Goal: Task Accomplishment & Management: Manage account settings

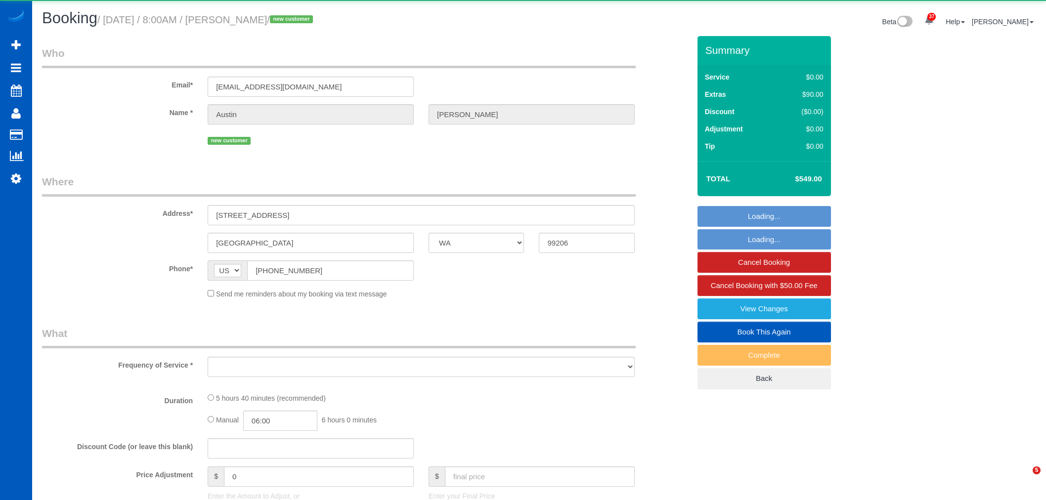
select select "WA"
select select "number:8"
select select "object:9411"
select select "string:fspay-93b518d4-a543-4a29-831a-5b48a83d8c38"
select select "199"
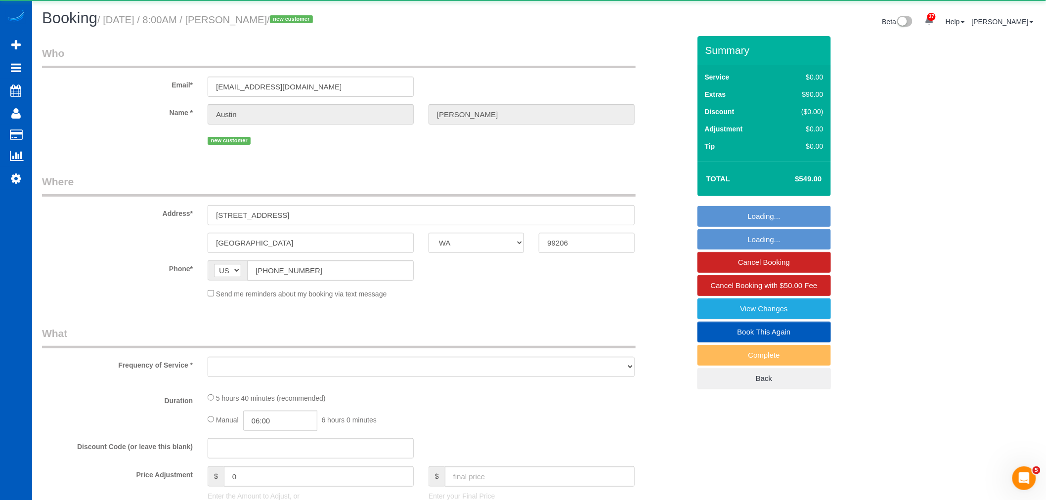
select select "1501"
select select "3"
select select "2"
select select "spot11"
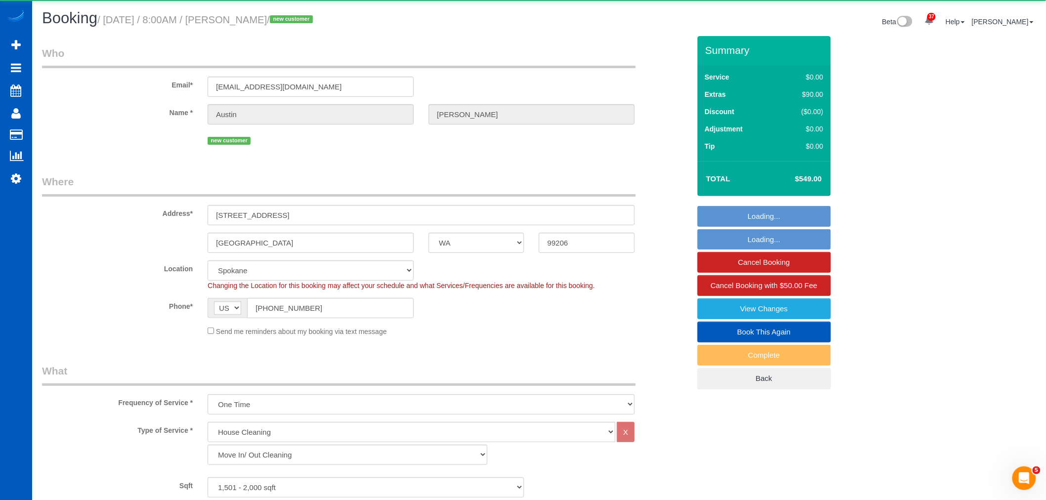
select select "1501"
select select "3"
select select "2"
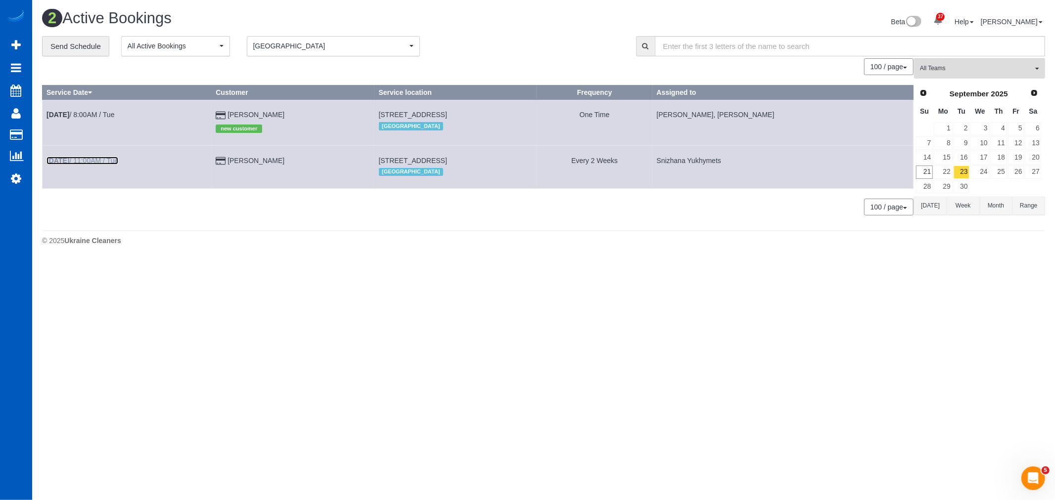
click at [69, 162] on b "Sep 23rd" at bounding box center [57, 161] width 23 height 8
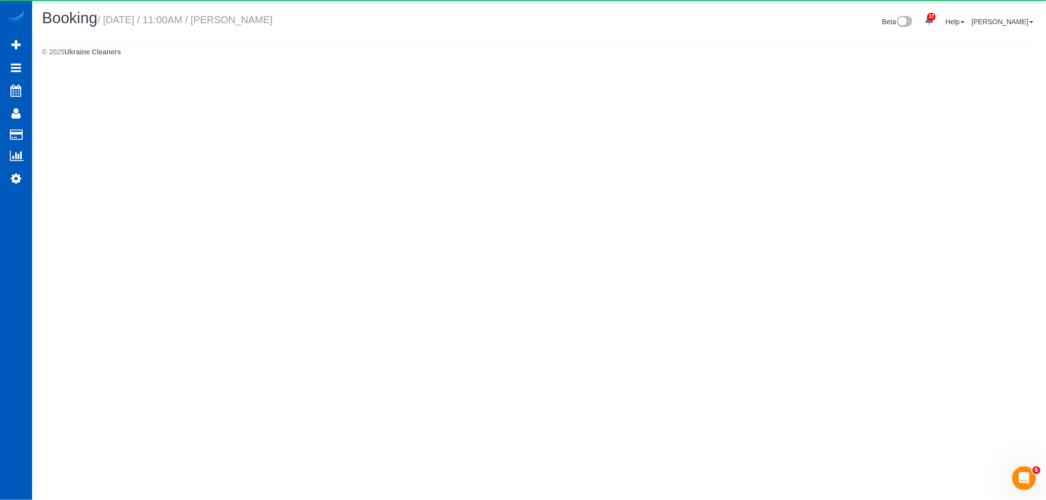
select select "WA"
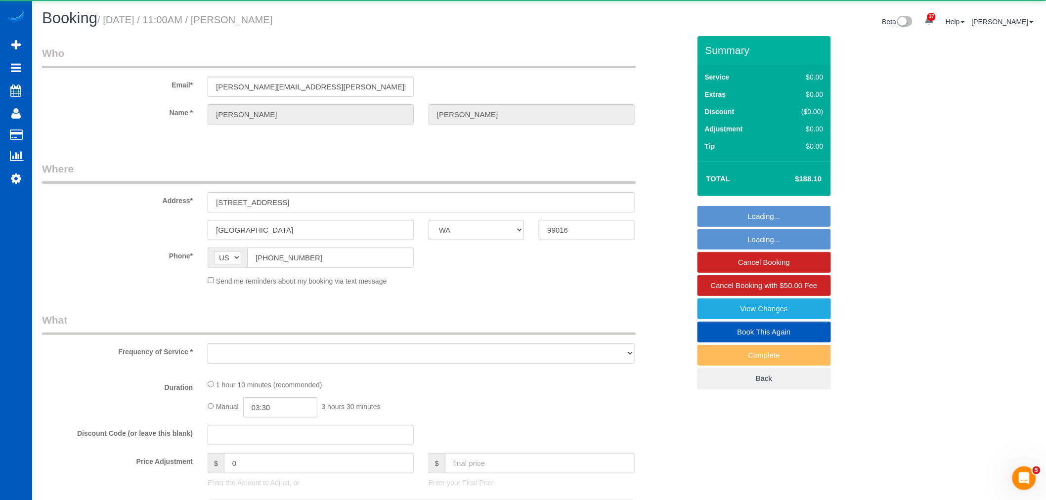
select select "object:10267"
select select "199"
select select "1501"
select select "2"
select select "spot27"
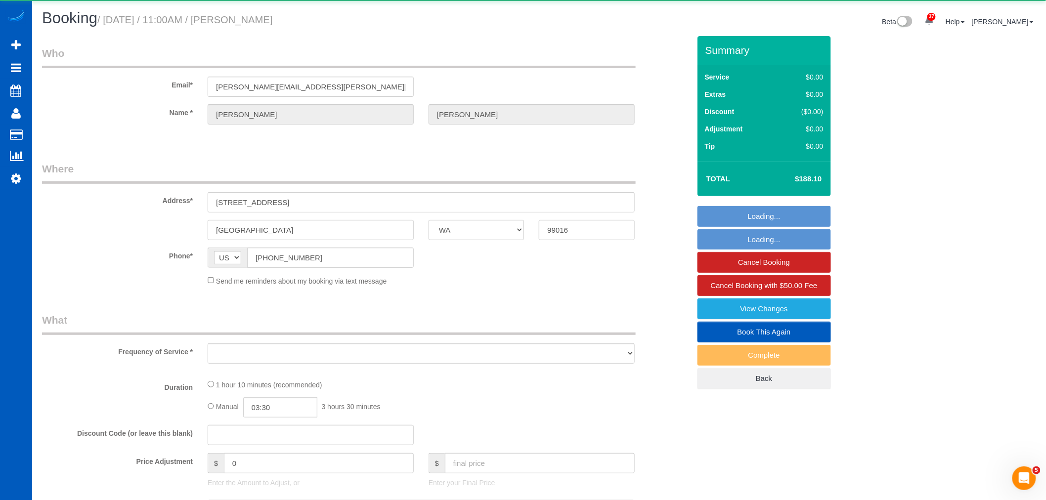
select select "number:10"
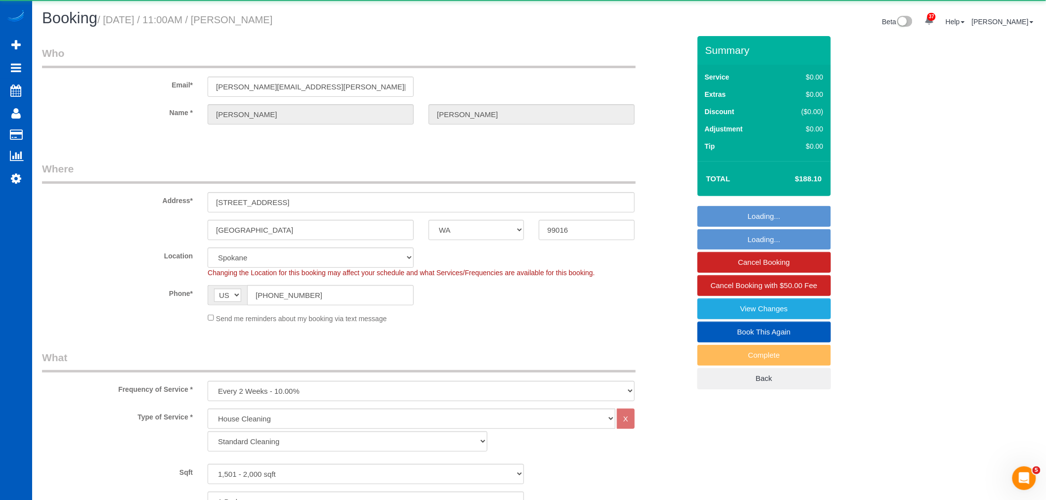
select select "object:10387"
select select "spot43"
select select "string:fspay-4a0bb9ac-3b5d-44b3-9fc4-0115a7a0423d"
select select "1501"
select select "2"
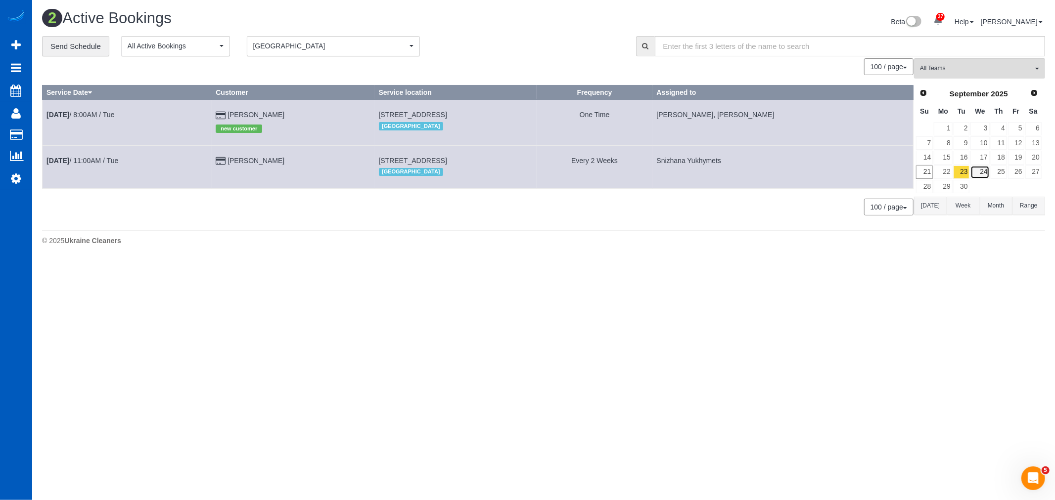
click at [979, 175] on link "24" at bounding box center [979, 172] width 19 height 13
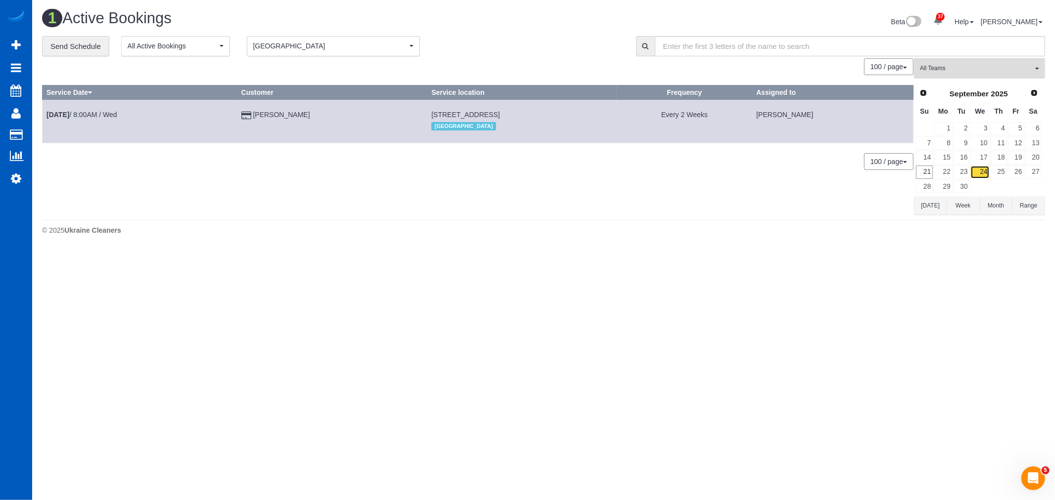
click at [988, 172] on link "24" at bounding box center [979, 172] width 19 height 13
click at [997, 171] on link "25" at bounding box center [998, 172] width 16 height 13
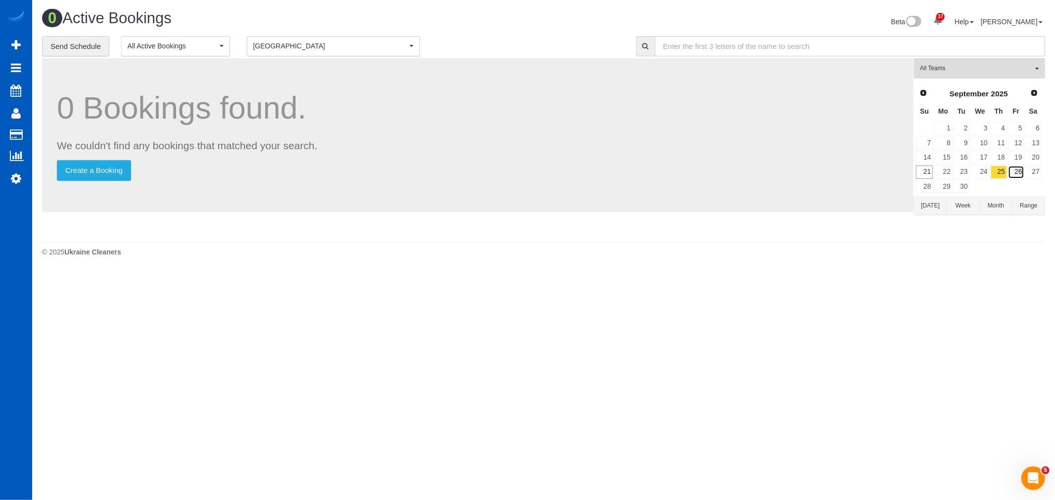
click at [1010, 173] on link "26" at bounding box center [1016, 172] width 16 height 13
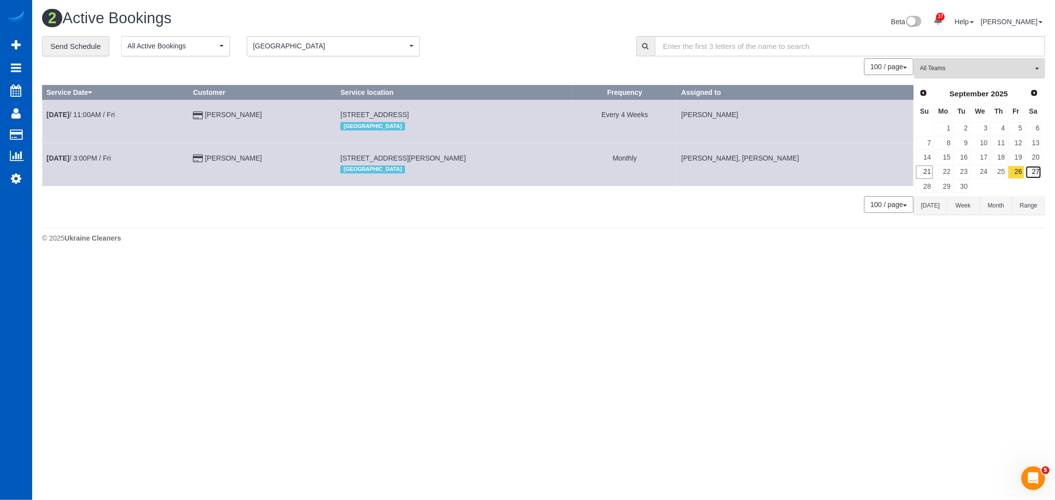
click at [1030, 171] on link "27" at bounding box center [1033, 172] width 16 height 13
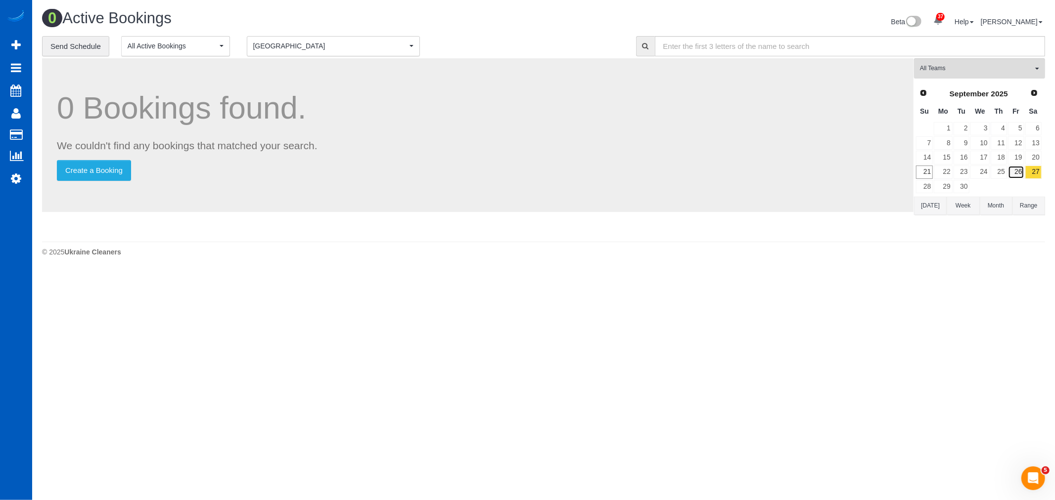
click at [1020, 175] on link "26" at bounding box center [1016, 172] width 16 height 13
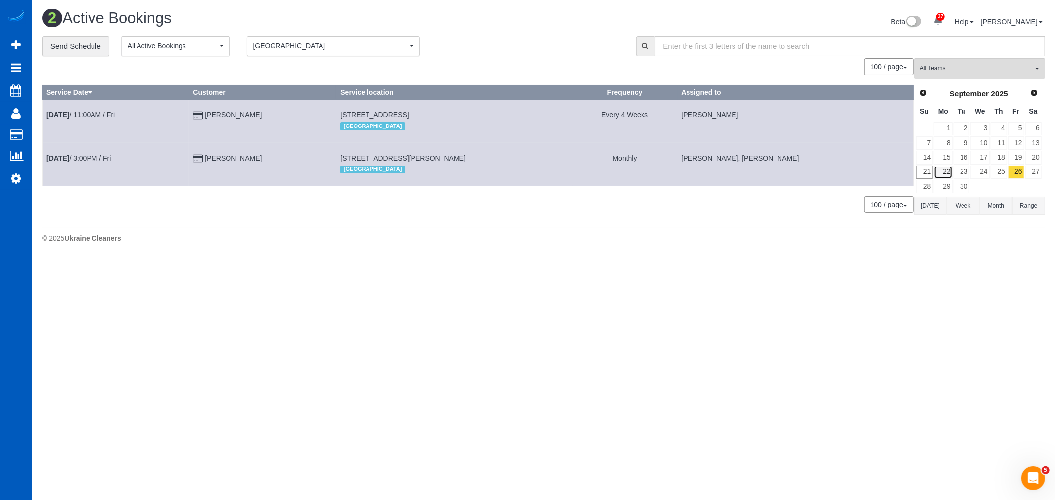
click at [940, 173] on link "22" at bounding box center [943, 172] width 18 height 13
click at [963, 172] on link "23" at bounding box center [961, 172] width 16 height 13
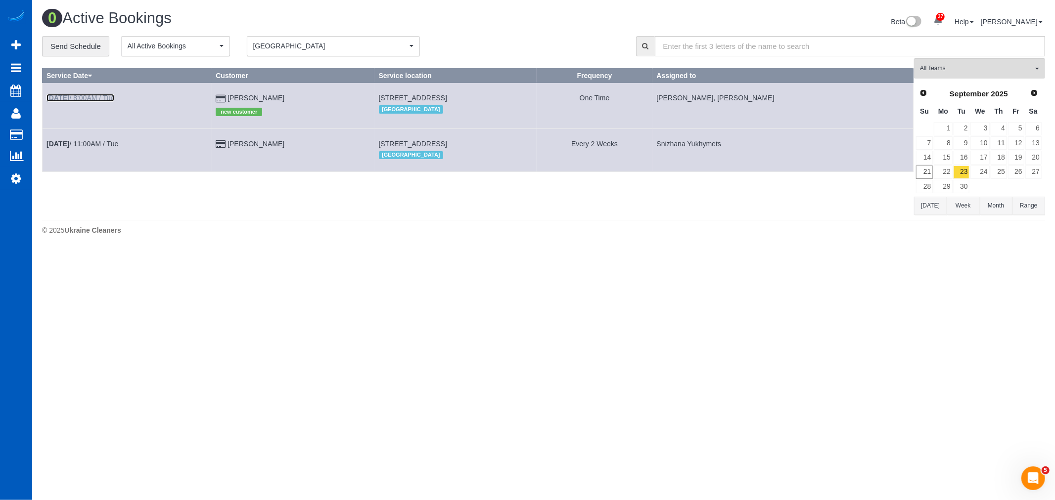
click at [91, 100] on link "Sep 23rd / 8:00AM / Tue" at bounding box center [80, 98] width 68 height 8
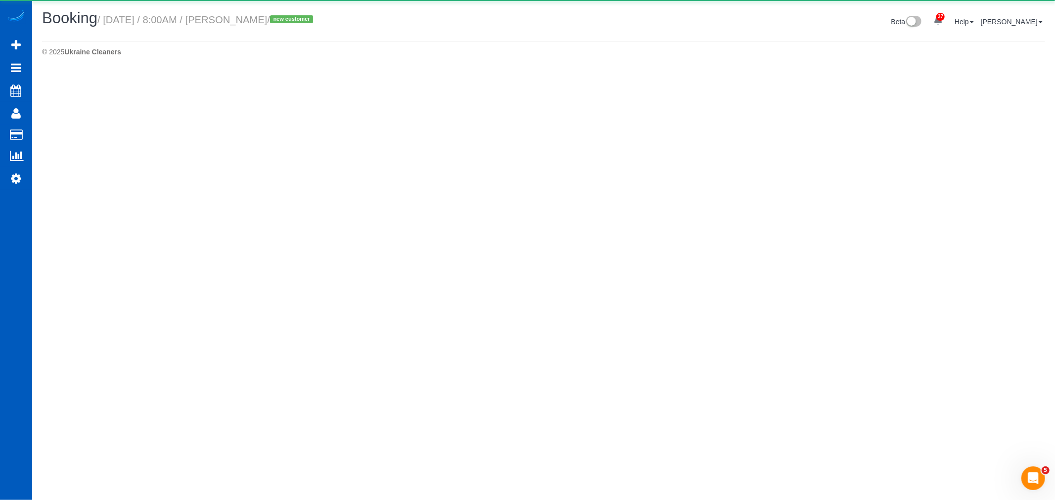
select select "WA"
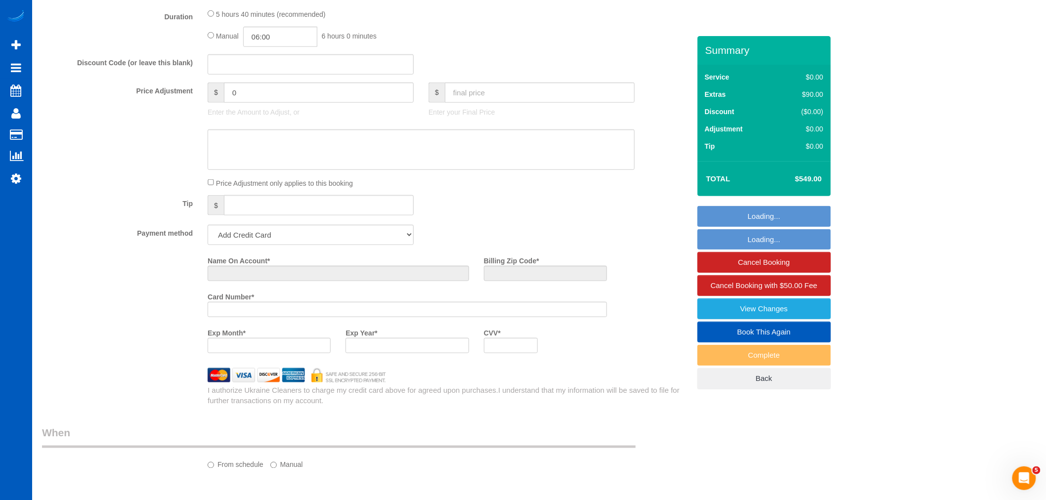
select select "object:11385"
select select "string:fspay-93b518d4-a543-4a29-831a-5b48a83d8c38"
select select "199"
select select "1501"
select select "3"
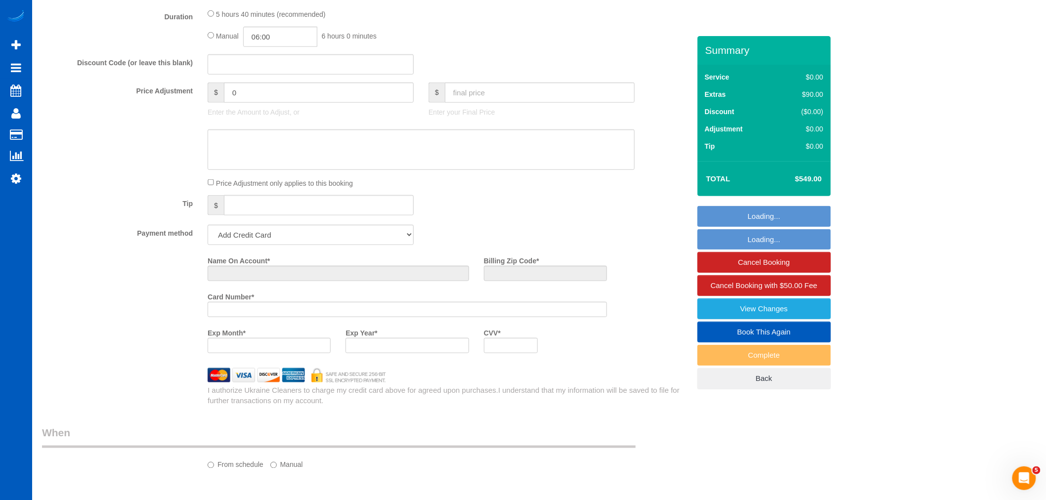
select select "2"
select select "number:8"
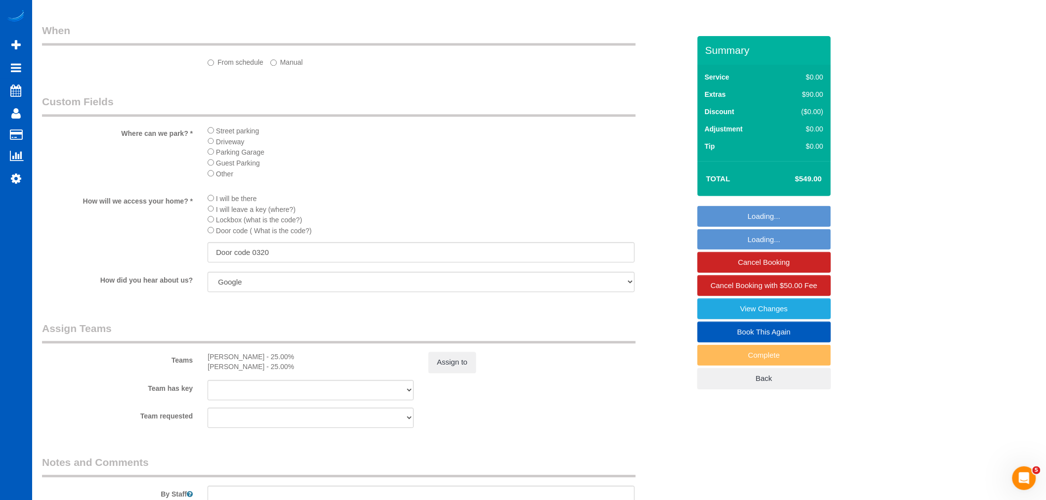
select select "object:11479"
select select "spot59"
select select "1501"
select select "3"
select select "2"
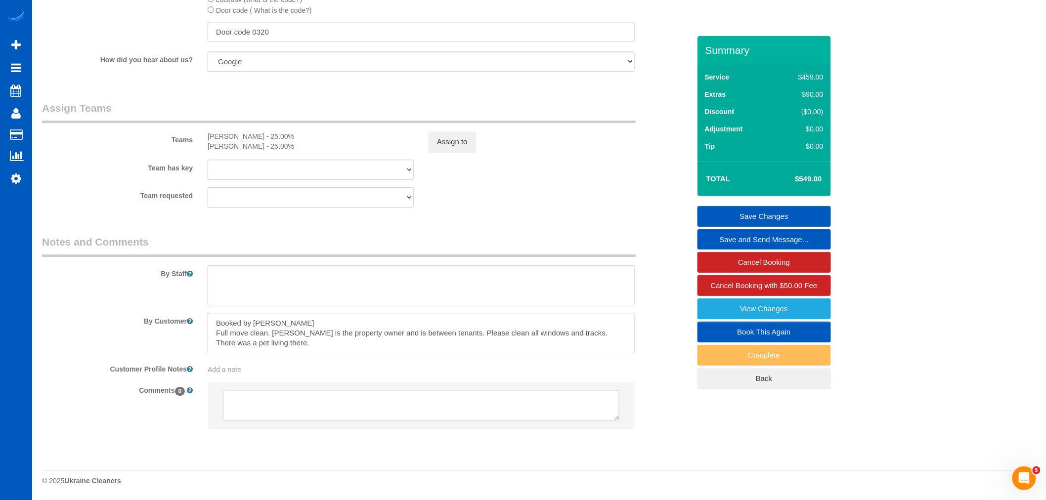
scroll to position [1222, 0]
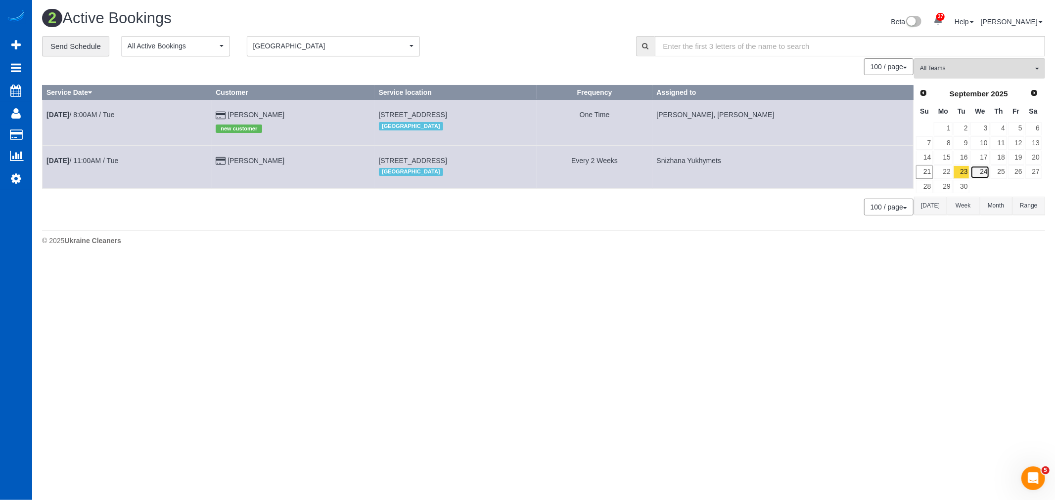
click at [973, 174] on link "24" at bounding box center [979, 172] width 19 height 13
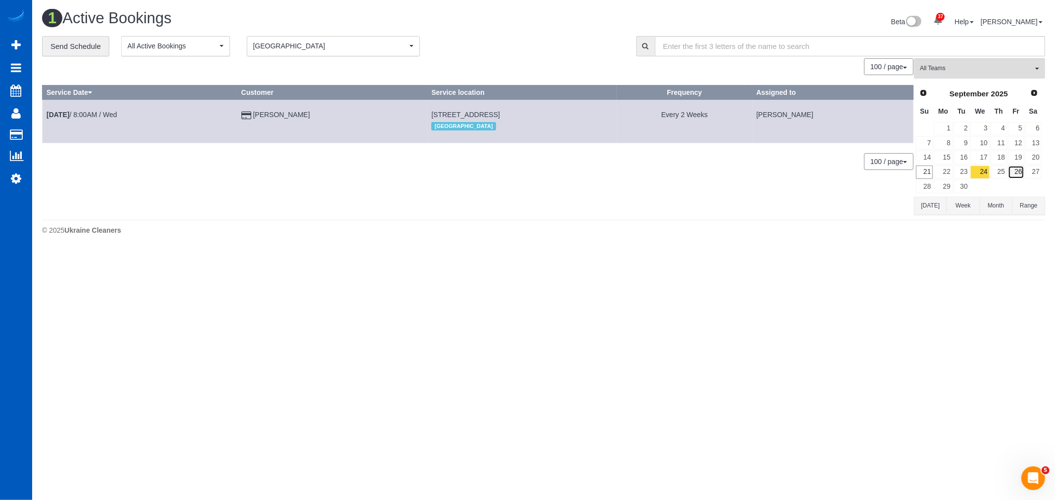
click at [1016, 176] on link "26" at bounding box center [1016, 172] width 16 height 13
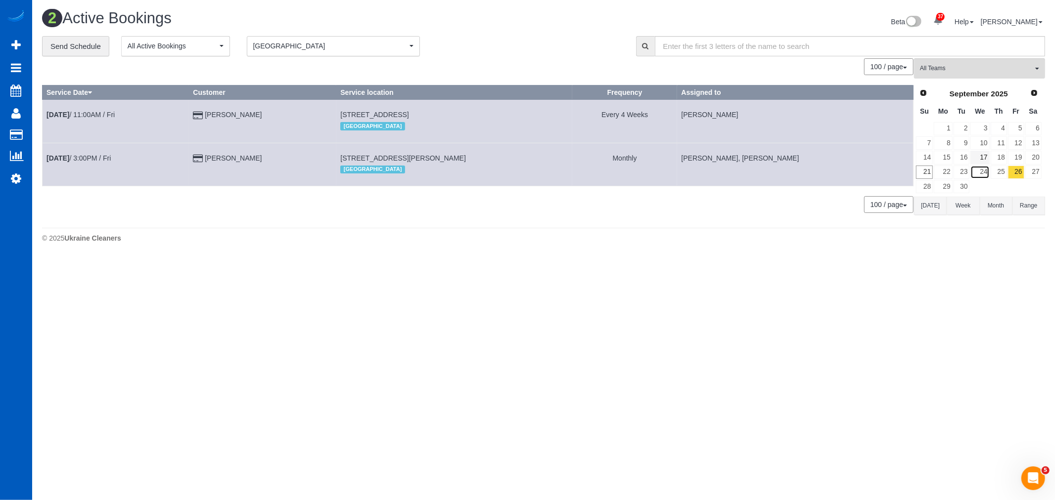
click at [980, 179] on link "24" at bounding box center [979, 172] width 19 height 13
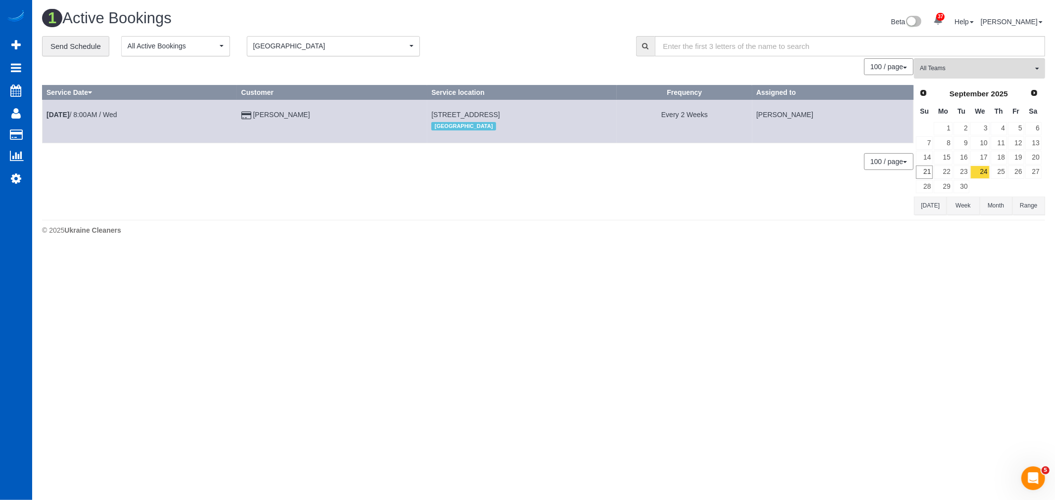
click at [92, 121] on td "Sep 24th / 8:00AM / Wed" at bounding box center [140, 121] width 195 height 43
click at [91, 115] on link "Sep 24th / 8:00AM / Wed" at bounding box center [81, 115] width 71 height 8
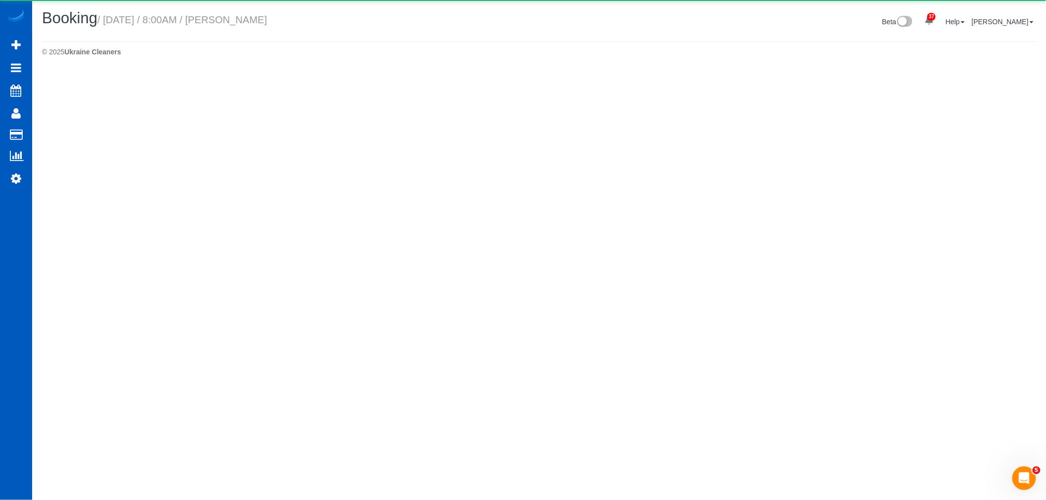
select select "WA"
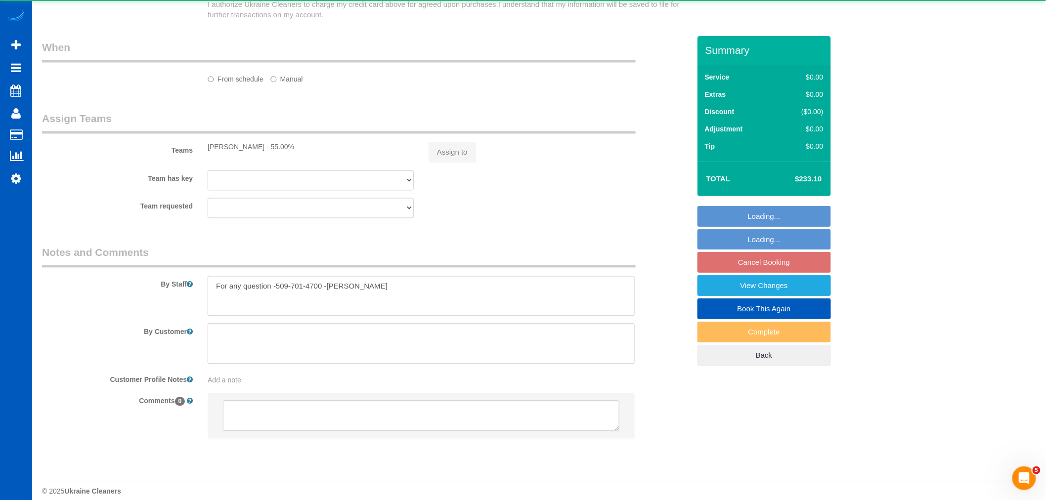
select select "object:12177"
select select "string:fspay-8b071a47-2f2c-4777-91a9-63b077e372fc"
select select "199"
select select "2001"
select select "2"
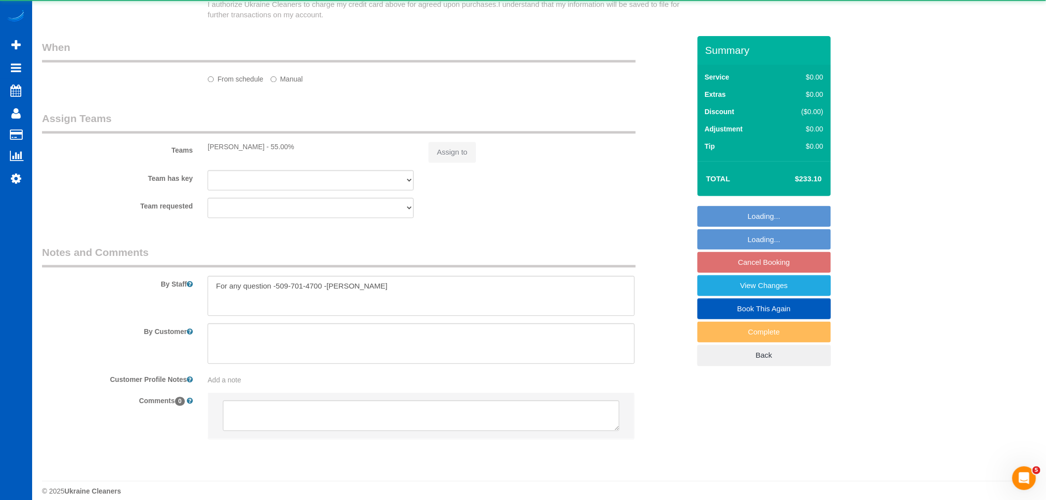
select select "2"
select select "spot75"
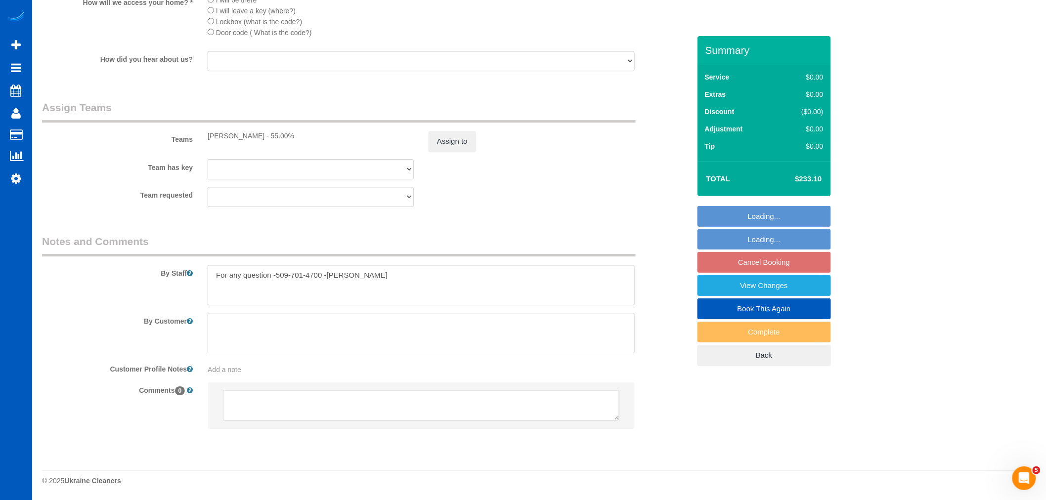
scroll to position [1213, 0]
select select "2001"
select select "2"
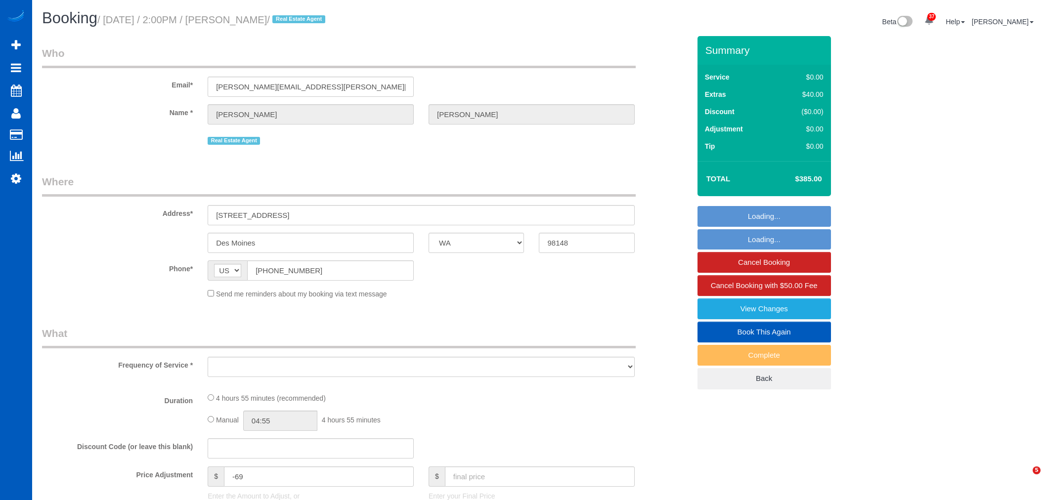
select select "WA"
select select "string:fspay-c56d8751-4176-418a-a090-cecf6d12da0b"
select select "199"
select select "1001"
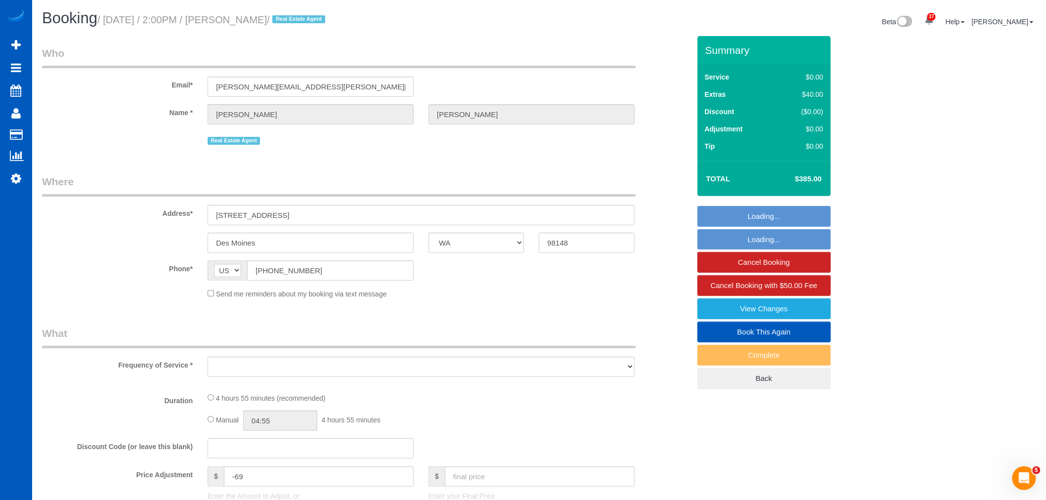
select select "3"
select select "2"
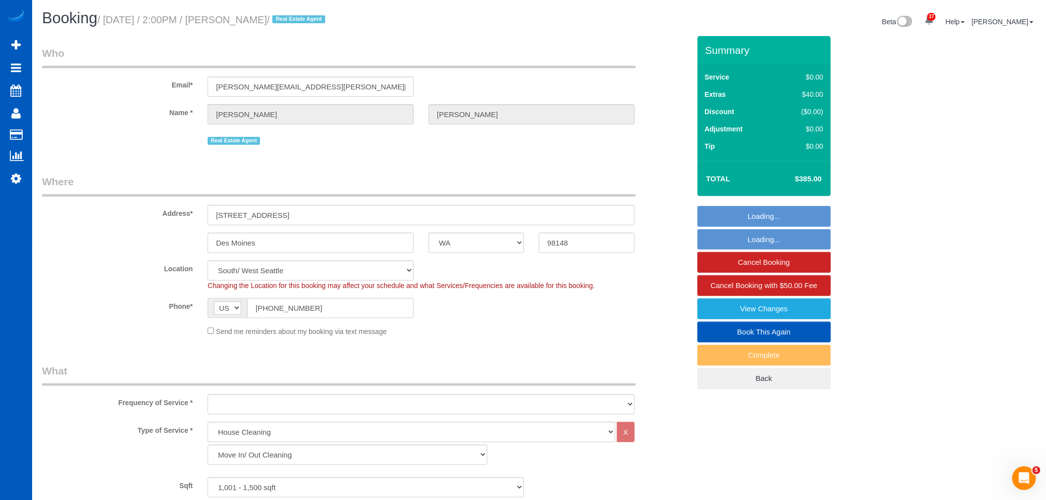
scroll to position [1671, 1046]
select select "object:4153"
select select "spot6"
select select "1001"
select select "3"
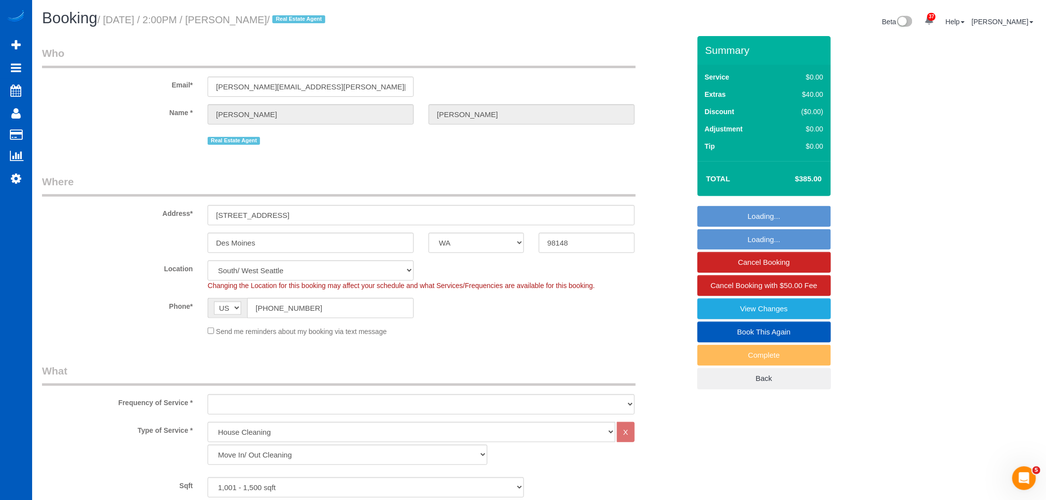
select select "2"
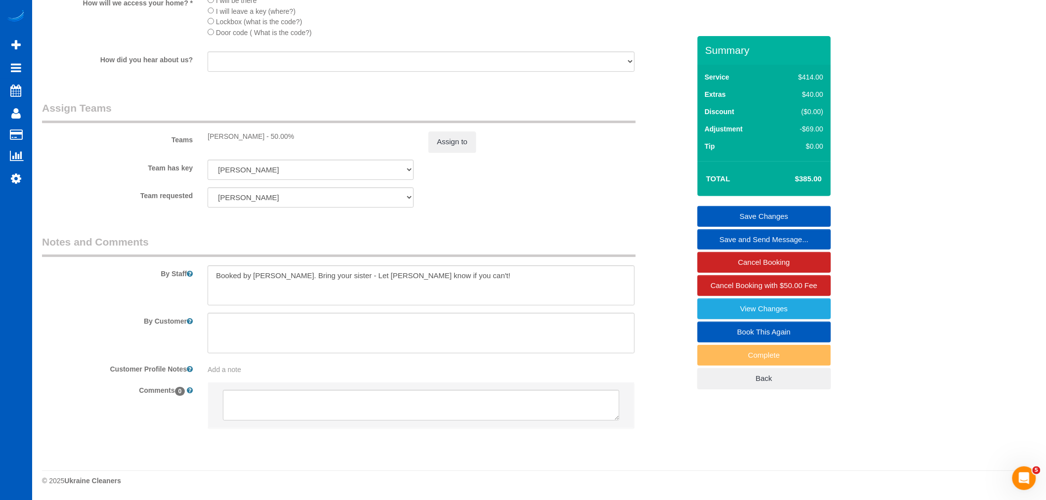
scroll to position [1200, 0]
click at [427, 289] on textarea at bounding box center [421, 286] width 427 height 41
click at [457, 282] on textarea at bounding box center [421, 286] width 427 height 41
type textarea "Booked by Aaron. Bring your sister - Let Anna know if you can't! Customer says …"
click at [761, 220] on link "Save Changes" at bounding box center [765, 216] width 134 height 21
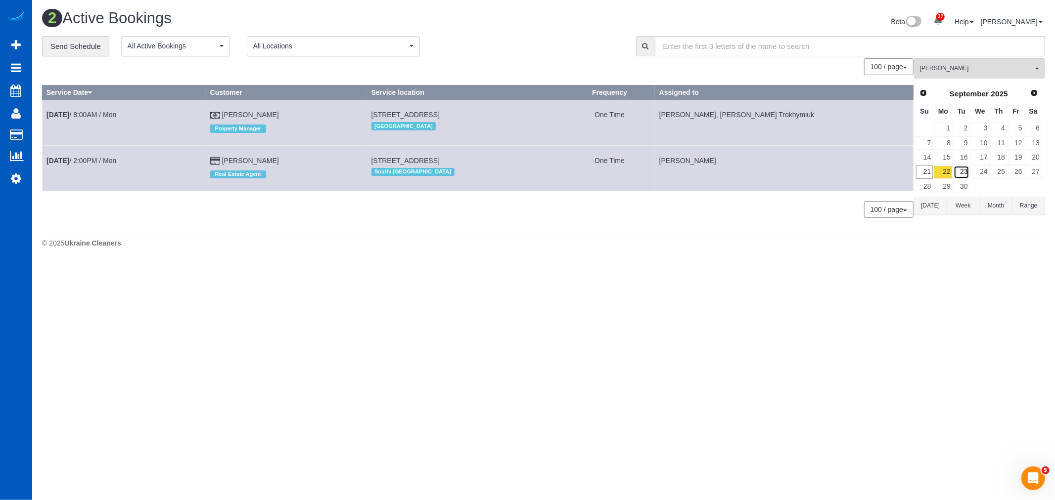
click at [964, 174] on link "23" at bounding box center [961, 172] width 16 height 13
click at [953, 76] on button "Alina Kruchok All Teams" at bounding box center [979, 68] width 131 height 20
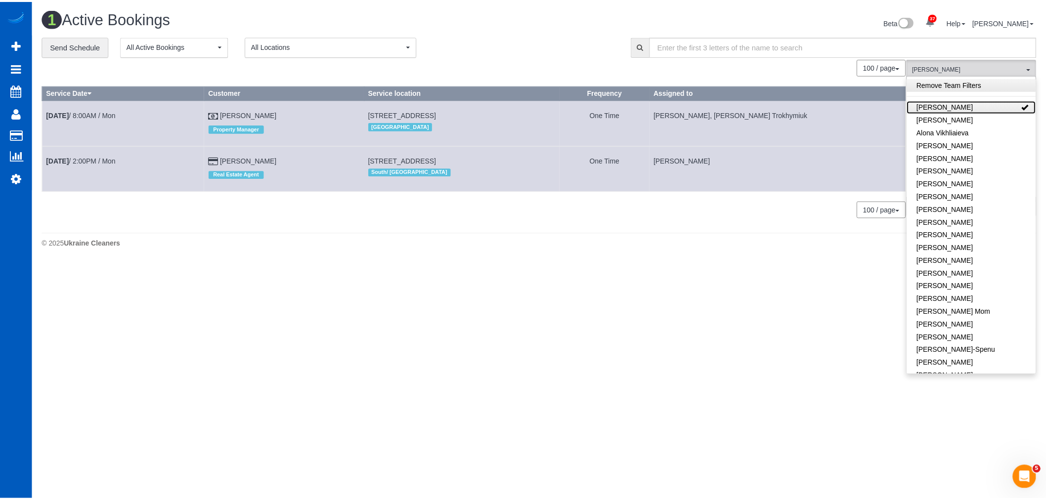
scroll to position [250, 1055]
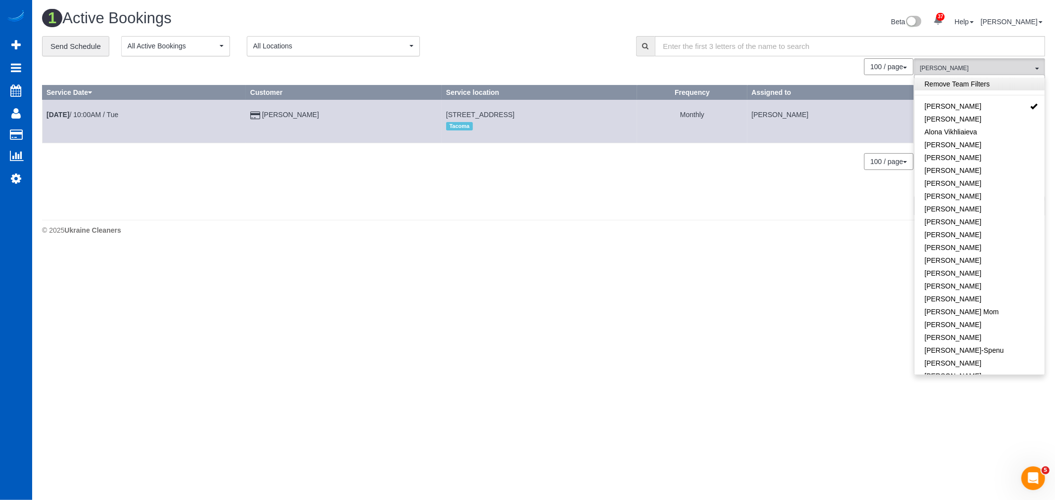
click at [951, 86] on link "Remove Team Filters" at bounding box center [979, 84] width 130 height 13
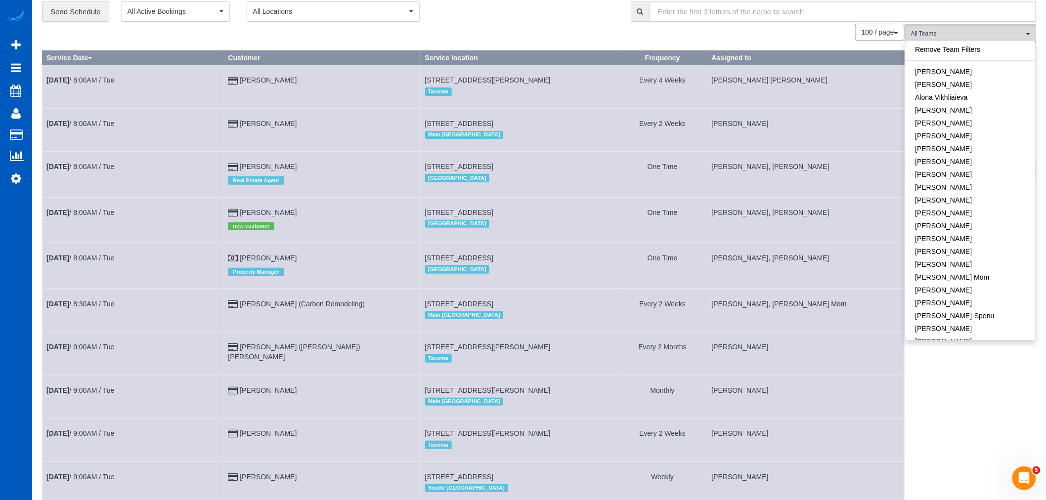
scroll to position [0, 0]
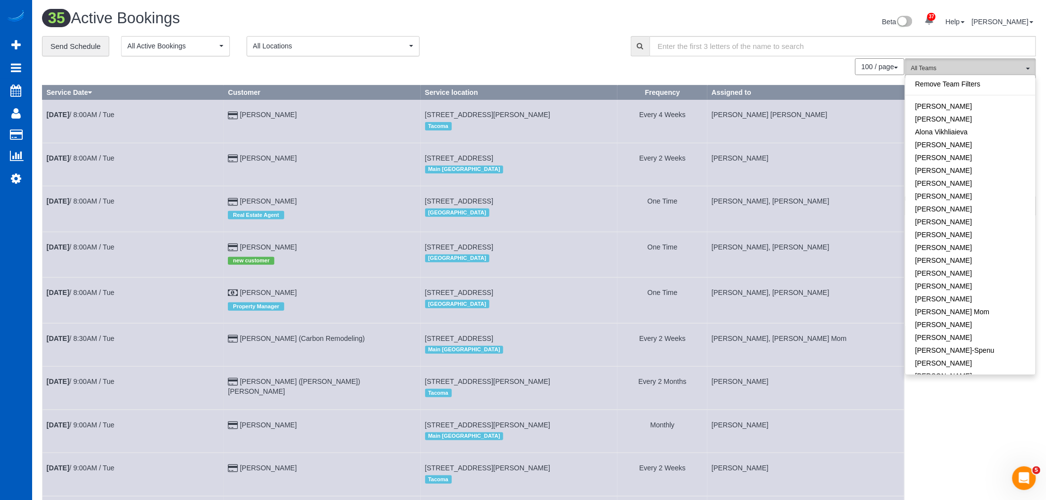
click at [975, 71] on span "All Teams" at bounding box center [967, 68] width 113 height 8
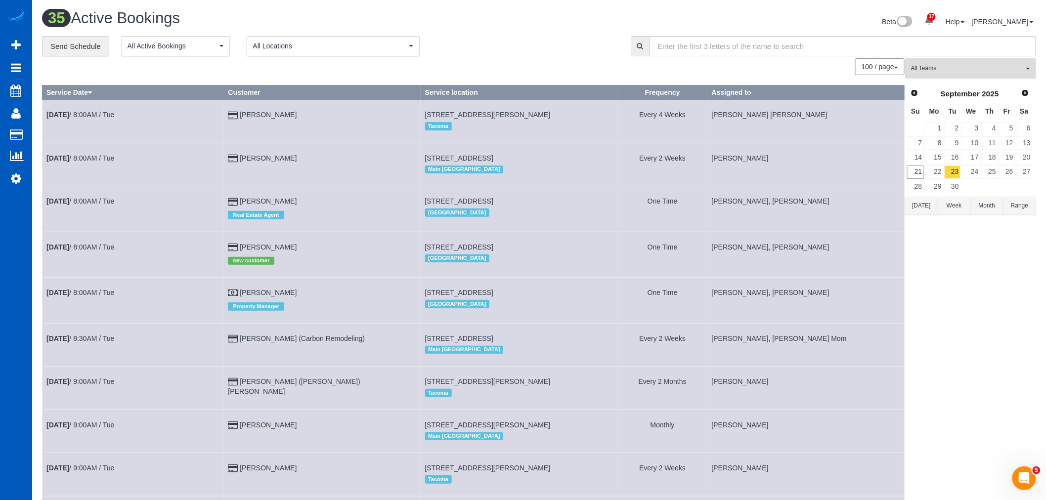
drag, startPoint x: 975, startPoint y: 65, endPoint x: 988, endPoint y: 134, distance: 70.5
click at [976, 63] on button "All Teams" at bounding box center [970, 68] width 131 height 20
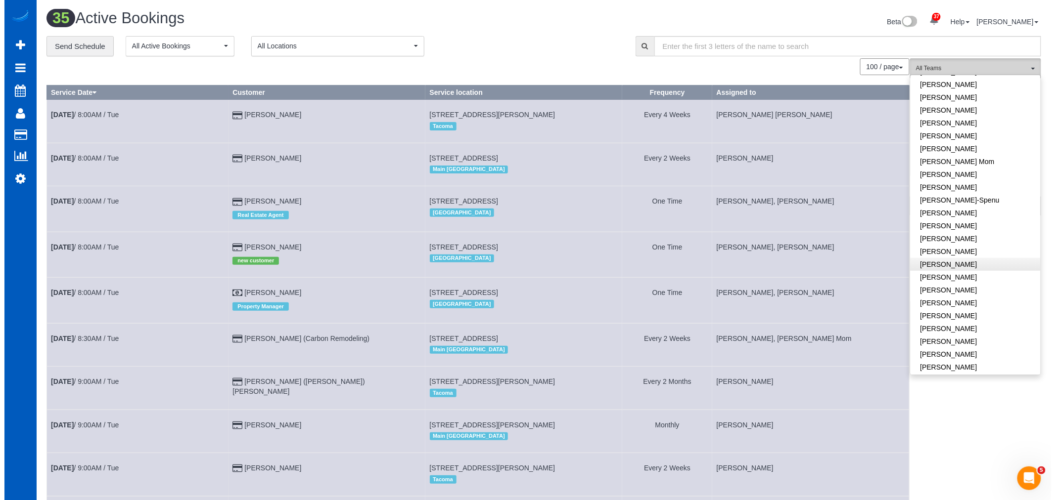
scroll to position [165, 0]
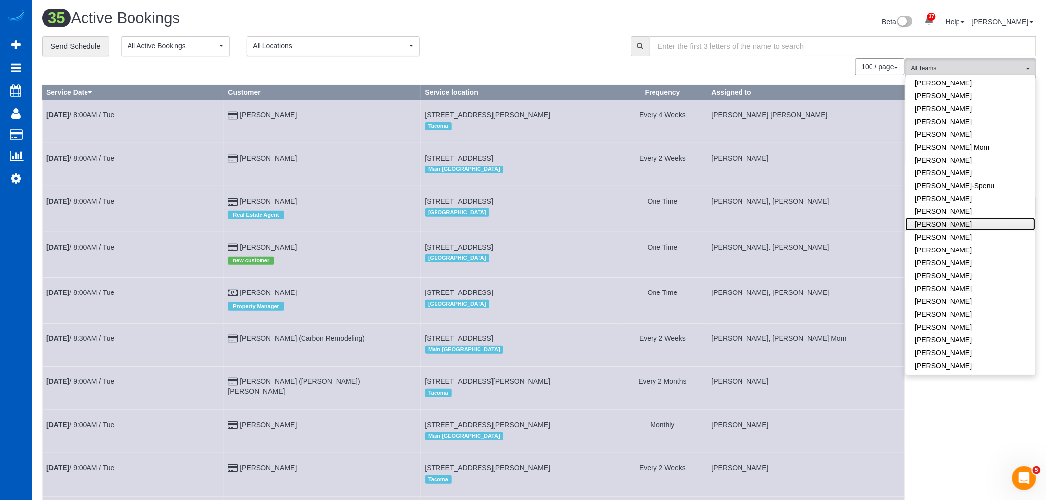
click at [968, 225] on link "Karyna Butov" at bounding box center [971, 224] width 130 height 13
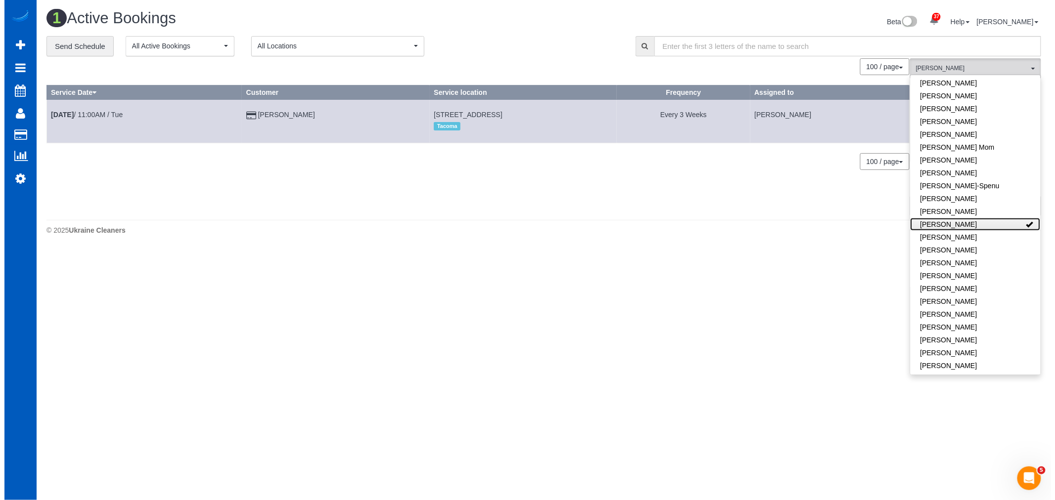
scroll to position [250, 1055]
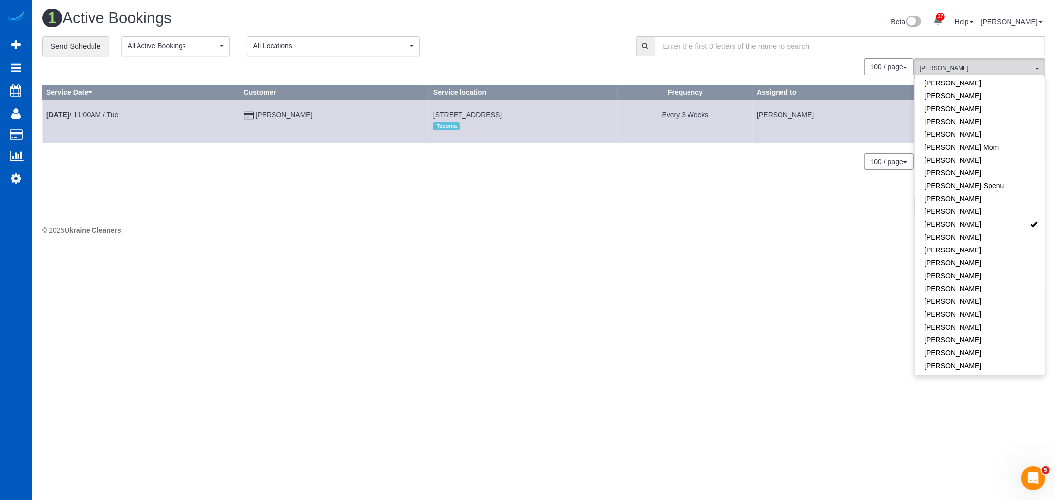
click at [809, 259] on body "37 Beta Your Notifications You have 0 alerts × You have 2 to charge for 09/20/2…" at bounding box center [527, 250] width 1055 height 500
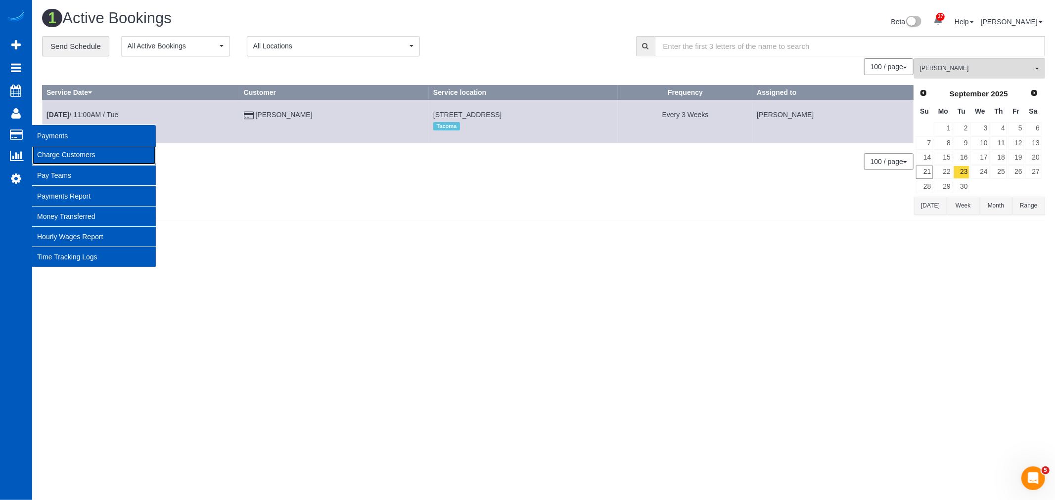
click at [71, 155] on link "Charge Customers" at bounding box center [94, 155] width 124 height 20
select select
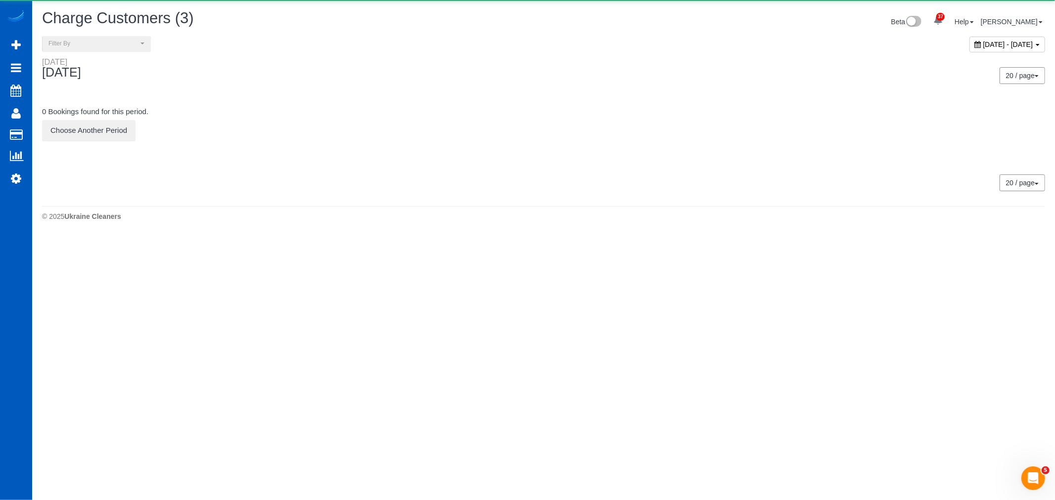
click at [983, 45] on span "September 21, 2025 - September 21, 2025" at bounding box center [1008, 45] width 50 height 8
type input "**********"
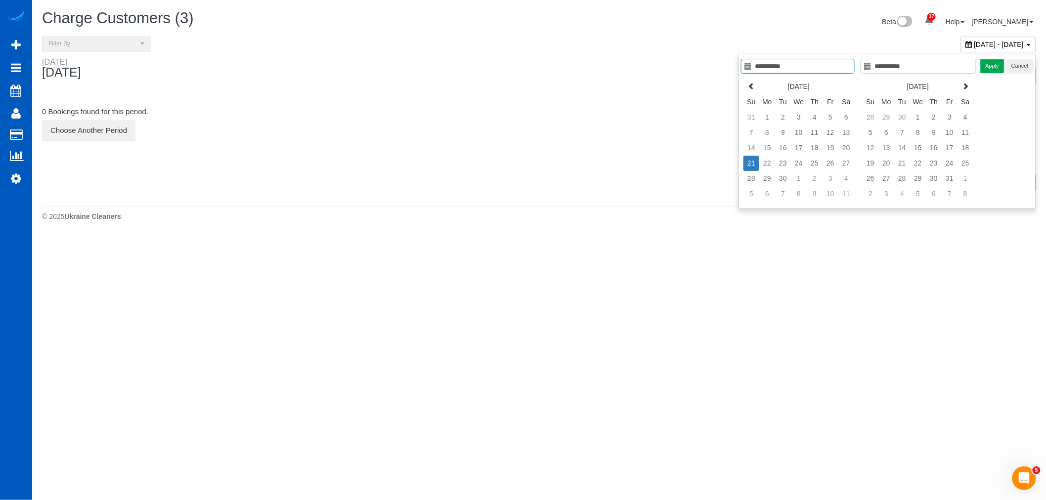
scroll to position [538, 1046]
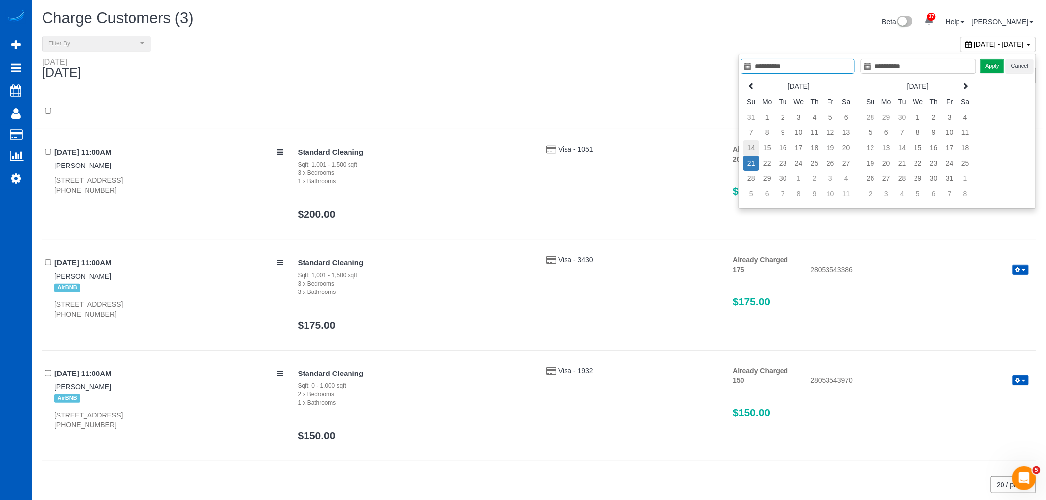
type input "**********"
click at [750, 149] on td "14" at bounding box center [752, 147] width 16 height 15
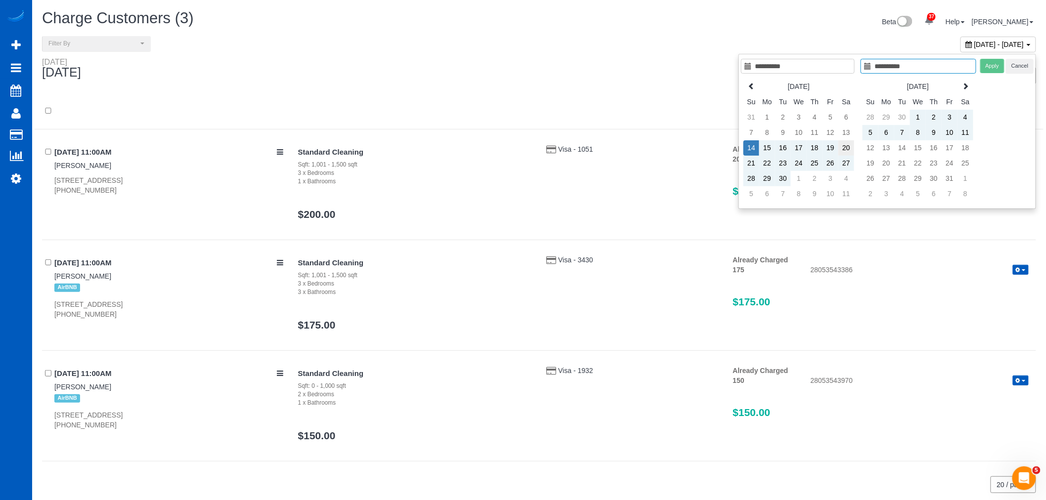
type input "**********"
click at [848, 150] on td "20" at bounding box center [847, 147] width 16 height 15
type input "**********"
click at [989, 62] on button "Apply" at bounding box center [993, 66] width 25 height 14
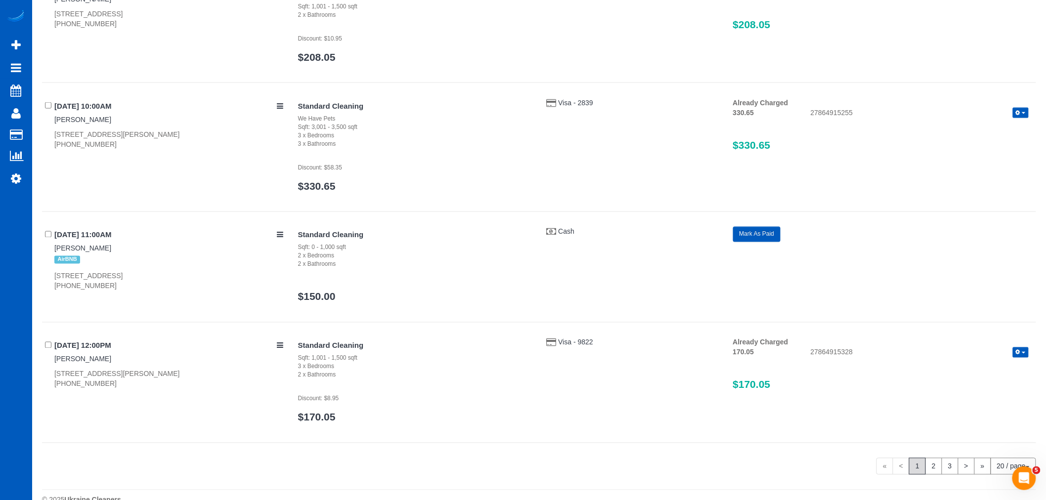
scroll to position [2163, 0]
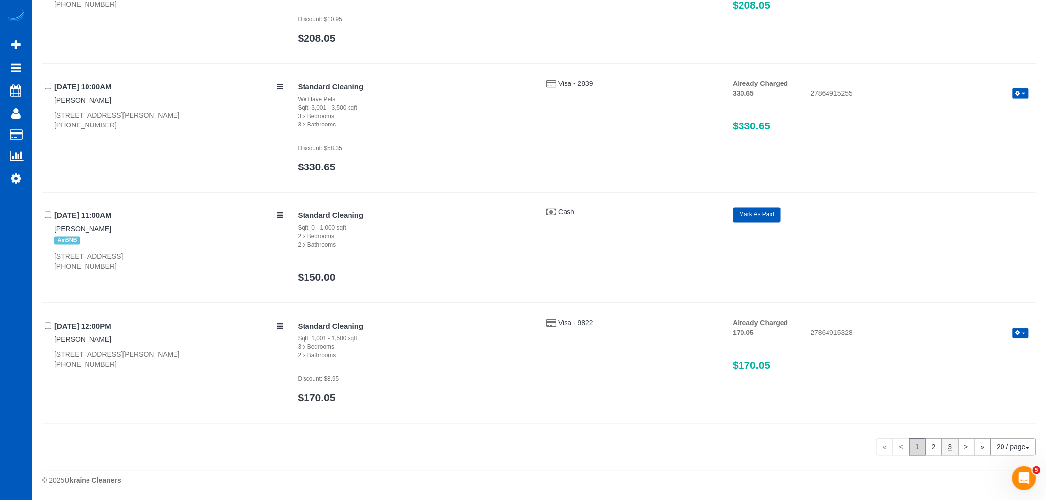
click at [936, 453] on link "2" at bounding box center [934, 447] width 17 height 17
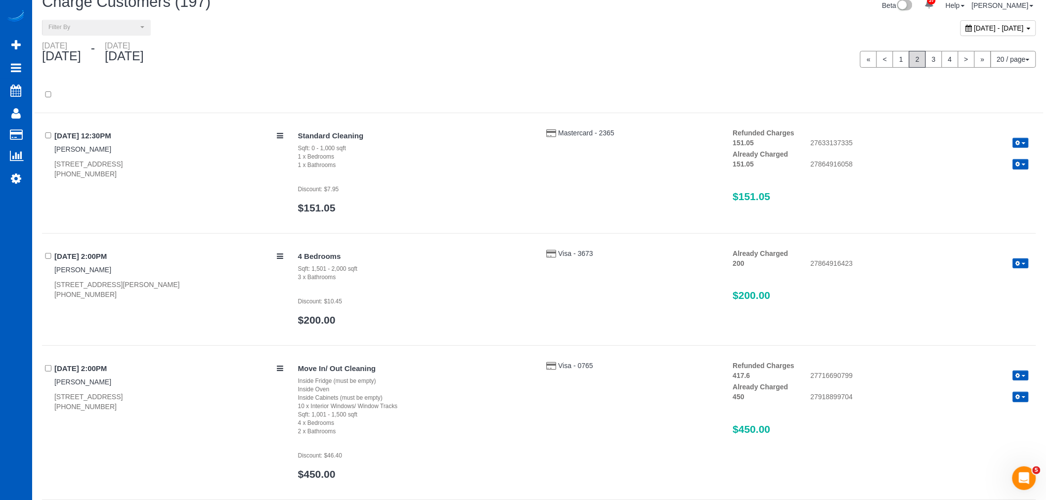
scroll to position [0, 0]
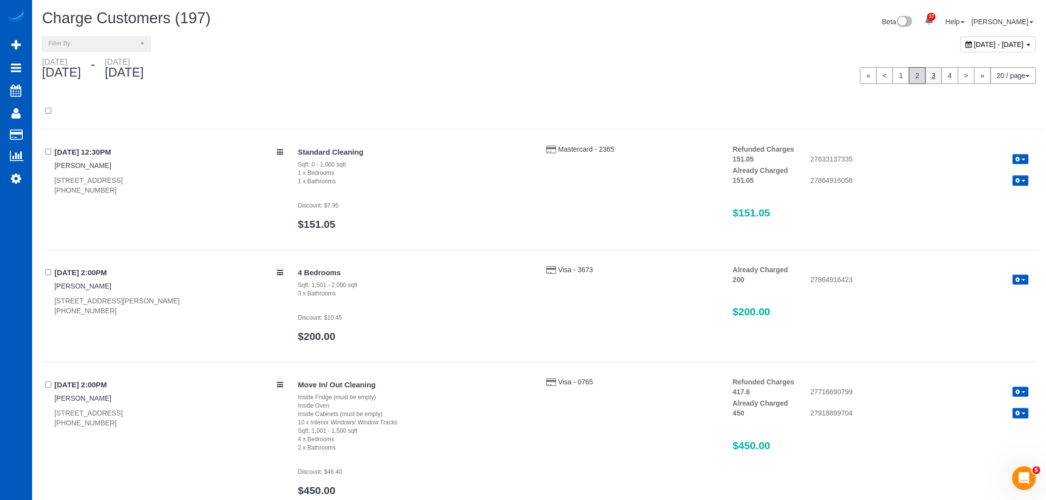
click at [928, 82] on link "3" at bounding box center [934, 75] width 17 height 17
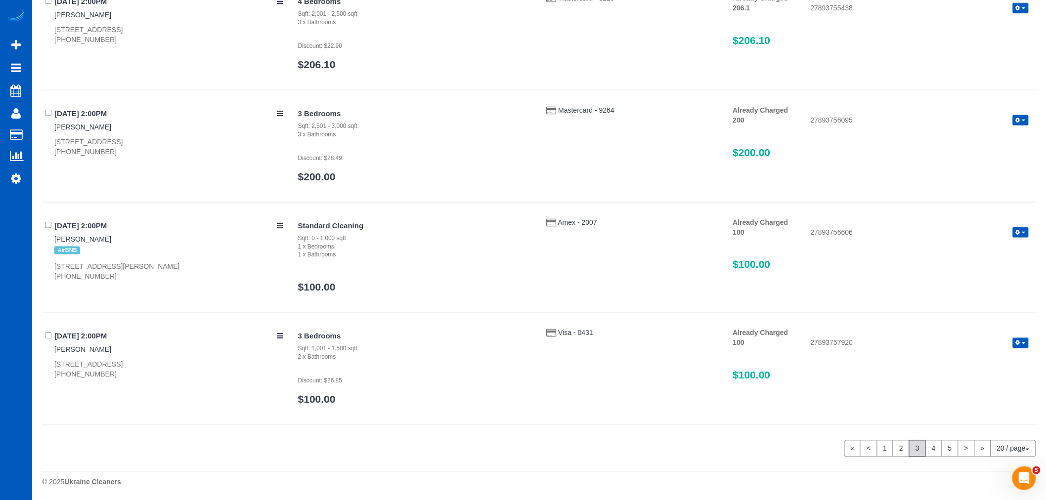
scroll to position [2102, 0]
click at [928, 443] on link "4" at bounding box center [934, 447] width 17 height 17
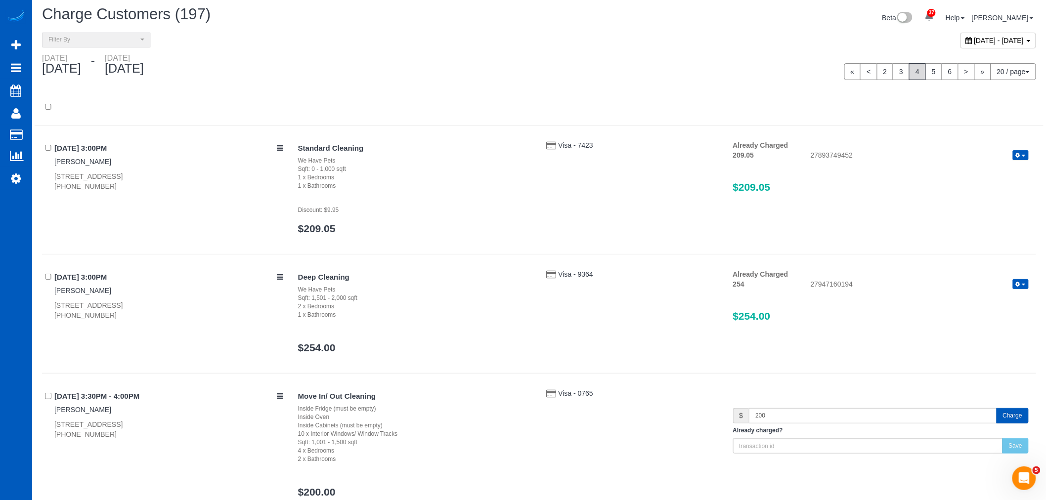
scroll to position [0, 0]
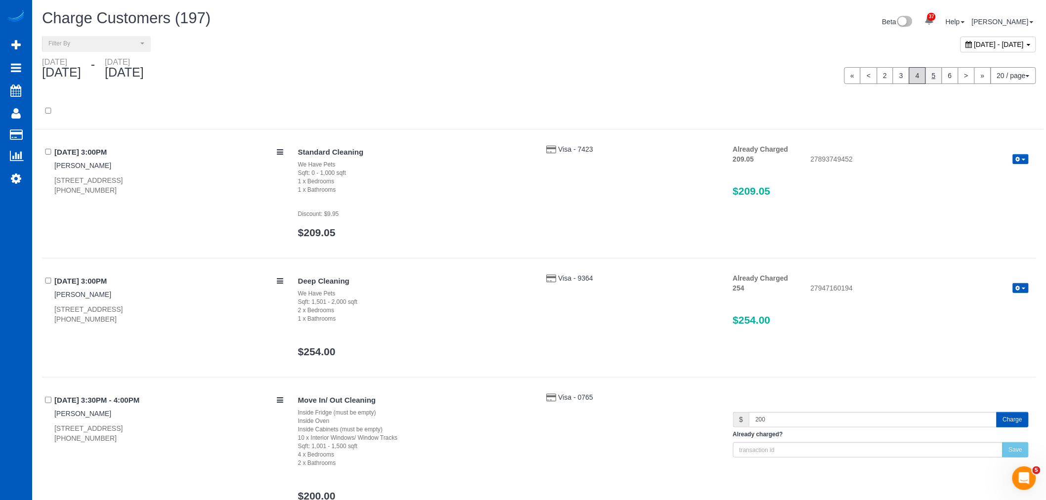
click at [929, 77] on link "5" at bounding box center [934, 75] width 17 height 17
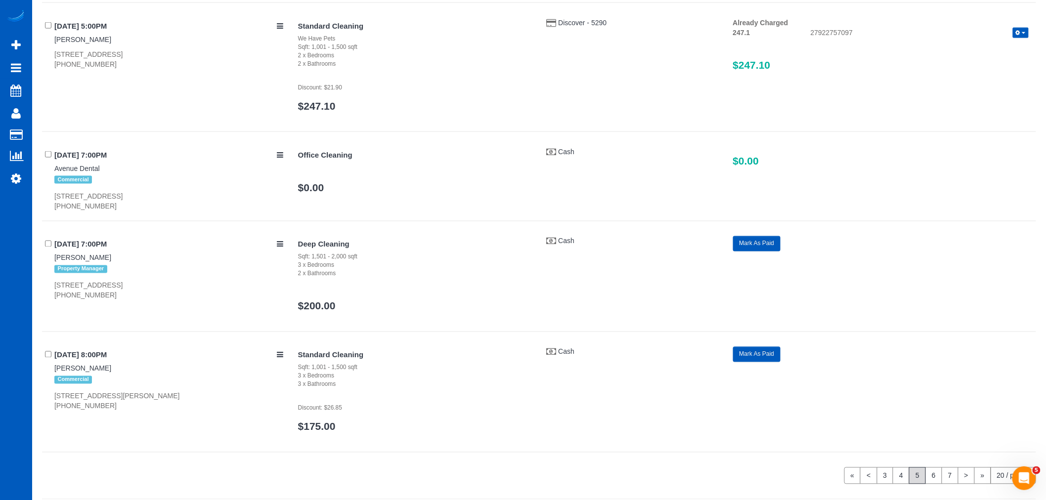
scroll to position [2173, 0]
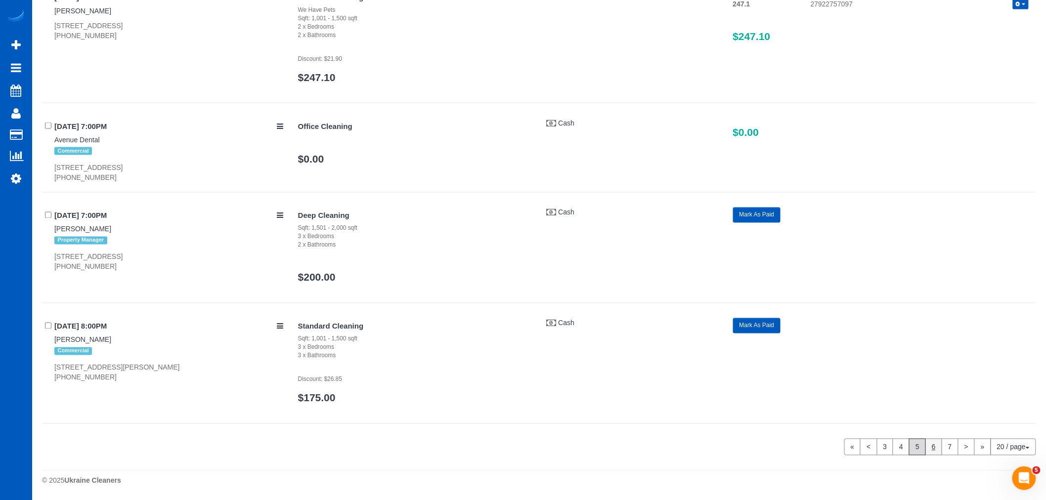
click at [933, 451] on link "6" at bounding box center [934, 447] width 17 height 17
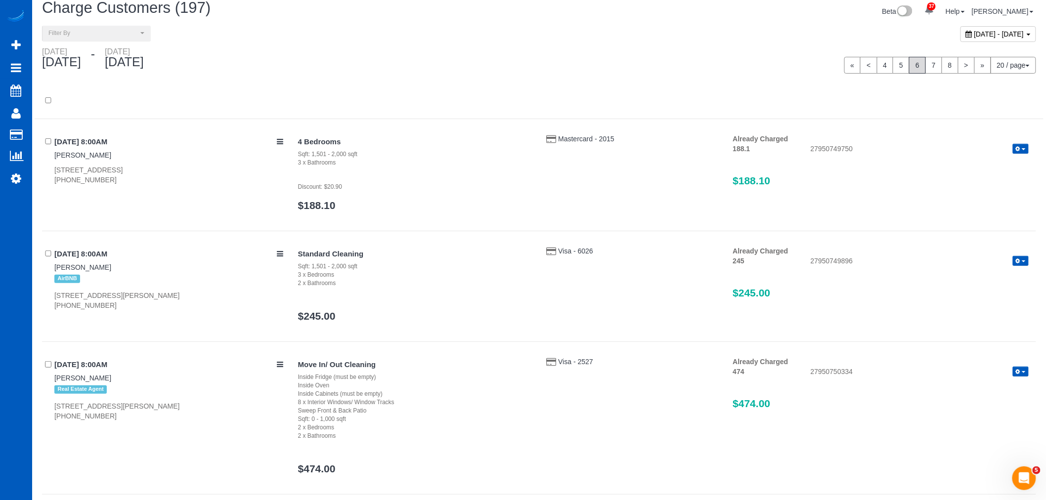
scroll to position [0, 0]
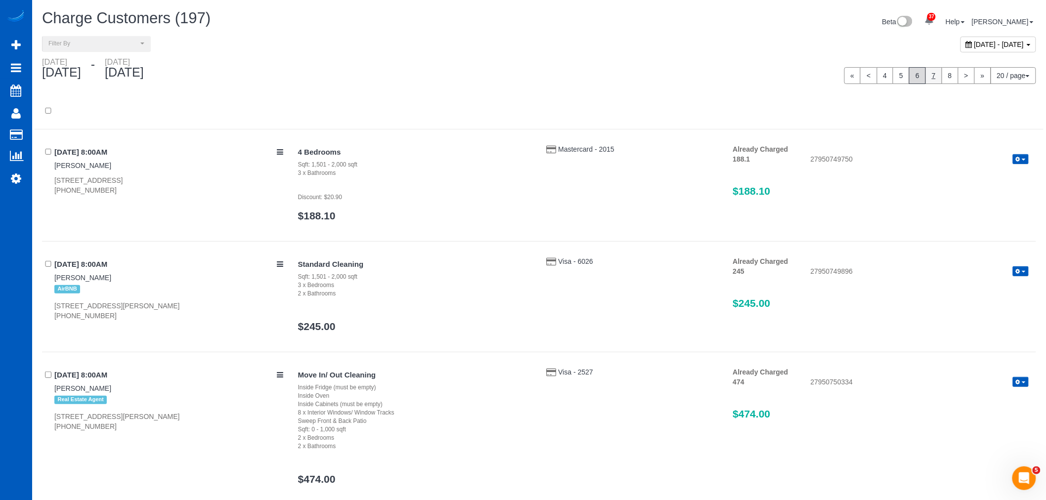
click at [927, 80] on link "7" at bounding box center [934, 75] width 17 height 17
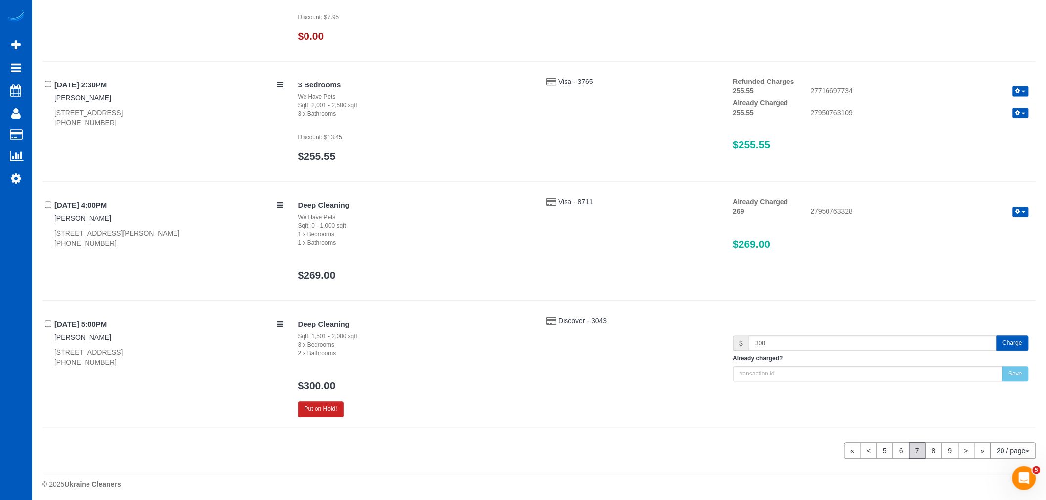
scroll to position [2271, 0]
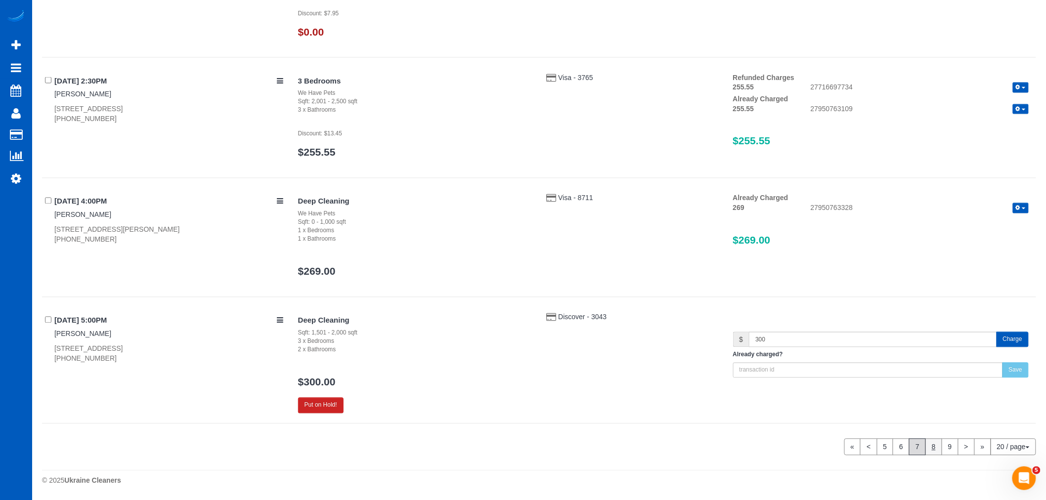
click at [931, 440] on link "8" at bounding box center [934, 447] width 17 height 17
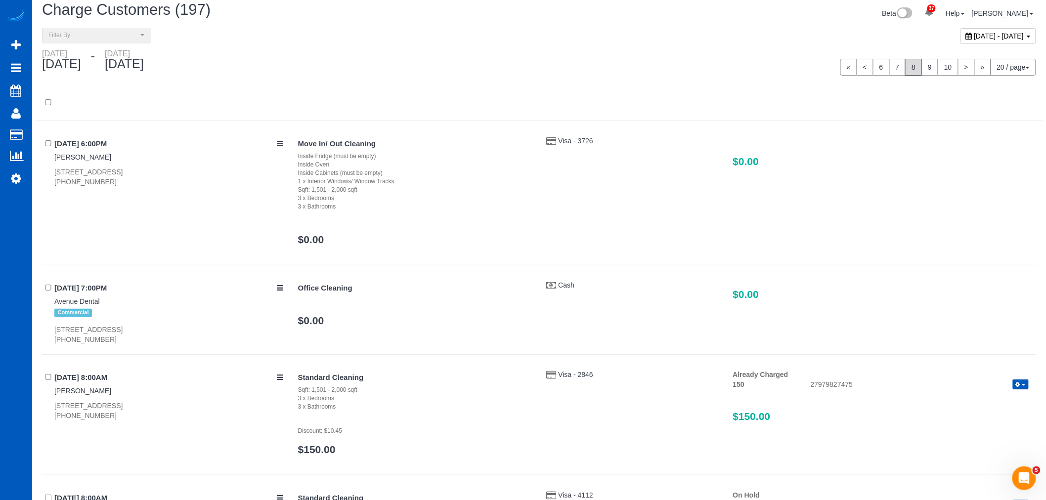
scroll to position [0, 0]
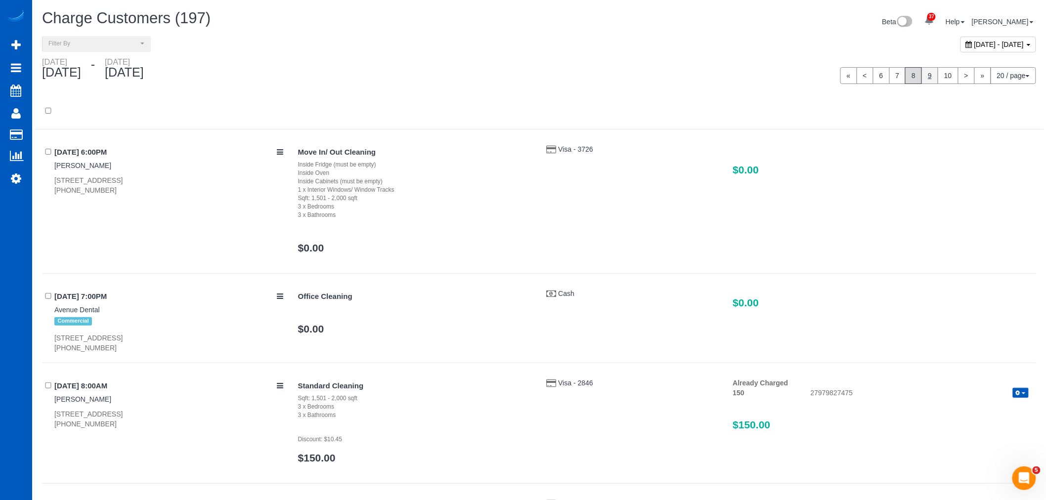
click at [925, 75] on link "9" at bounding box center [930, 75] width 17 height 17
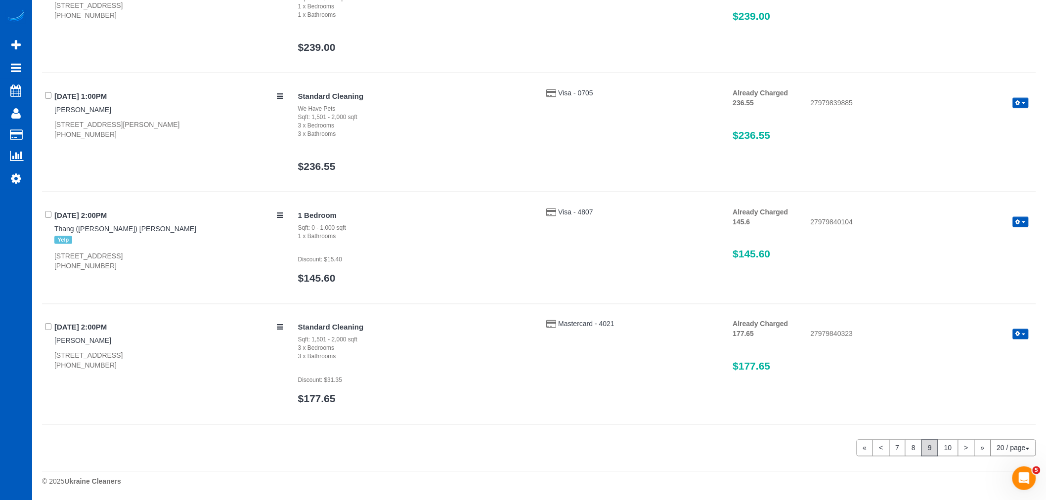
scroll to position [2109, 0]
click at [947, 443] on link "10" at bounding box center [948, 447] width 21 height 17
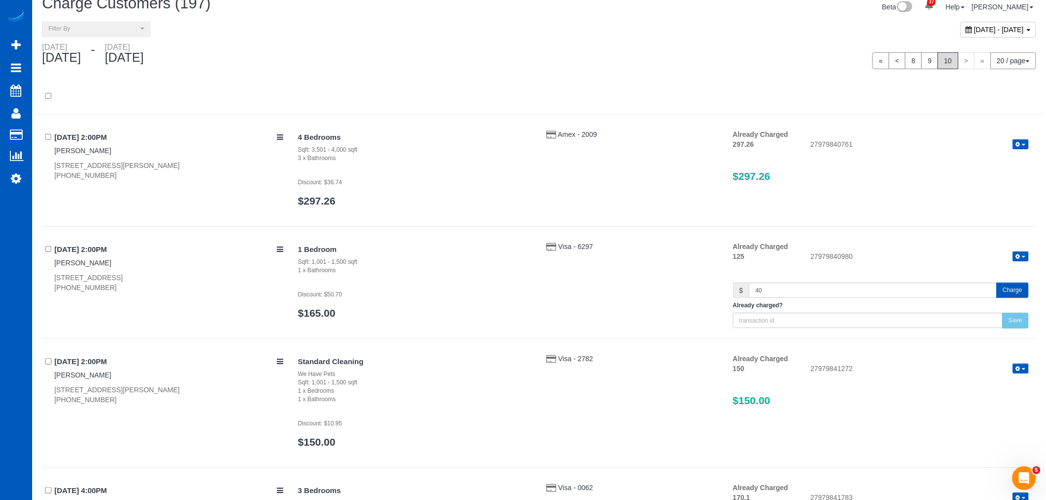
scroll to position [0, 0]
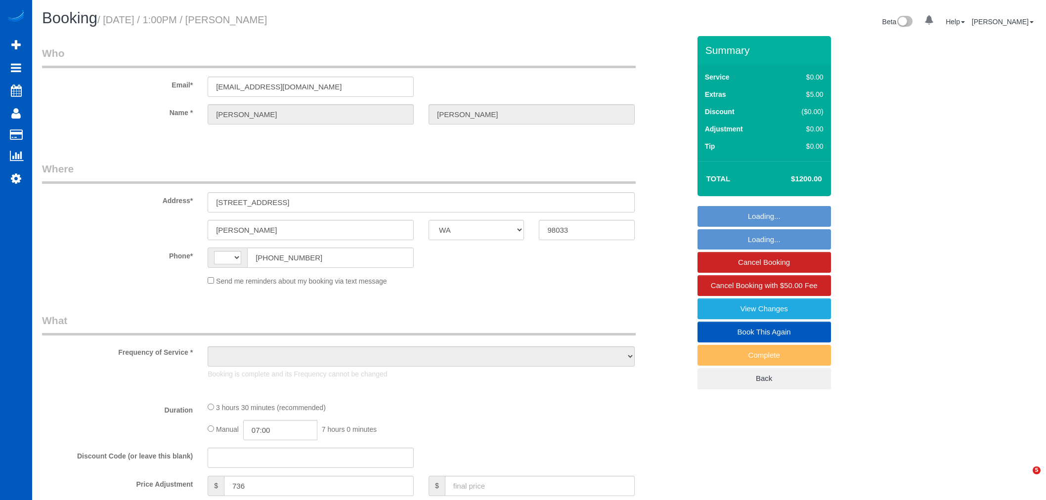
select select "WA"
select select "string:fspay-34226f89-d512-4abe-8c2d-34e8c5202e7e"
select select "string:US"
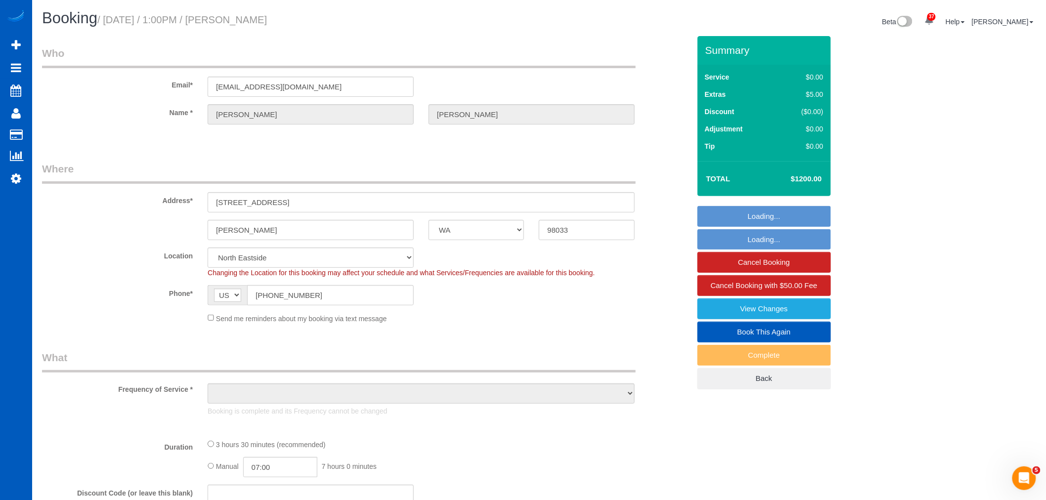
select select "object:1177"
select select "199"
select select "3001"
select select "5"
select select "4"
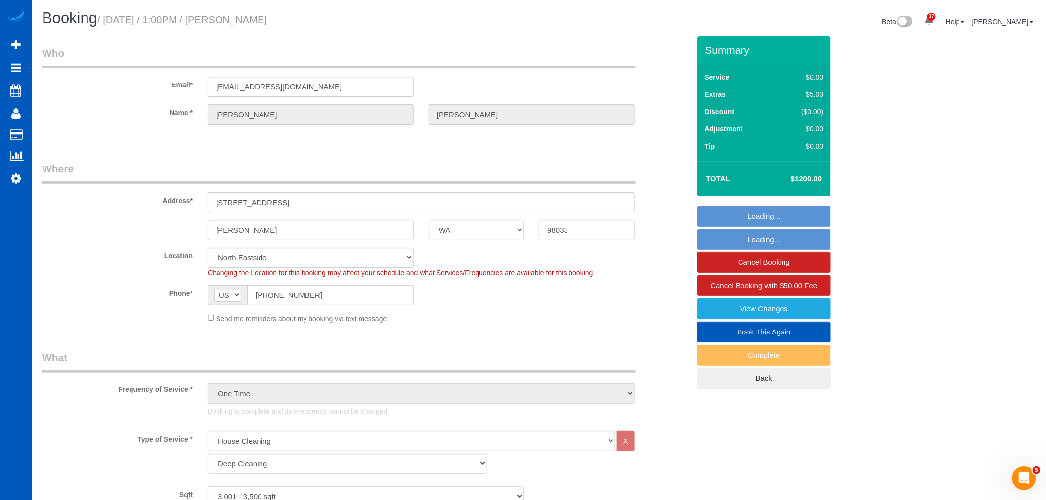
select select "3001"
select select "5"
select select "4"
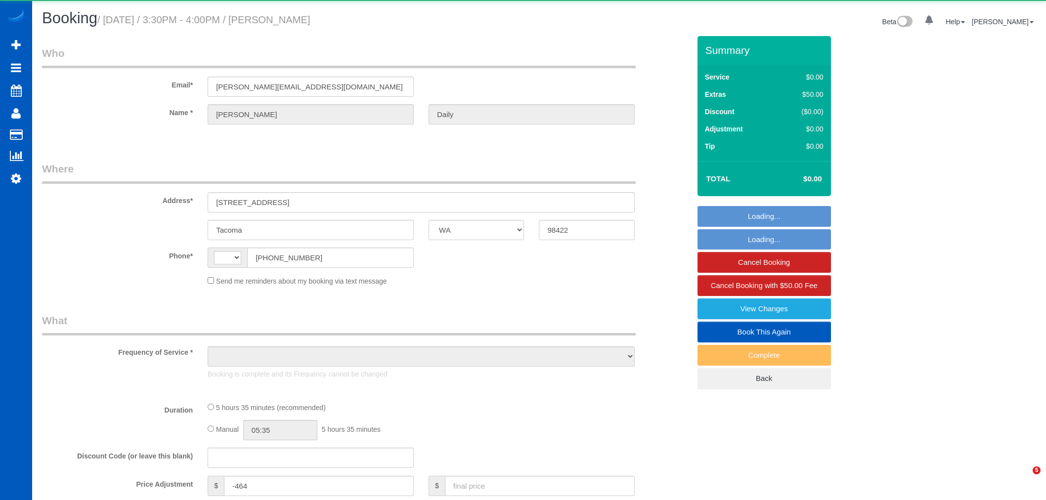
select select "WA"
select select "object:567"
select select "string:fspay-b3290530-11da-4029-b833-e1e8dfd20222"
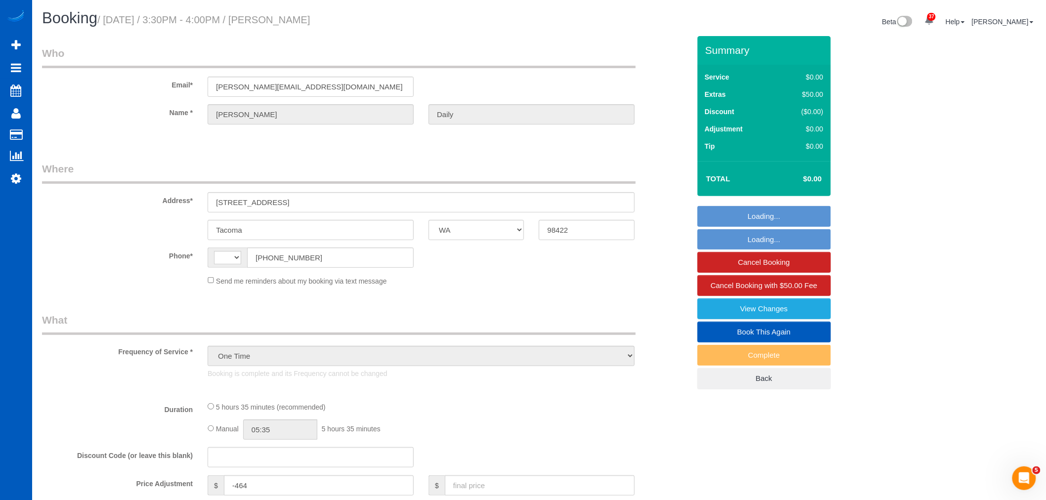
select select "string:US"
select select "199"
select select "1001"
select select "4"
select select "2"
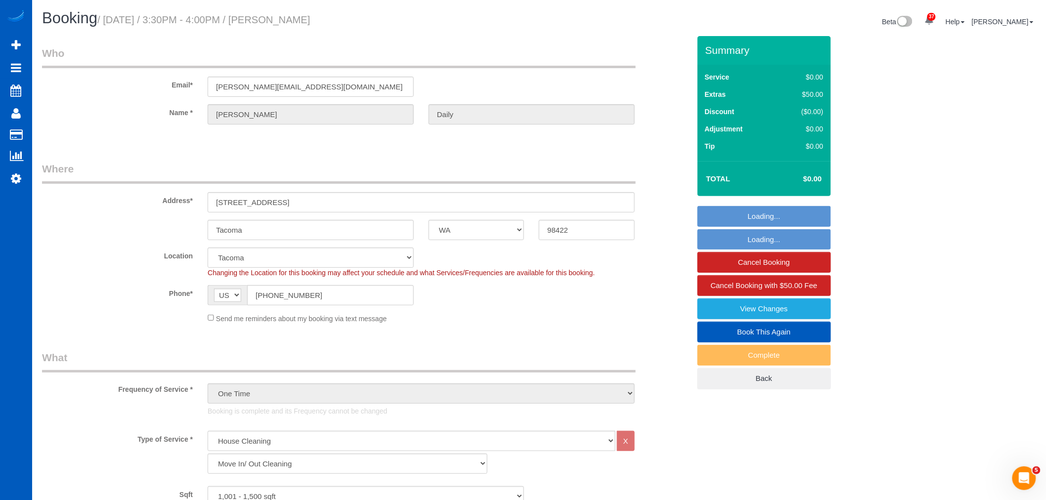
select select "object:1130"
select select "1001"
select select "4"
select select "2"
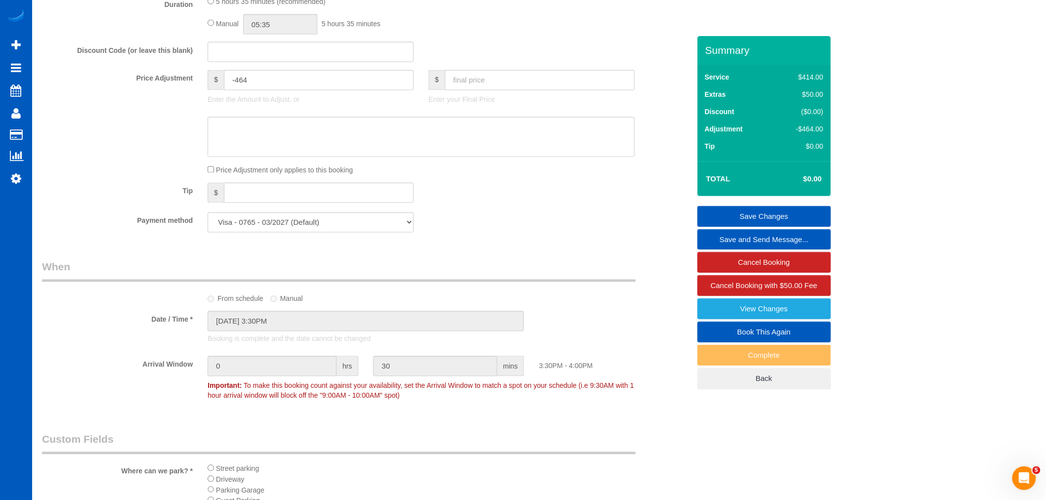
scroll to position [714, 0]
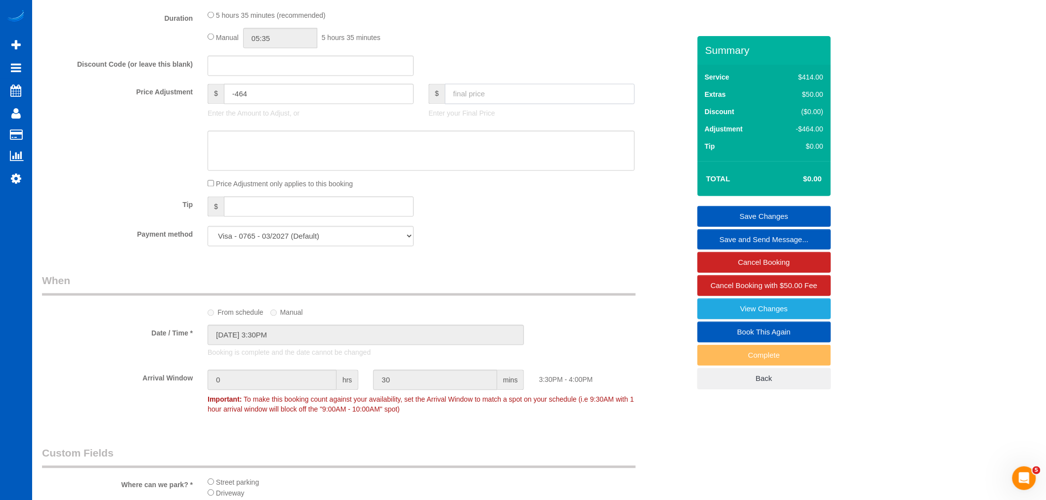
click at [498, 104] on input "text" at bounding box center [540, 94] width 190 height 20
type input "200"
drag, startPoint x: 492, startPoint y: 214, endPoint x: 498, endPoint y: 216, distance: 6.1
click at [494, 215] on div "Tip $" at bounding box center [366, 208] width 663 height 22
type input "-264"
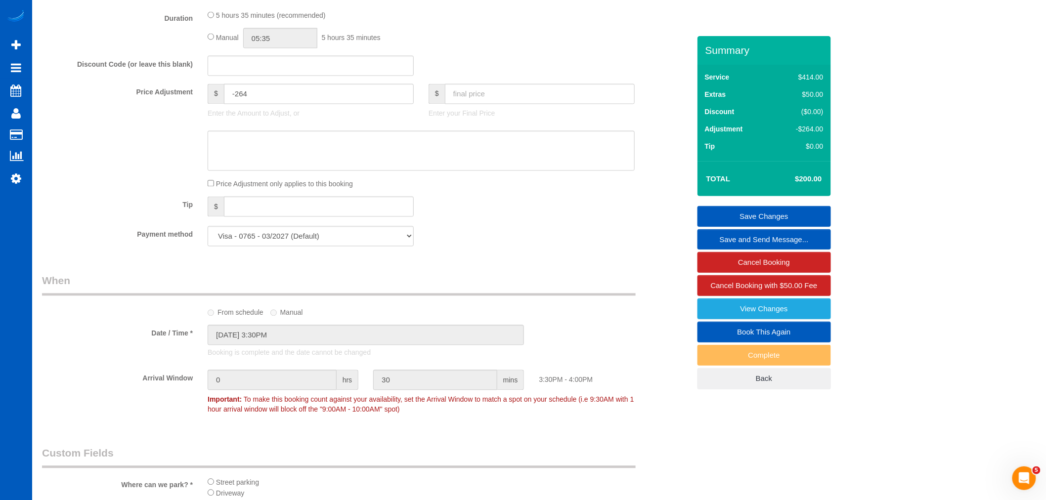
click at [729, 213] on link "Save Changes" at bounding box center [765, 216] width 134 height 21
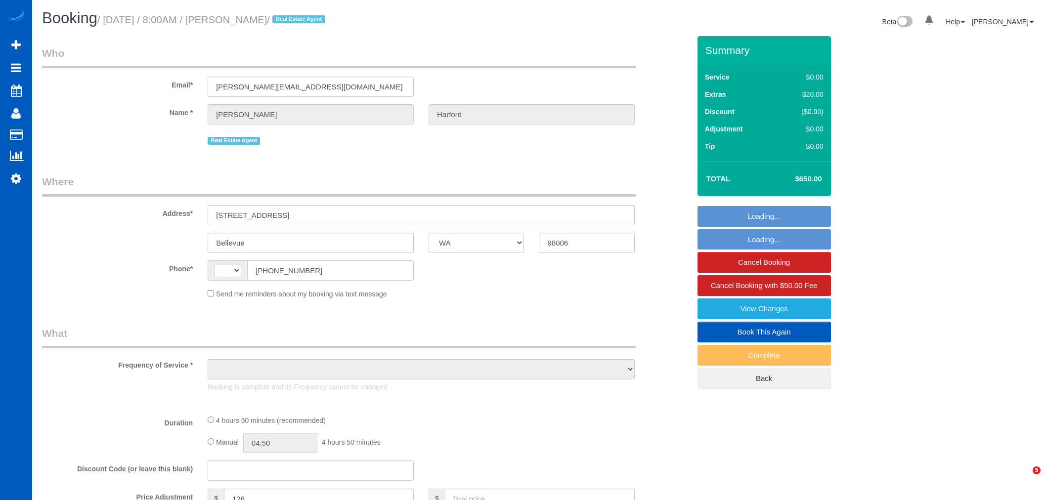
select select "WA"
select select "string:[GEOGRAPHIC_DATA]"
select select "199"
select select "2001"
select select "4"
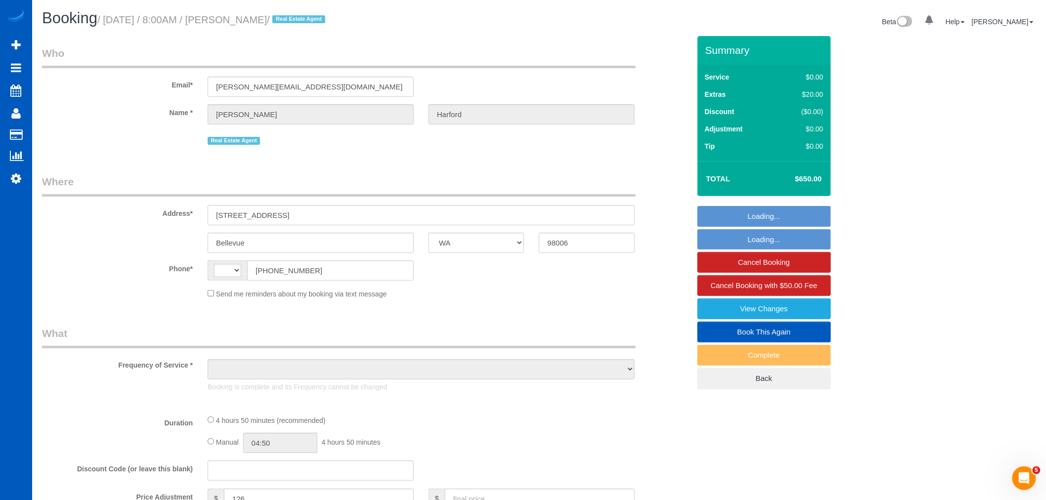
select select "3"
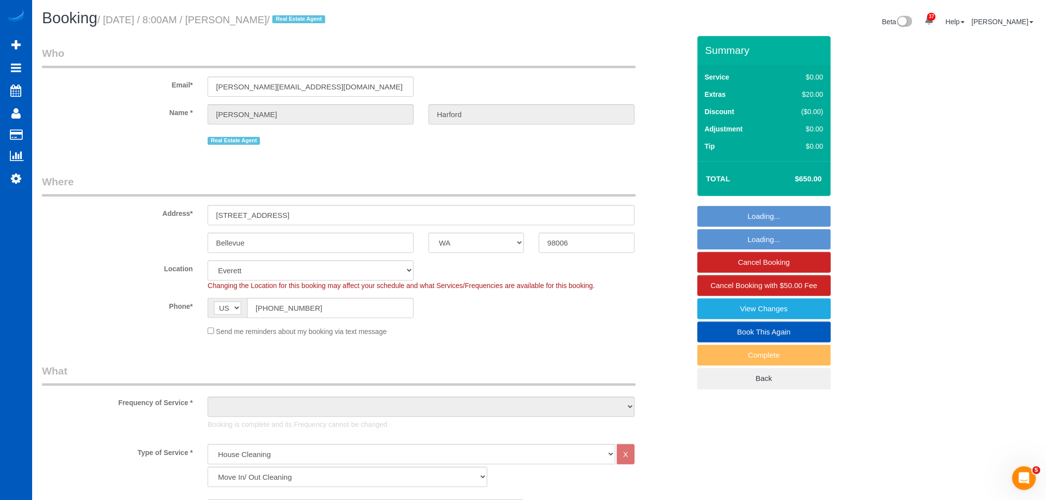
select select "object:1071"
select select "string:fspay-e0366ecf-f802-4967-a000-1bfca719be9a"
select select "spot1"
select select "2001"
select select "4"
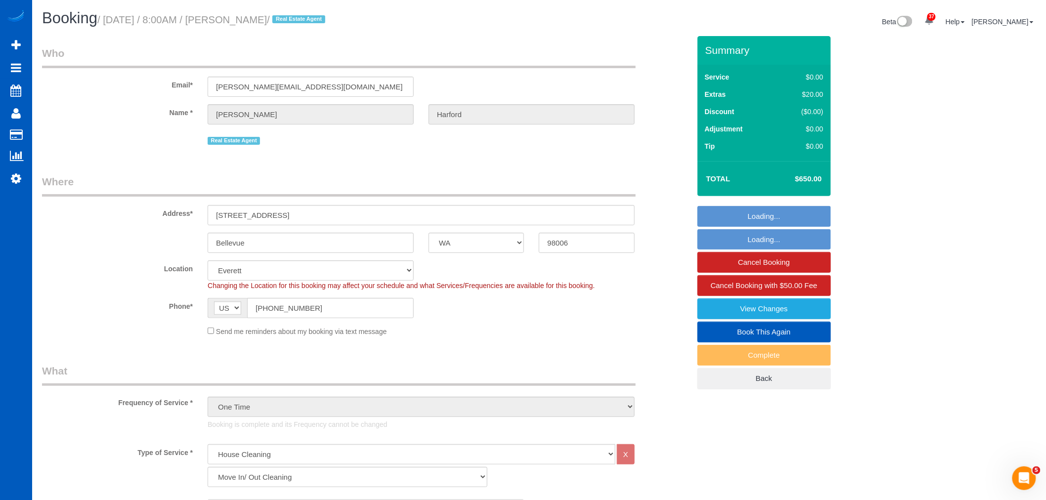
select select "3"
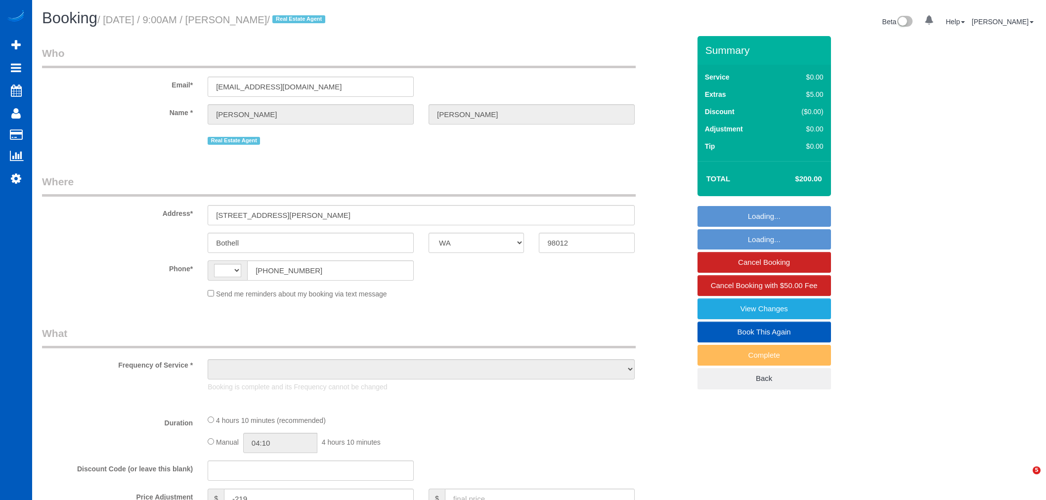
select select "WA"
select select "string:[GEOGRAPHIC_DATA]"
select select "object:915"
select select "199"
select select "1001"
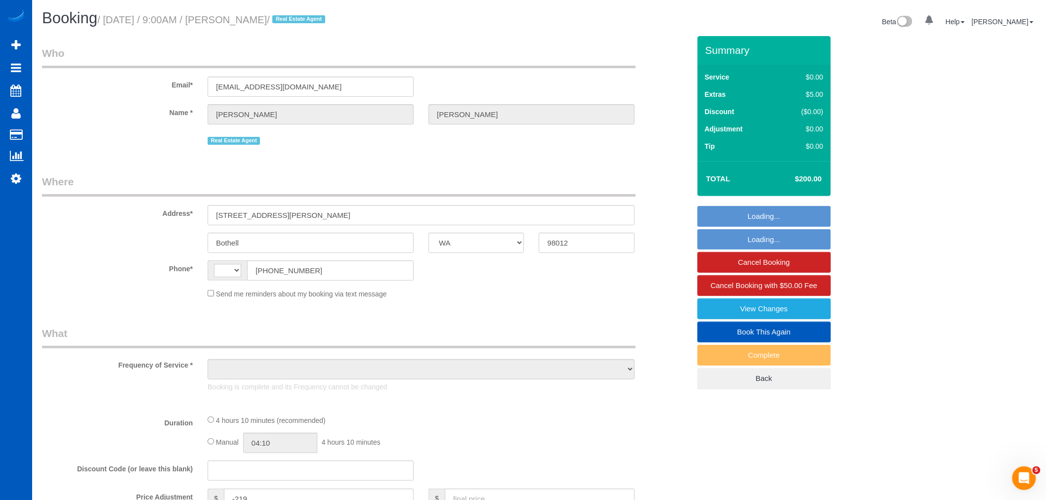
select select "3"
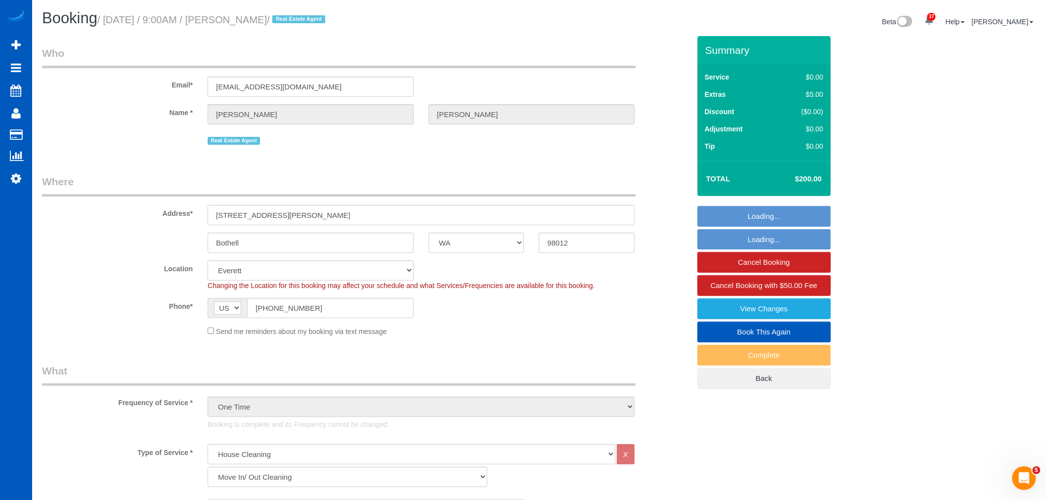
select select "object:1179"
select select "1001"
select select "3"
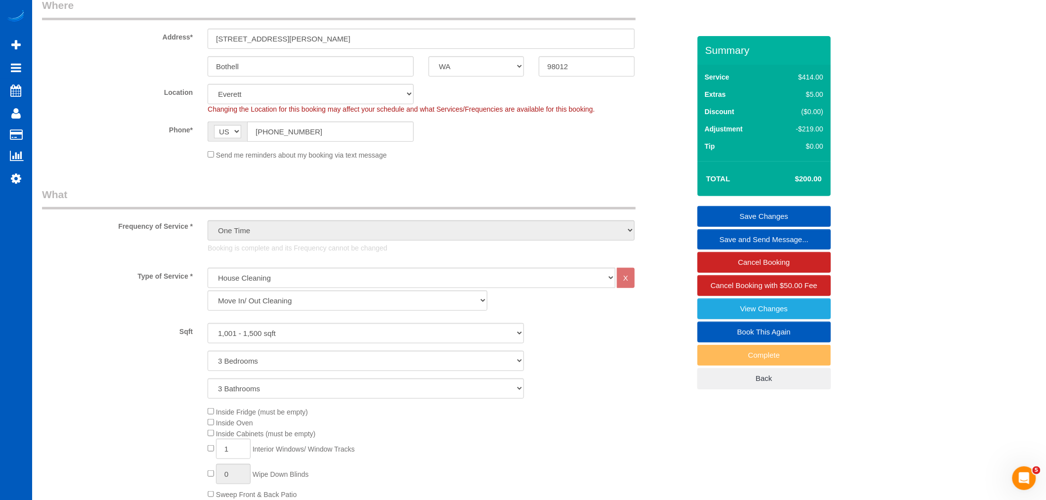
scroll to position [220, 0]
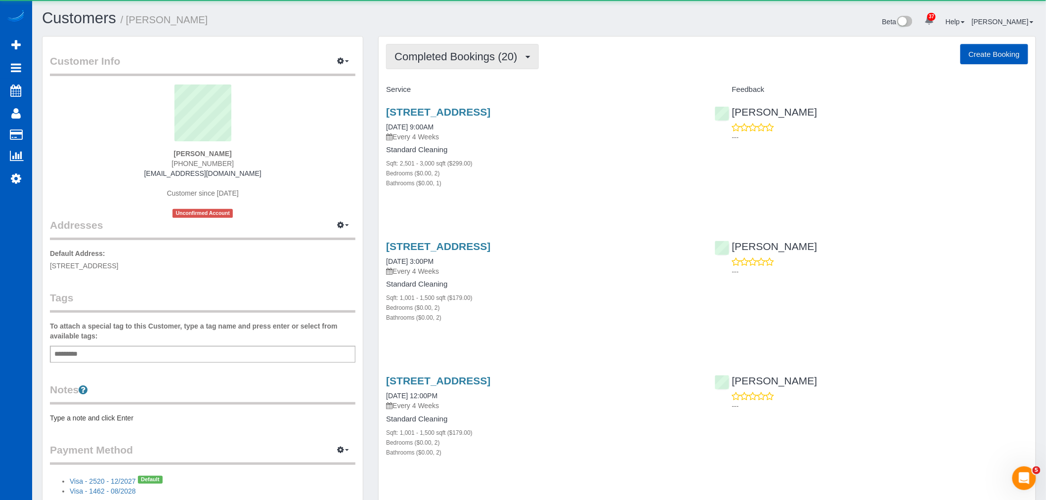
click at [447, 58] on span "Completed Bookings (20)" at bounding box center [459, 56] width 128 height 12
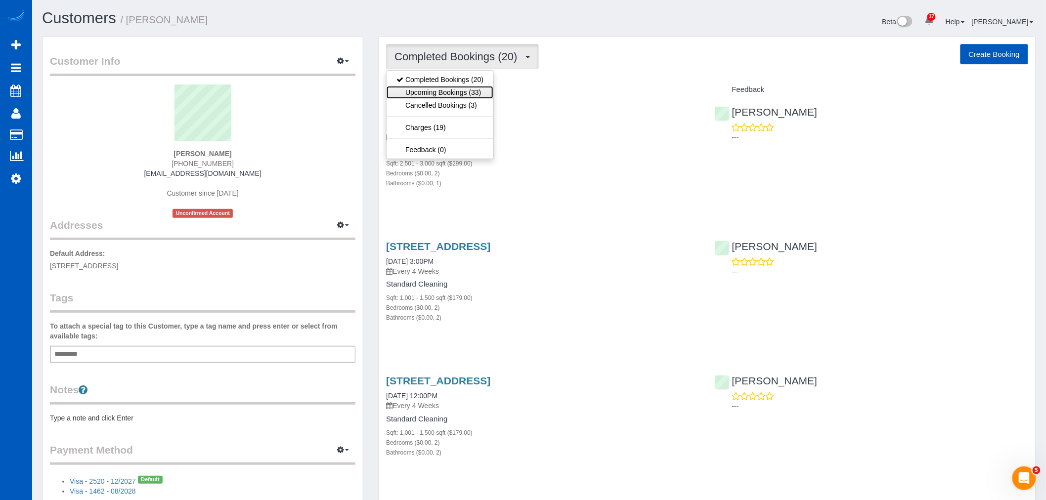
click at [450, 90] on link "Upcoming Bookings (33)" at bounding box center [440, 92] width 107 height 13
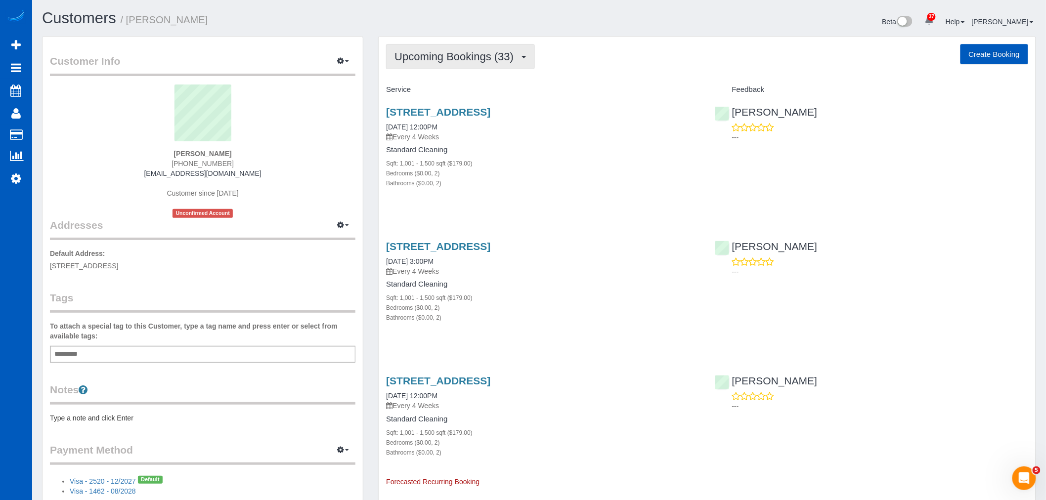
click at [455, 51] on span "Upcoming Bookings (33)" at bounding box center [457, 56] width 124 height 12
click at [446, 80] on link "Completed Bookings (20)" at bounding box center [440, 79] width 107 height 13
click at [437, 102] on div "2336 Nw 199th St, Shoreline, WA 98177 09/17/2025 9:00AM Every 4 Weeks Standard …" at bounding box center [543, 153] width 328 height 110
click at [436, 111] on link "2336 Nw 199th St, Shoreline, WA 98177" at bounding box center [438, 111] width 104 height 11
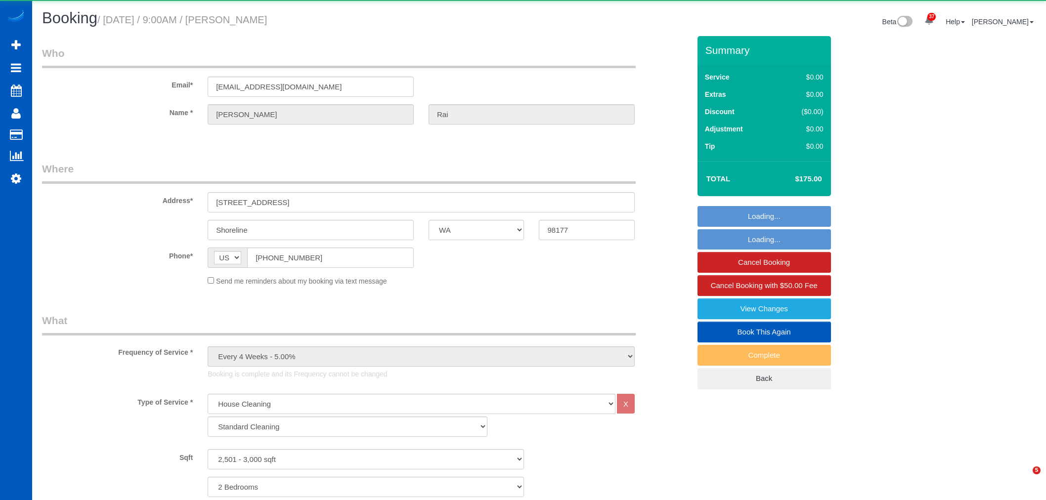
select select "WA"
select select "199"
select select "2501"
select select "2"
select select "object:1281"
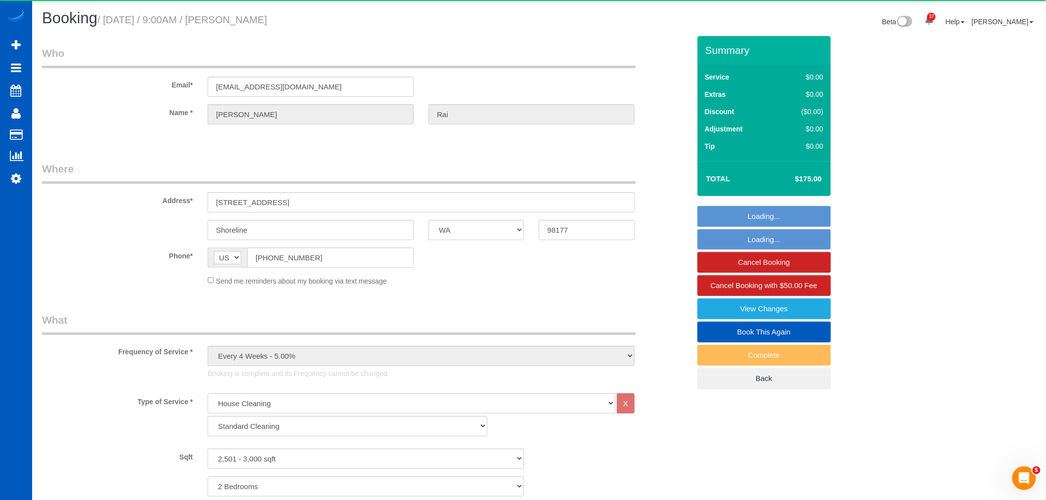
select select "2501"
select select "2"
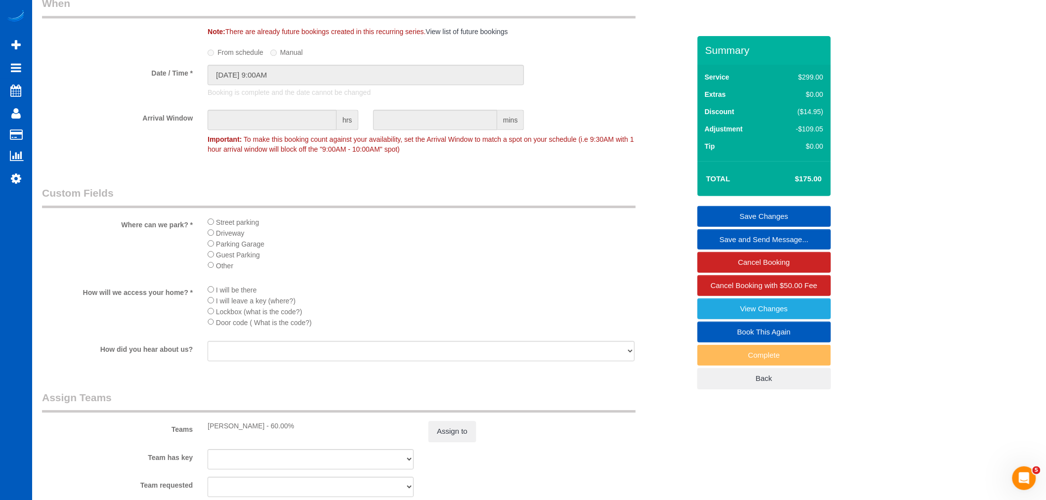
scroll to position [1099, 0]
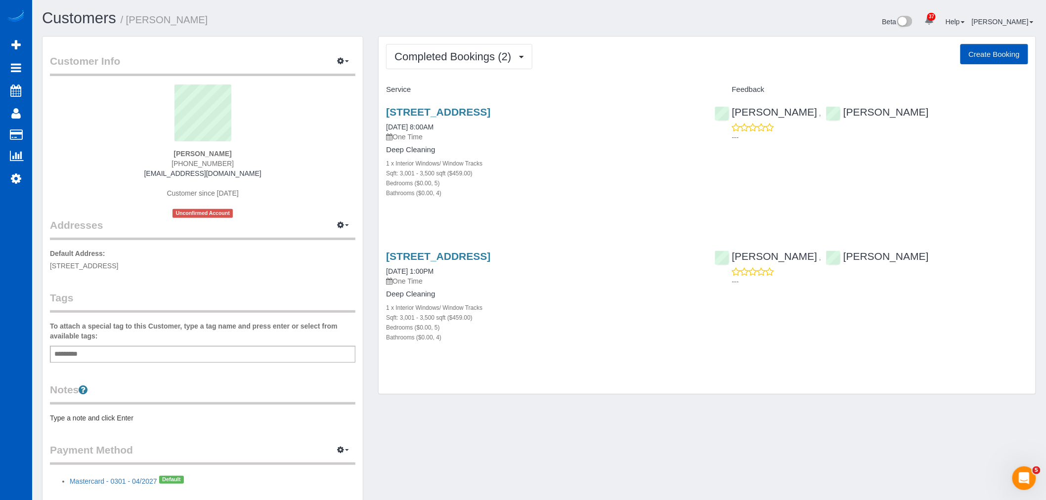
click at [456, 105] on div "[STREET_ADDRESS] [DATE] 8:00AM One Time Deep Cleaning 1 x Interior Windows/ Win…" at bounding box center [543, 158] width 328 height 120
click at [456, 110] on link "[STREET_ADDRESS]" at bounding box center [438, 111] width 104 height 11
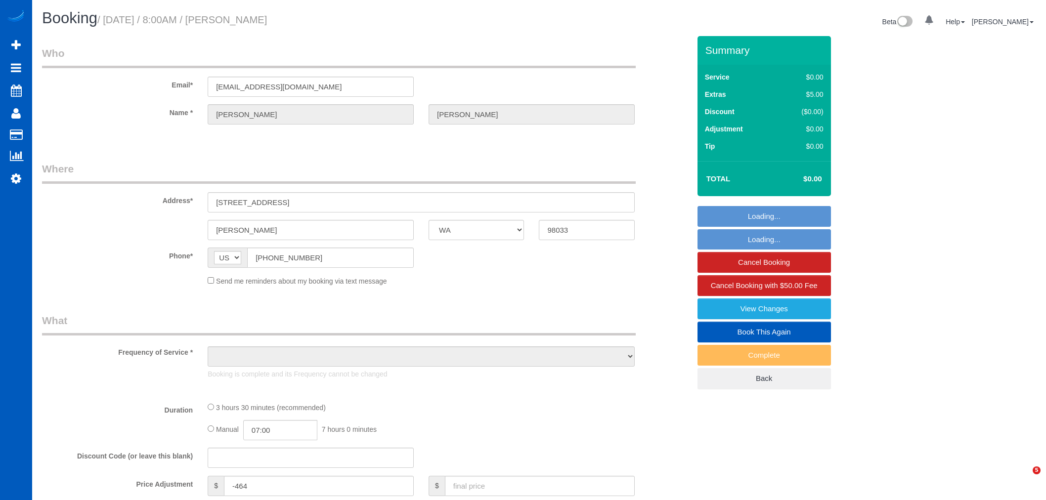
select select "WA"
select select "object:818"
select select "string:fspay-34226f89-d512-4abe-8c2d-34e8c5202e7e"
select select "199"
select select "3001"
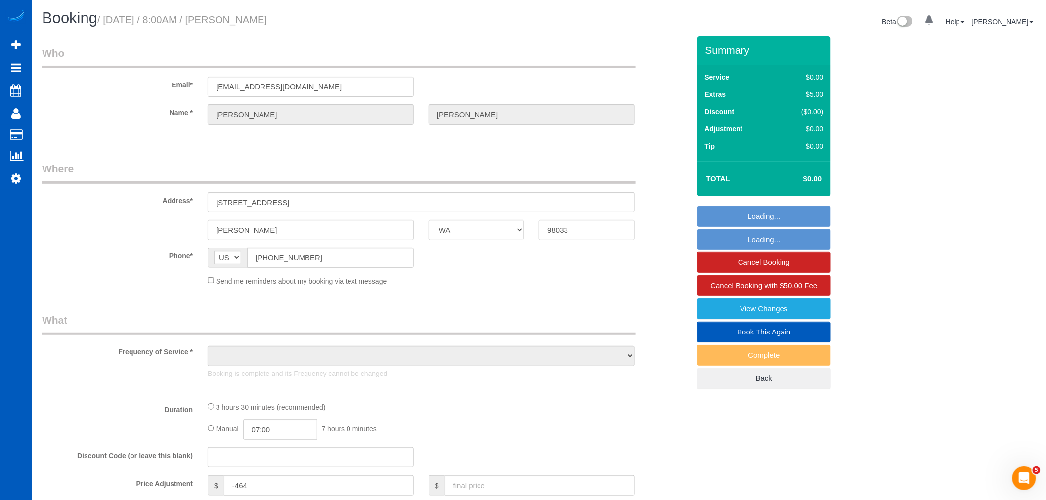
select select "5"
select select "4"
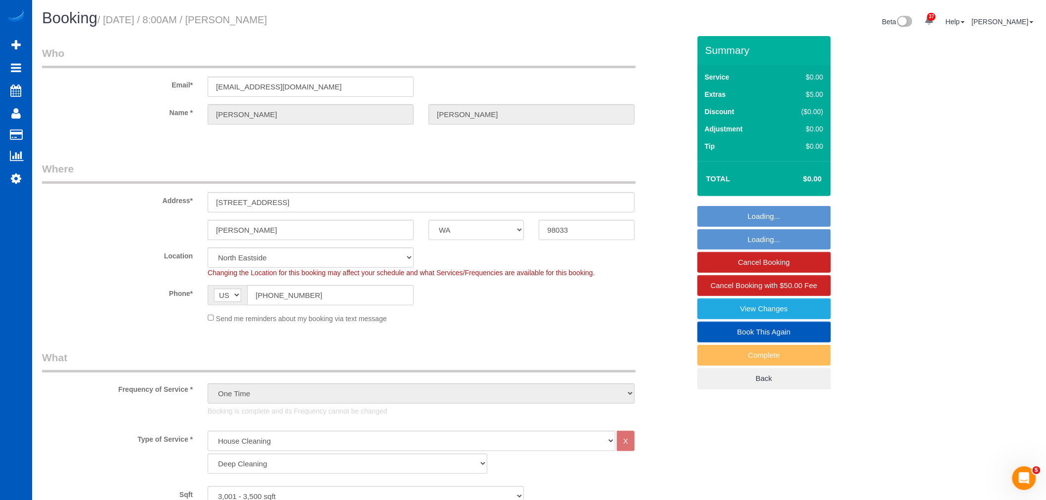
select select "object:1268"
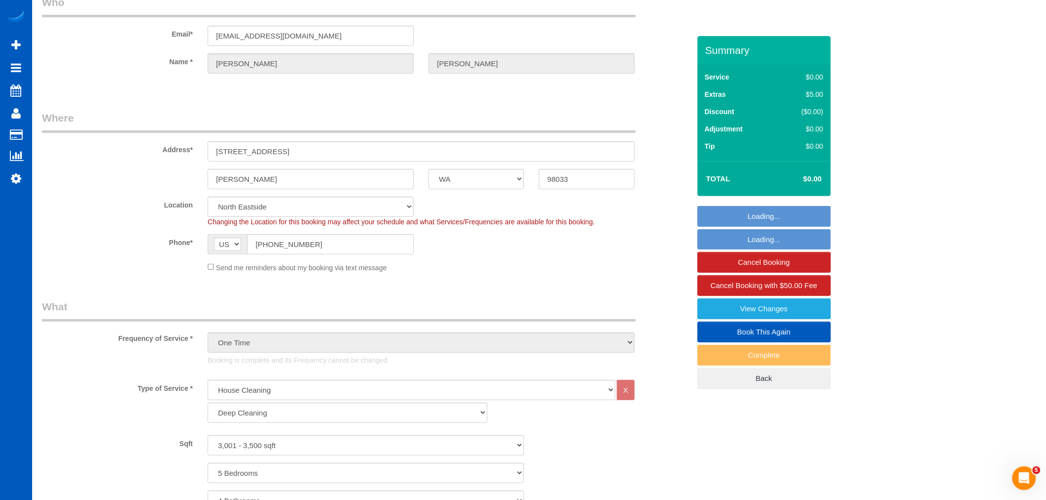
select select "spot1"
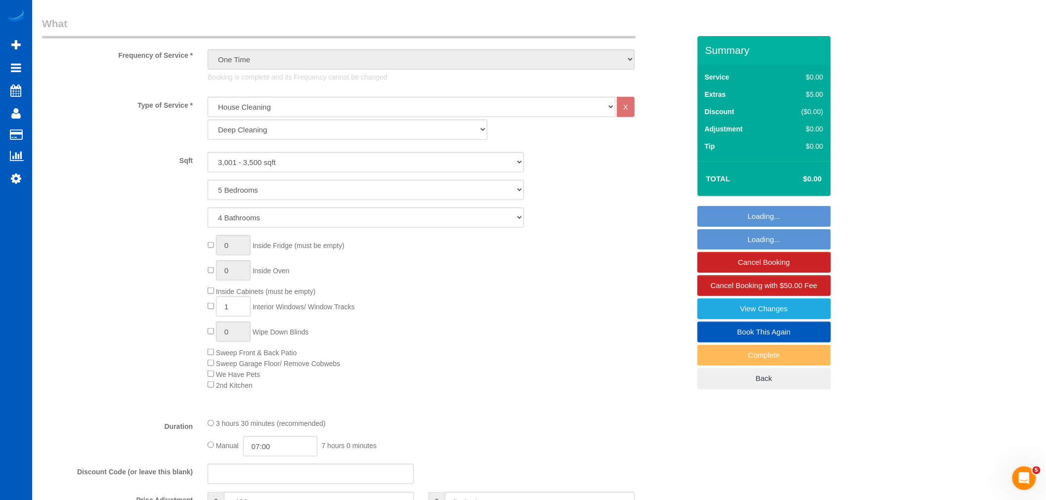
scroll to position [604, 0]
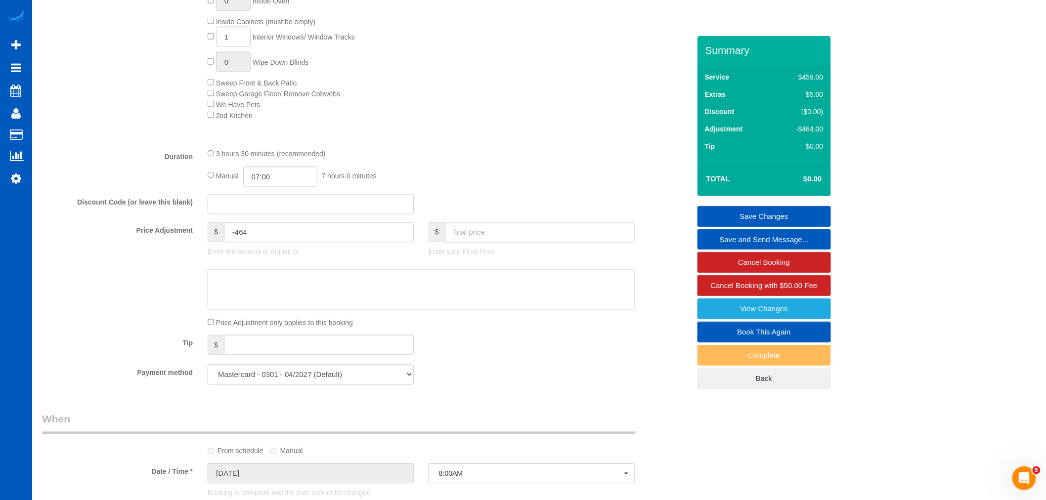
click at [466, 242] on input "text" at bounding box center [540, 233] width 190 height 20
type input "450"
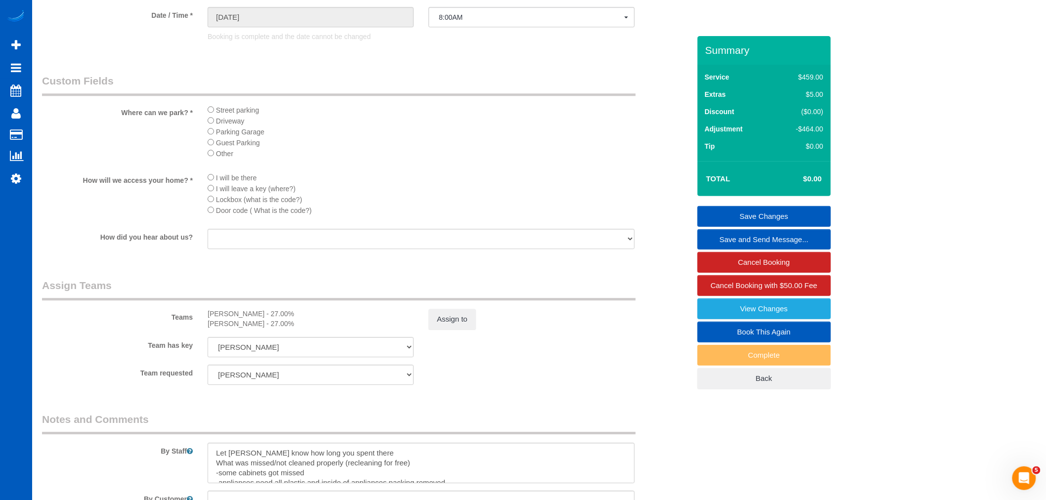
scroll to position [1099, 0]
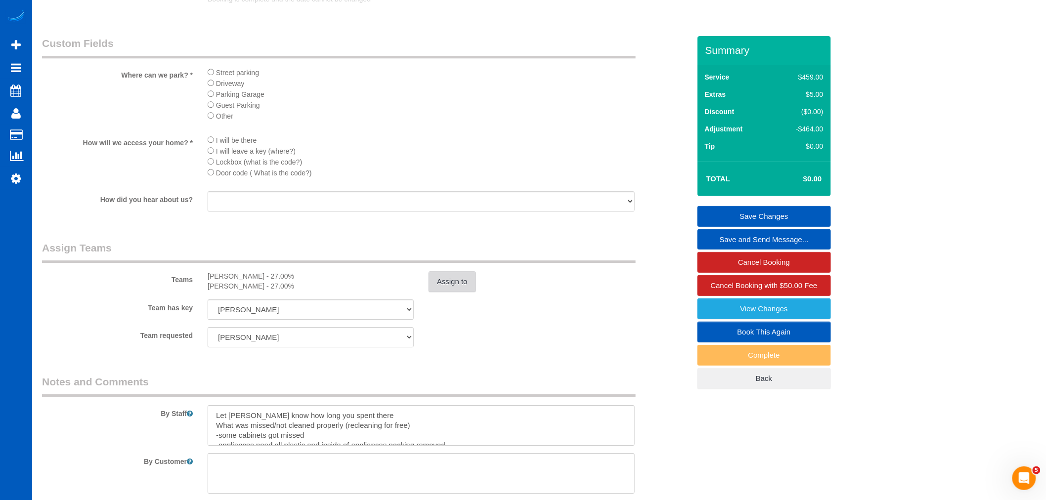
type input "-14"
click at [456, 292] on button "Assign to" at bounding box center [452, 281] width 47 height 21
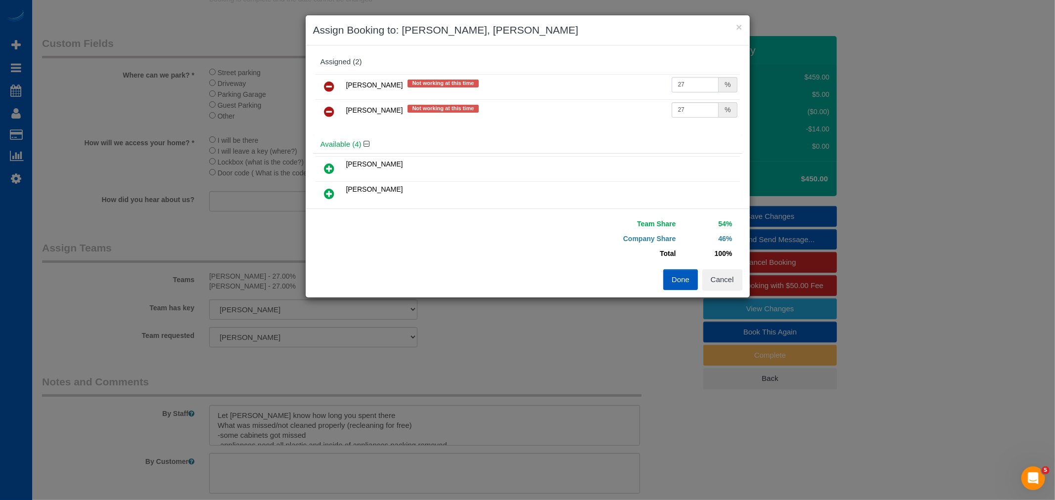
drag, startPoint x: 671, startPoint y: 87, endPoint x: 688, endPoint y: 86, distance: 17.3
click at [688, 86] on input "27" at bounding box center [694, 84] width 47 height 15
type input "33"
drag, startPoint x: 679, startPoint y: 111, endPoint x: 626, endPoint y: 126, distance: 55.4
click at [626, 126] on div "[PERSON_NAME] Not working at this time 33 % [PERSON_NAME] Not working at this t…" at bounding box center [527, 104] width 429 height 64
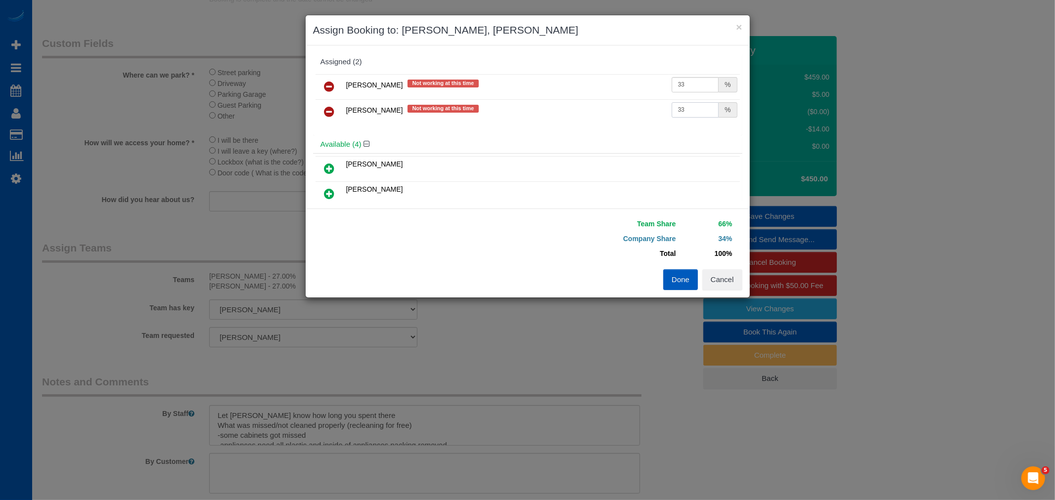
type input "33"
click at [674, 273] on button "Done" at bounding box center [680, 279] width 35 height 21
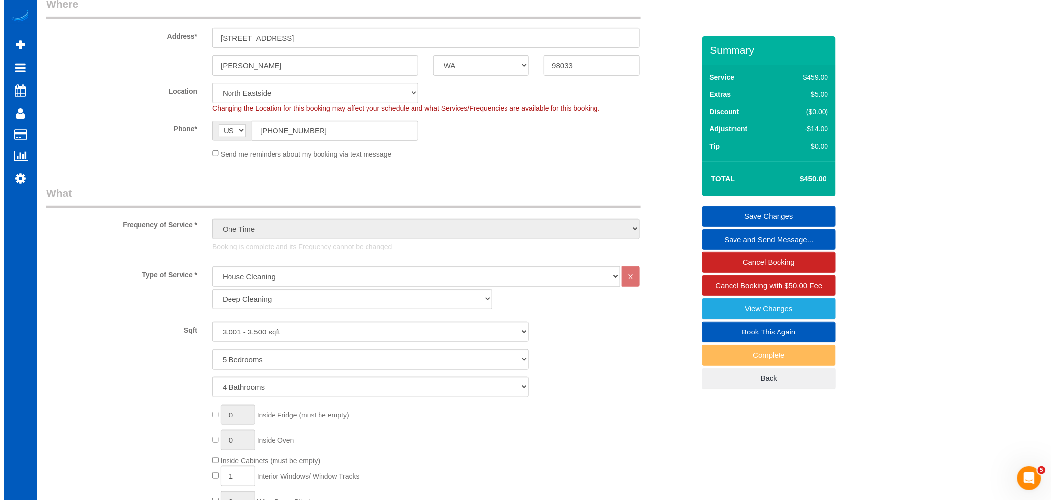
scroll to position [0, 0]
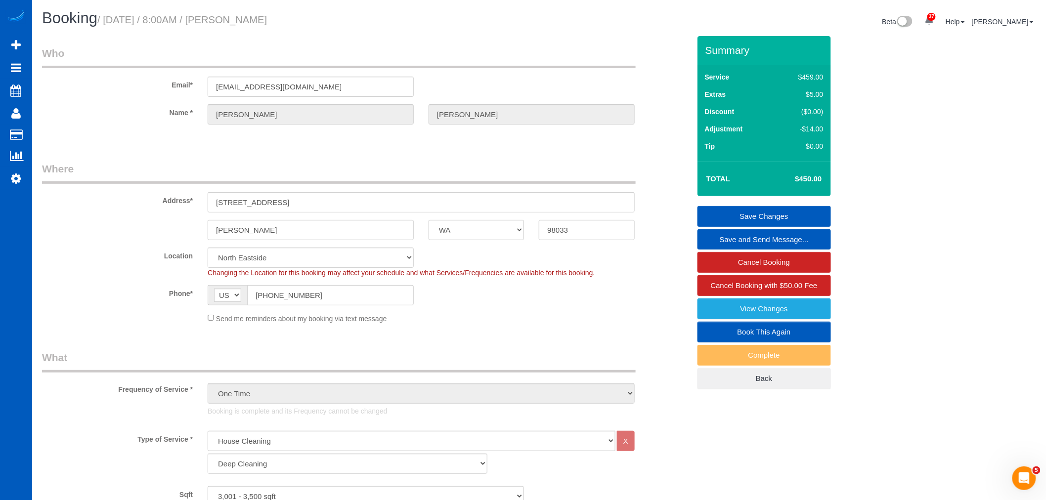
click at [772, 219] on link "Save Changes" at bounding box center [765, 216] width 134 height 21
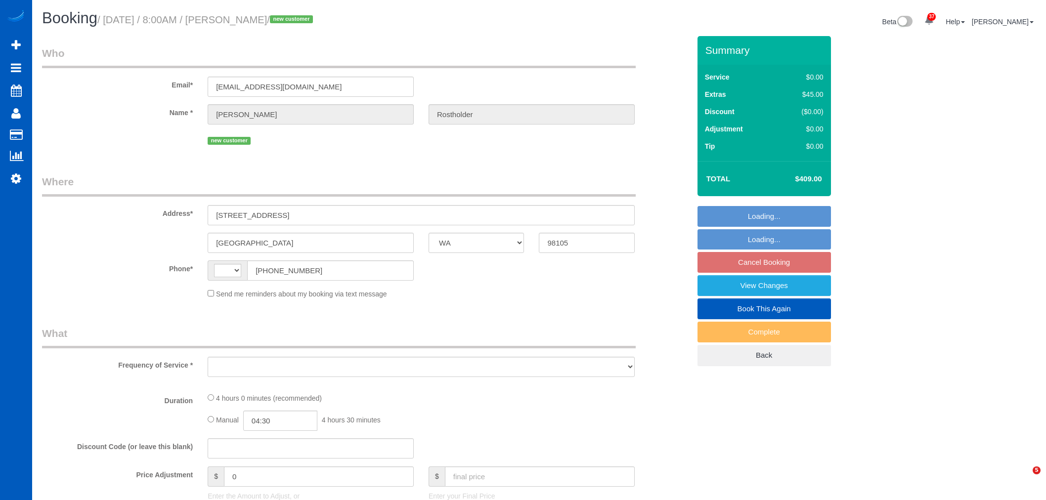
select select "WA"
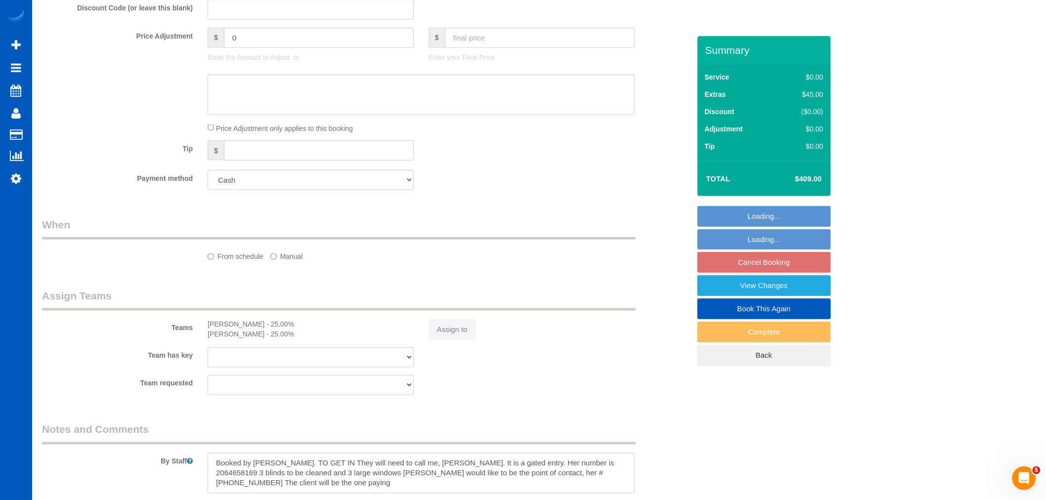
select select "string:[GEOGRAPHIC_DATA]"
select select "object:2160"
select select "199"
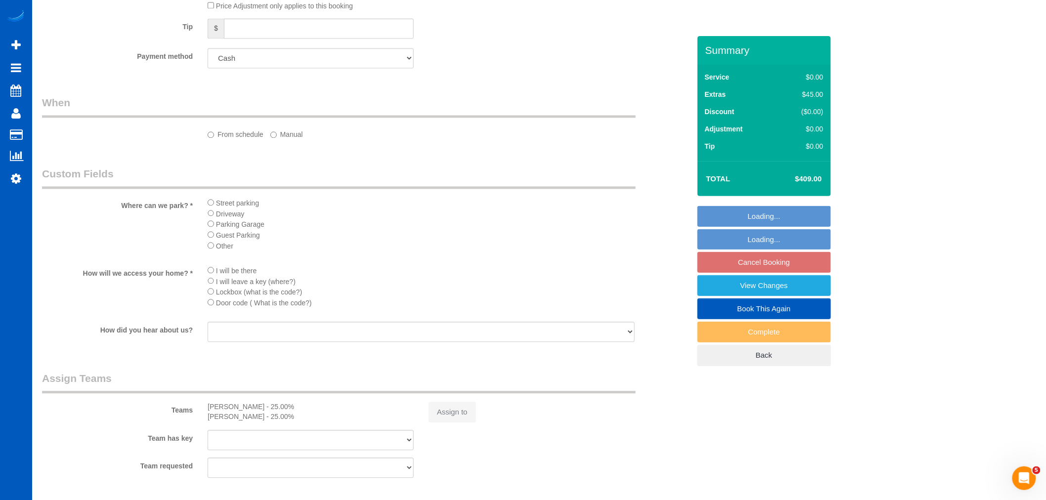
scroll to position [1097, 0]
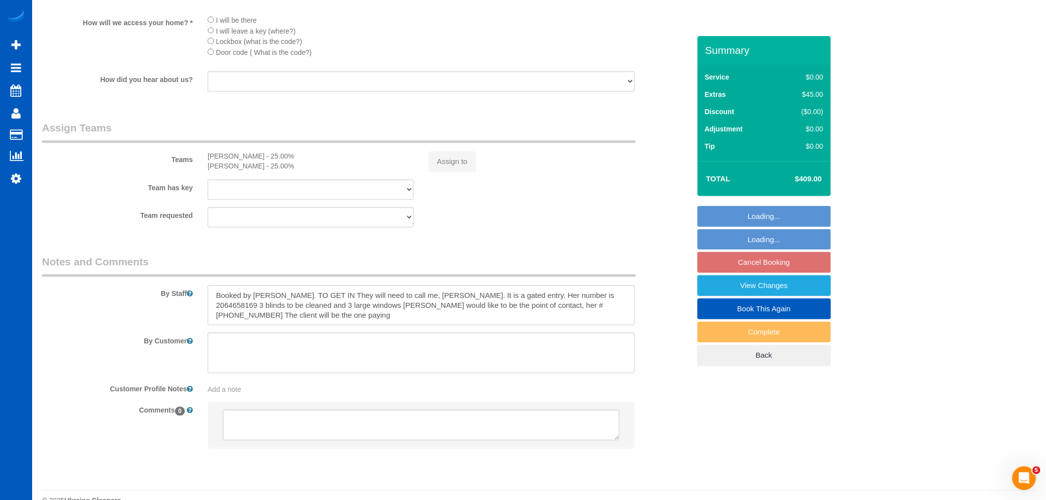
select select "spot15"
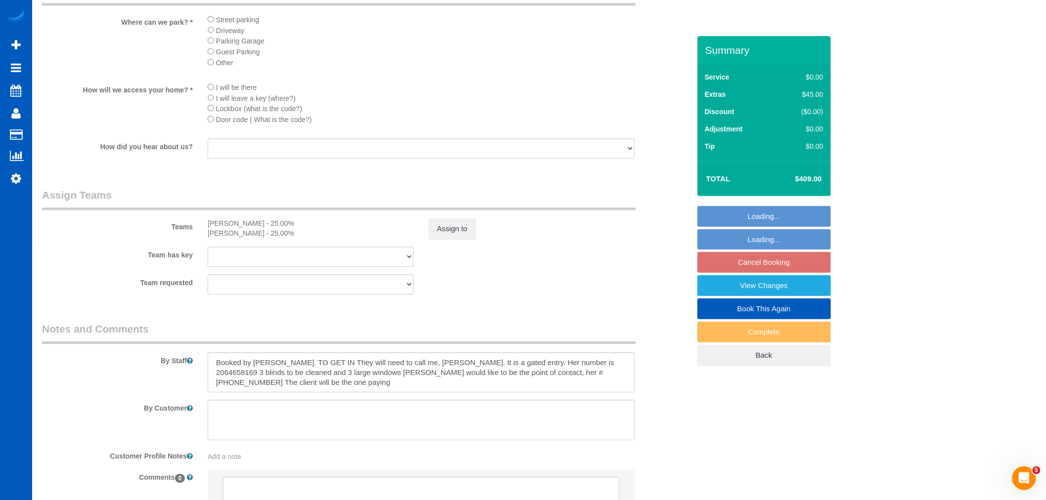
select select "object:2347"
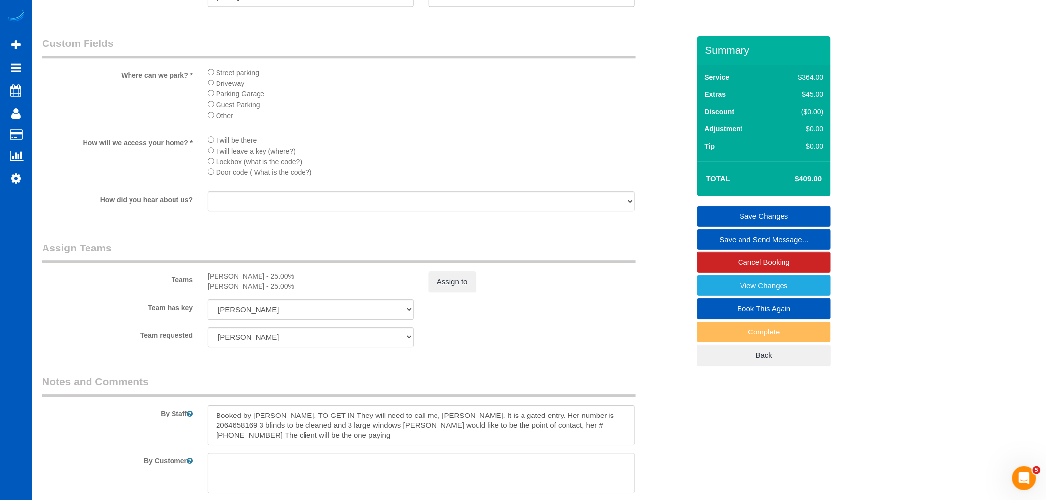
scroll to position [1200, 0]
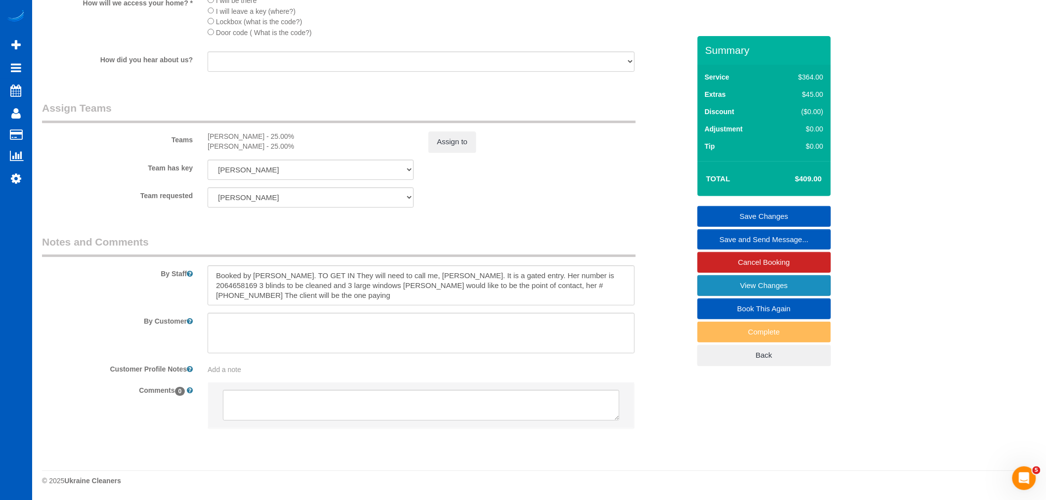
click at [742, 290] on link "View Changes" at bounding box center [765, 285] width 134 height 21
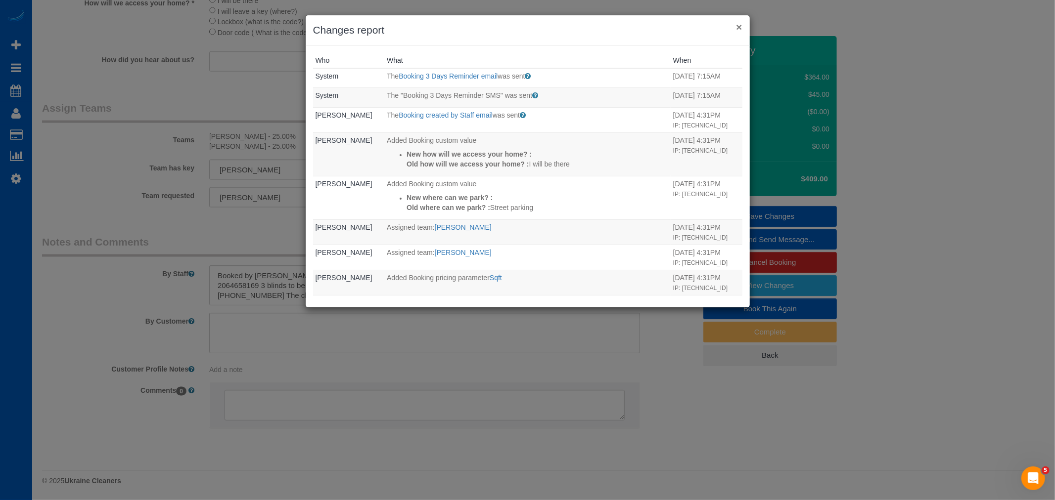
click at [740, 31] on button "×" at bounding box center [739, 27] width 6 height 10
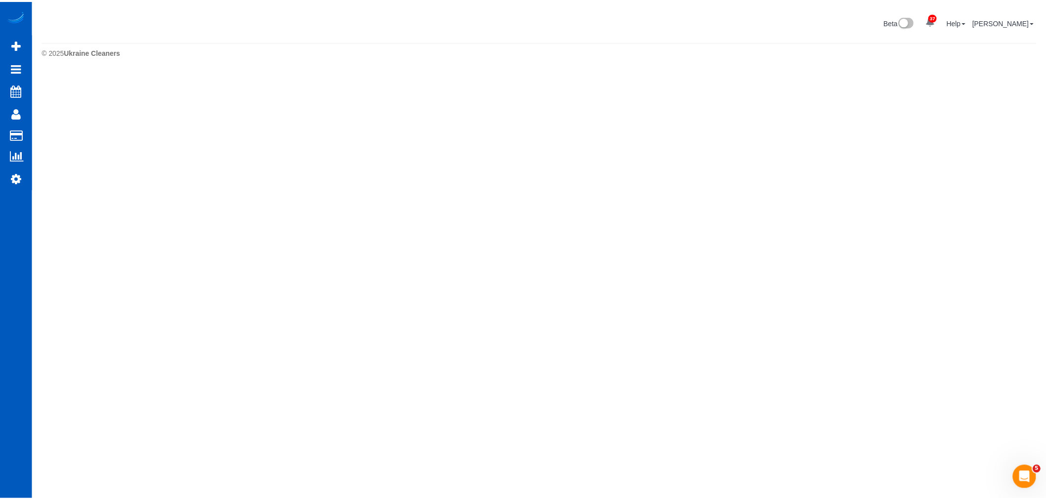
scroll to position [0, 0]
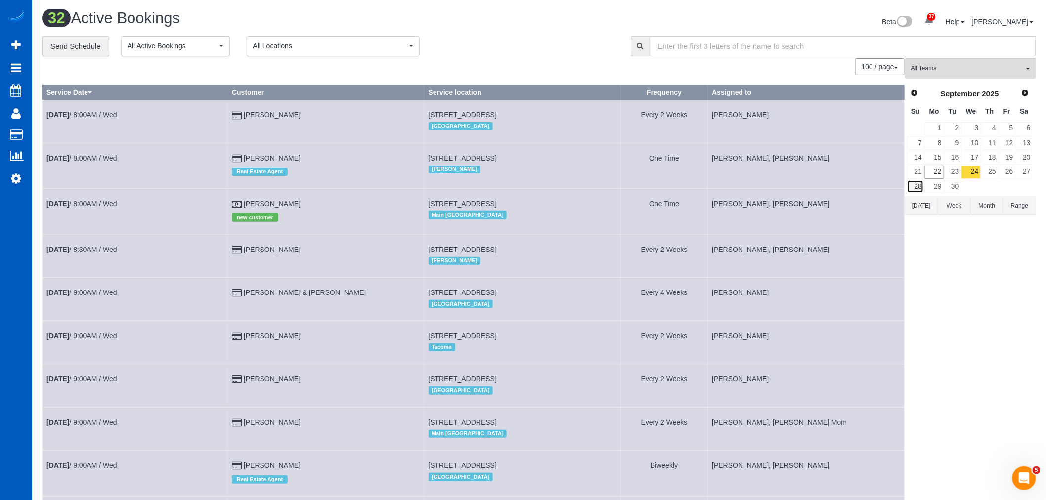
click at [918, 190] on link "28" at bounding box center [915, 186] width 17 height 13
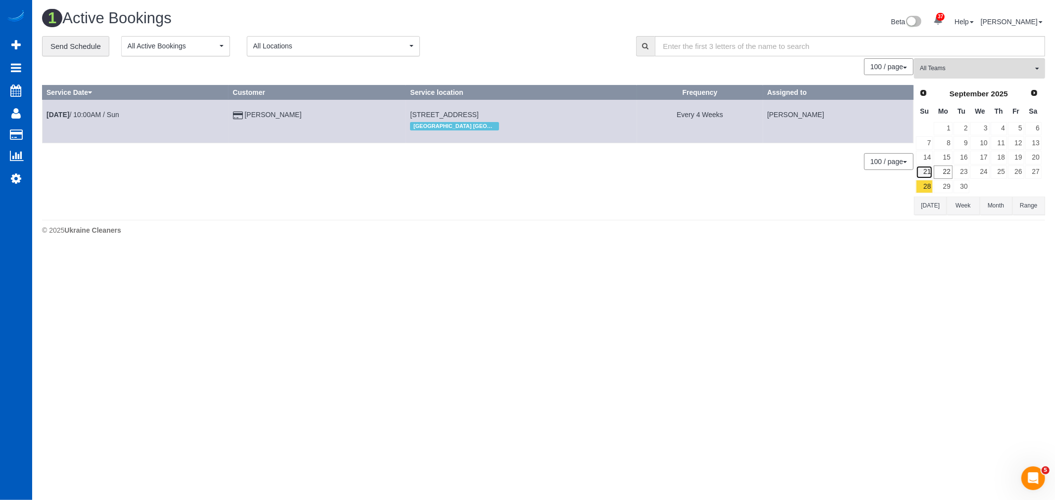
click at [923, 175] on link "21" at bounding box center [924, 172] width 17 height 13
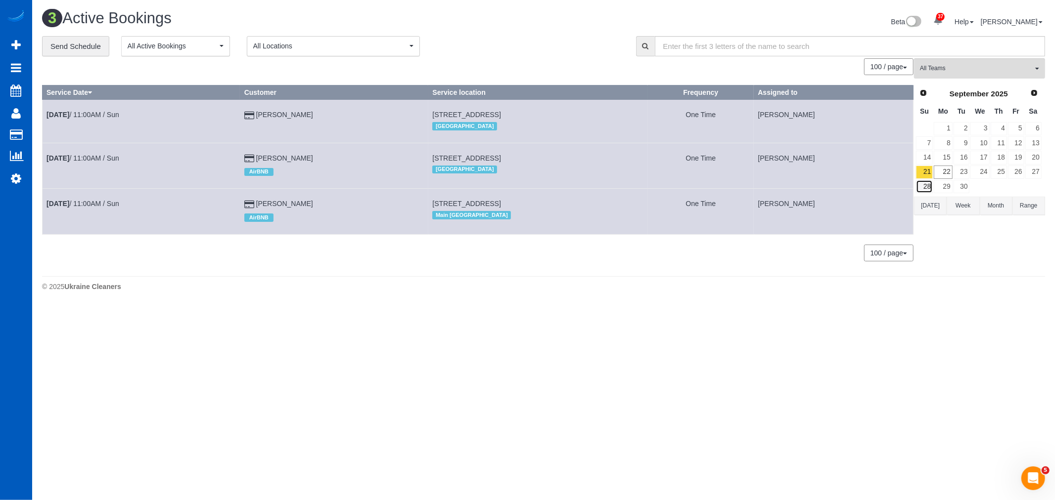
click at [929, 190] on link "28" at bounding box center [924, 186] width 17 height 13
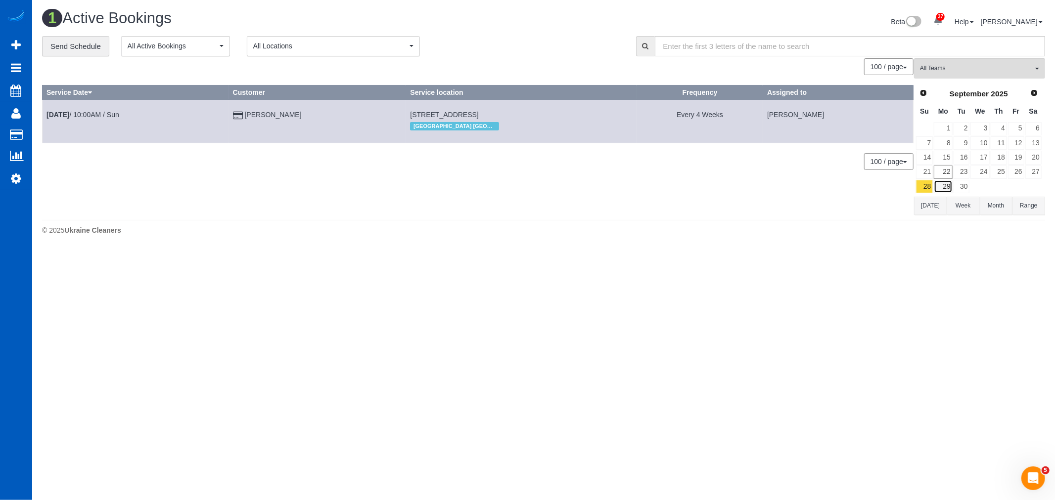
click at [942, 183] on link "29" at bounding box center [943, 186] width 18 height 13
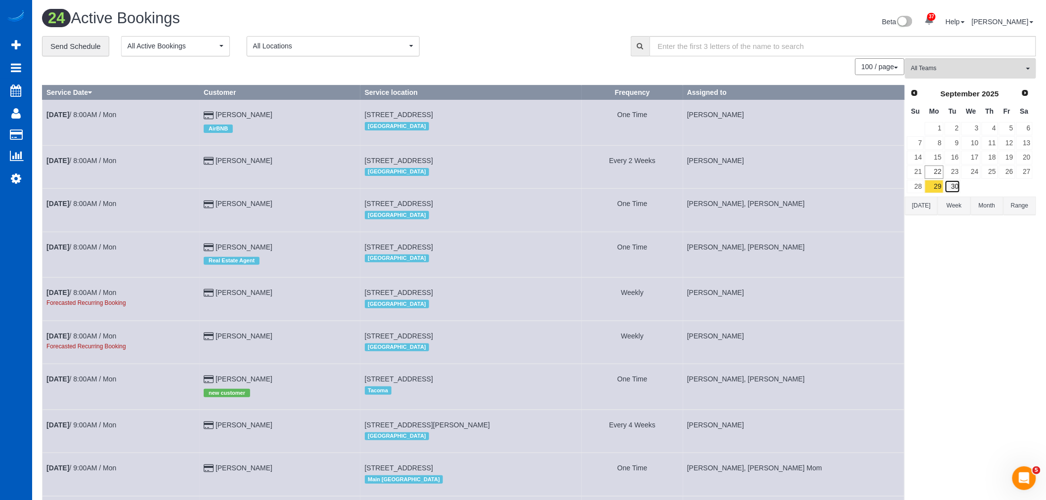
click at [956, 186] on link "30" at bounding box center [953, 186] width 16 height 13
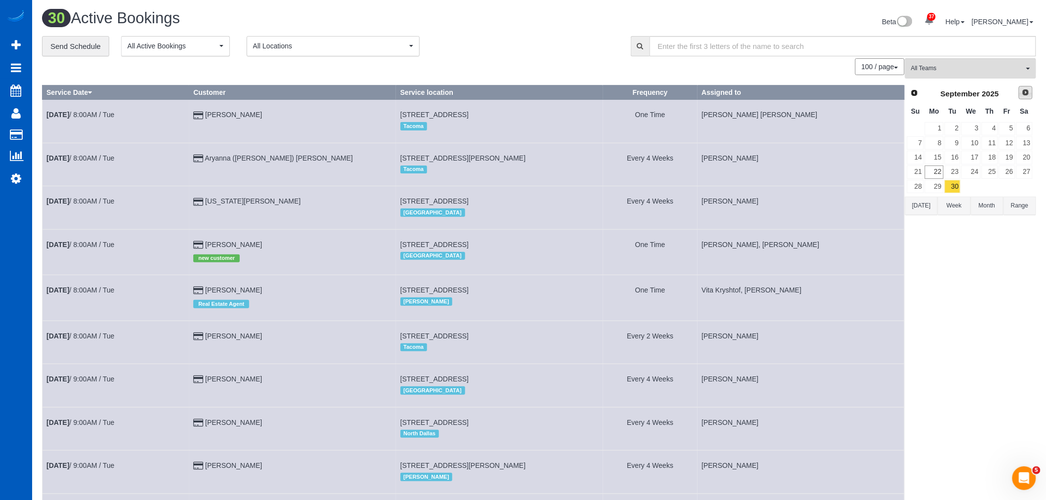
click at [1028, 96] on span "Next" at bounding box center [1026, 93] width 8 height 8
click at [977, 127] on link "1" at bounding box center [971, 128] width 19 height 13
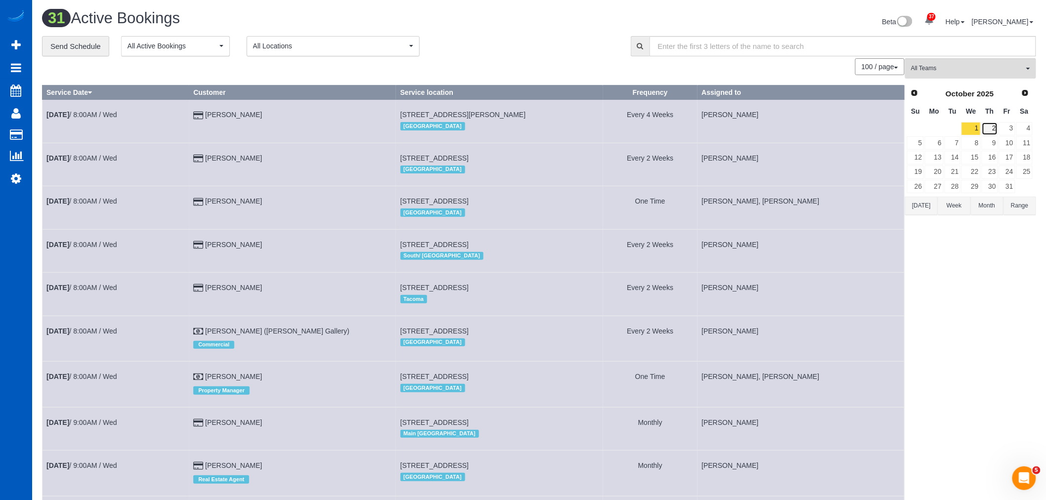
click at [985, 130] on link "2" at bounding box center [990, 128] width 16 height 13
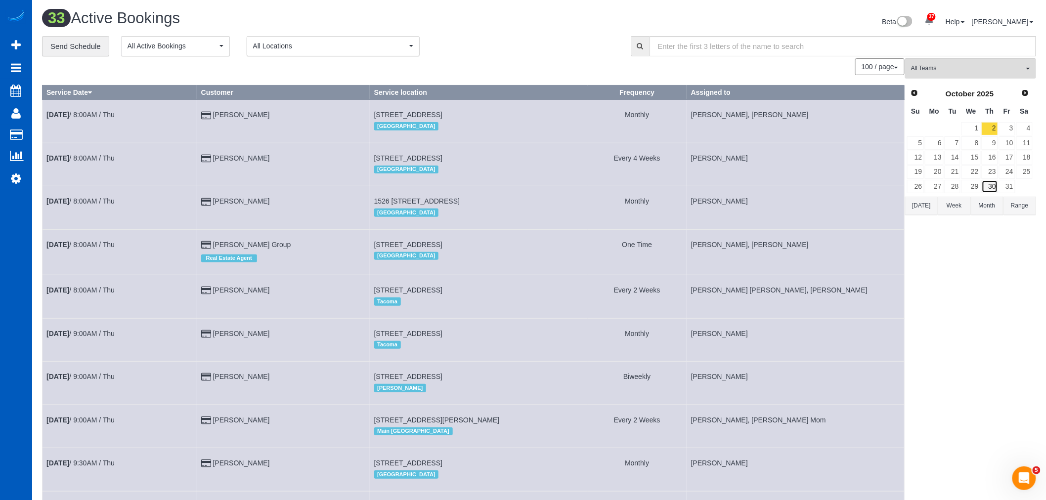
click at [994, 186] on link "30" at bounding box center [990, 186] width 16 height 13
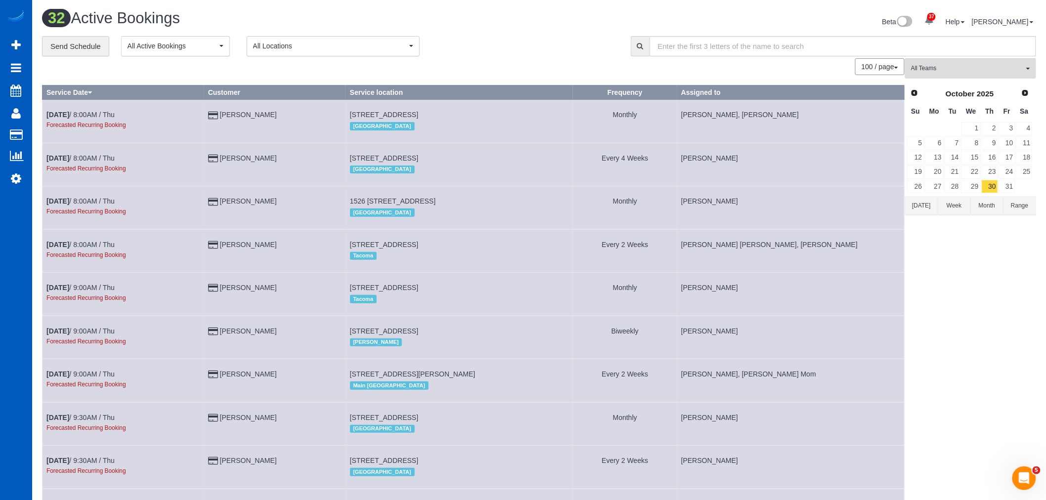
click at [1022, 184] on td at bounding box center [1024, 186] width 17 height 14
click at [1011, 190] on link "31" at bounding box center [1007, 186] width 16 height 13
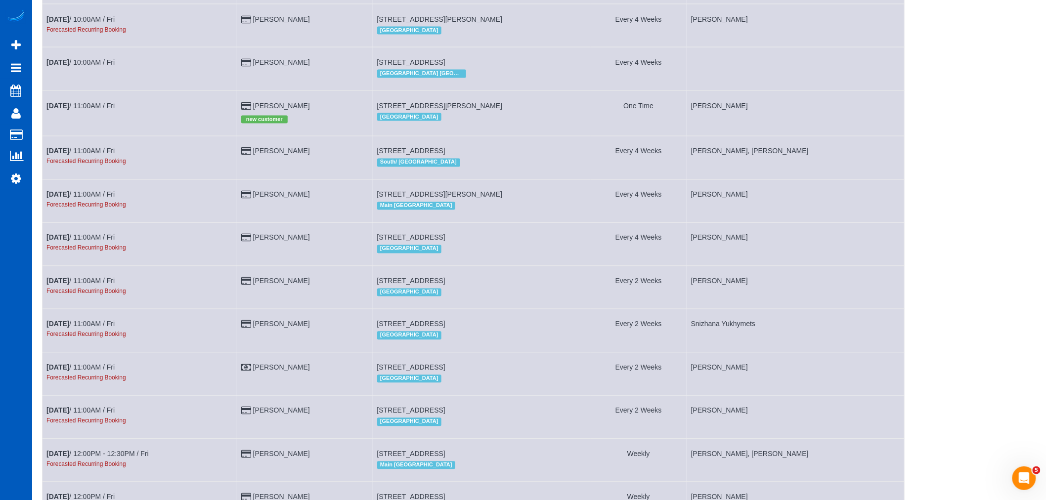
scroll to position [659, 0]
click at [82, 65] on link "[DATE] 10:00AM / Fri" at bounding box center [80, 61] width 68 height 8
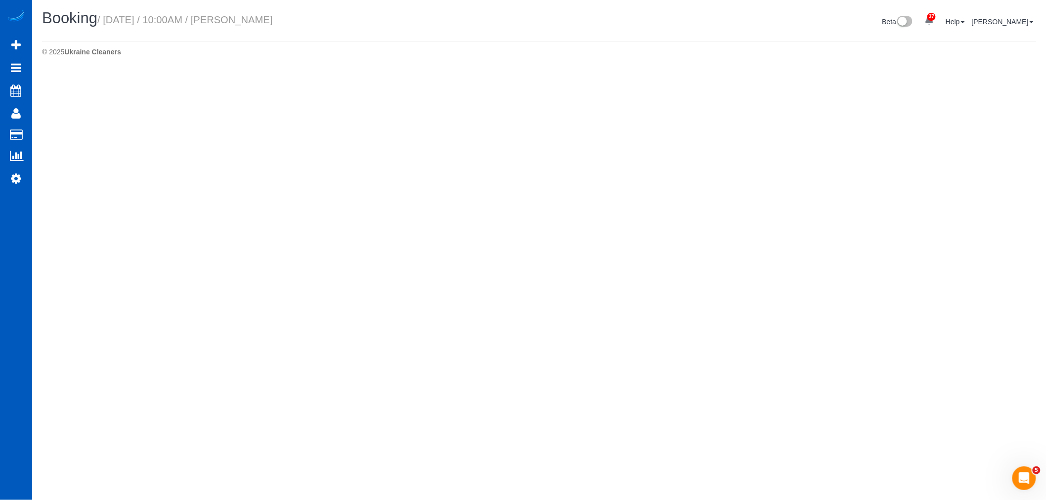
select select "[GEOGRAPHIC_DATA]"
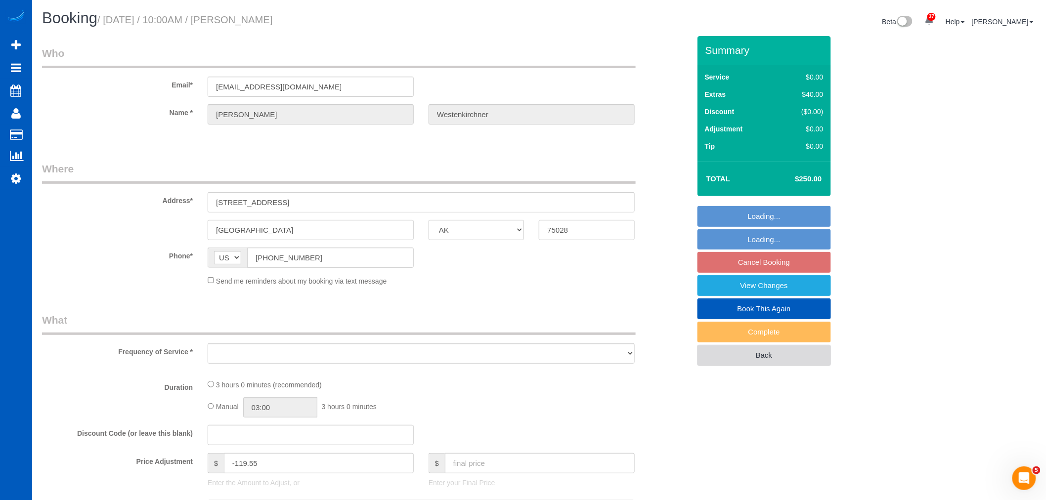
select select "string:fspay-374f50f5-b5bc-47f8-9c19-4bbd31035c5a"
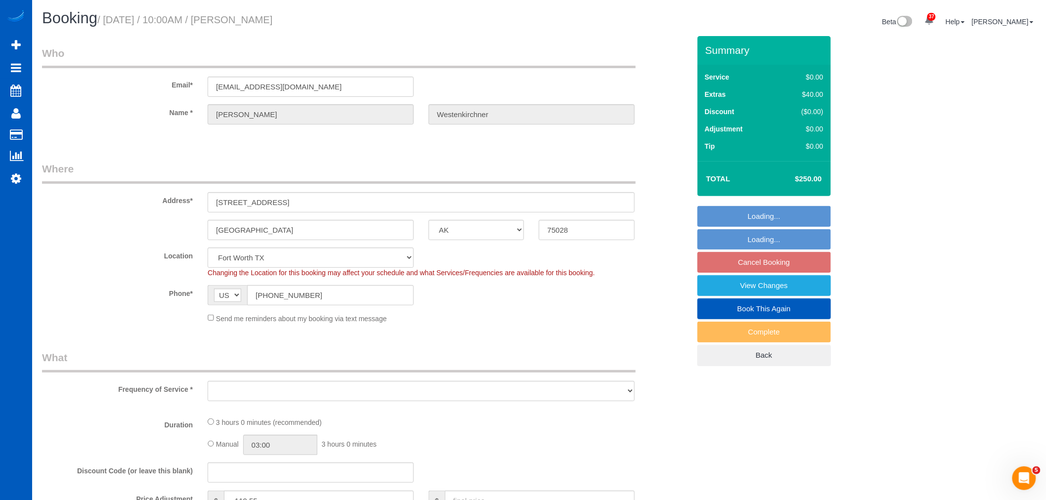
select select "object:6510"
select select "199"
select select "3001"
select select "4"
select select "3"
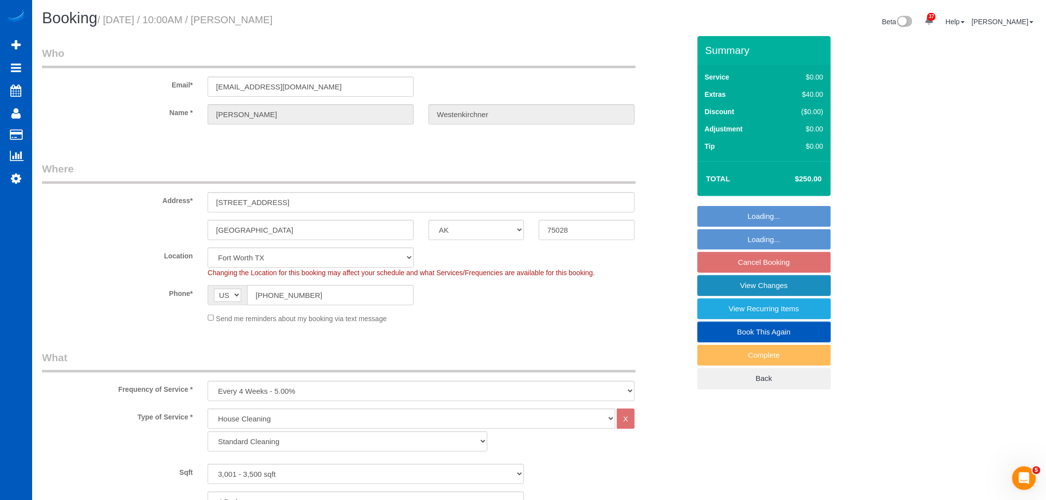
select select "object:6670"
select select "3001"
select select "4"
select select "3"
click at [756, 291] on link "View Changes" at bounding box center [765, 285] width 134 height 21
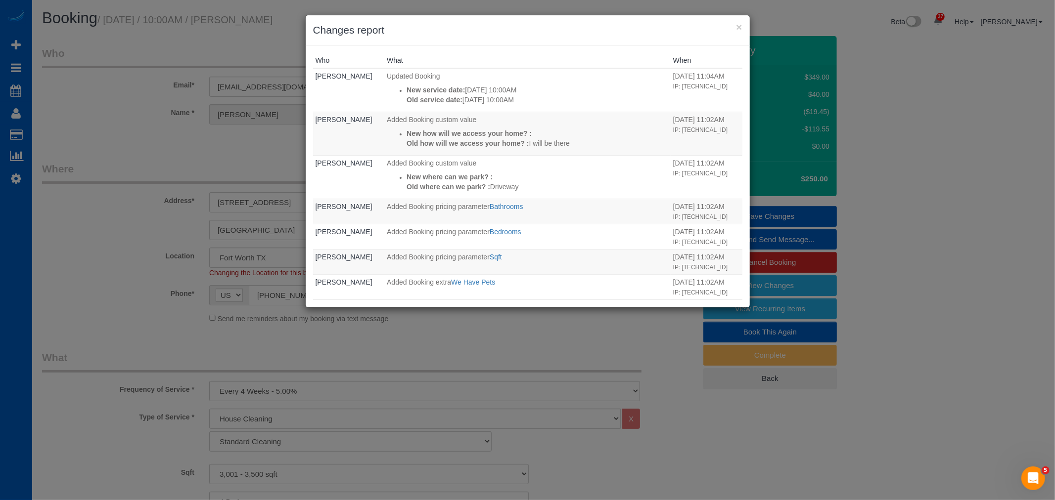
click at [738, 33] on h3 "Changes report" at bounding box center [527, 30] width 429 height 15
click at [737, 29] on button "×" at bounding box center [739, 27] width 6 height 10
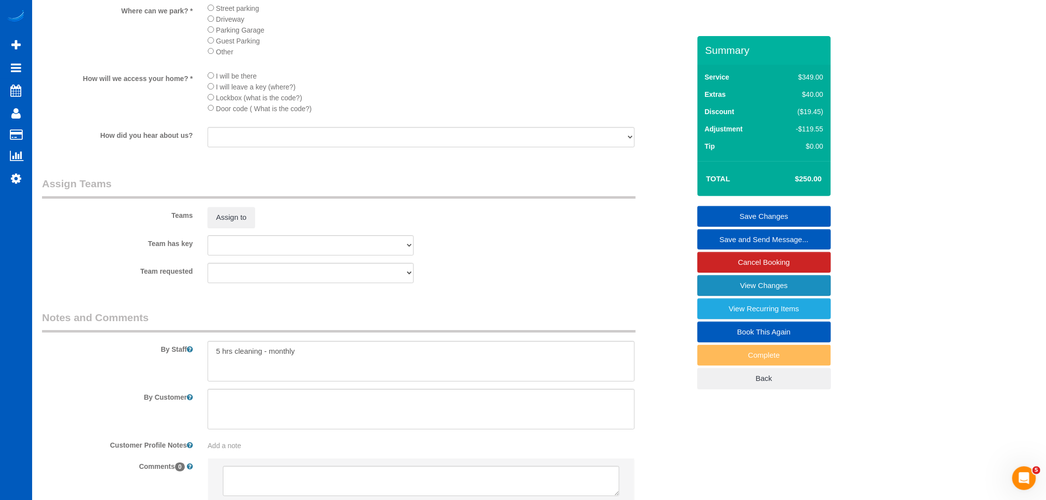
scroll to position [1267, 0]
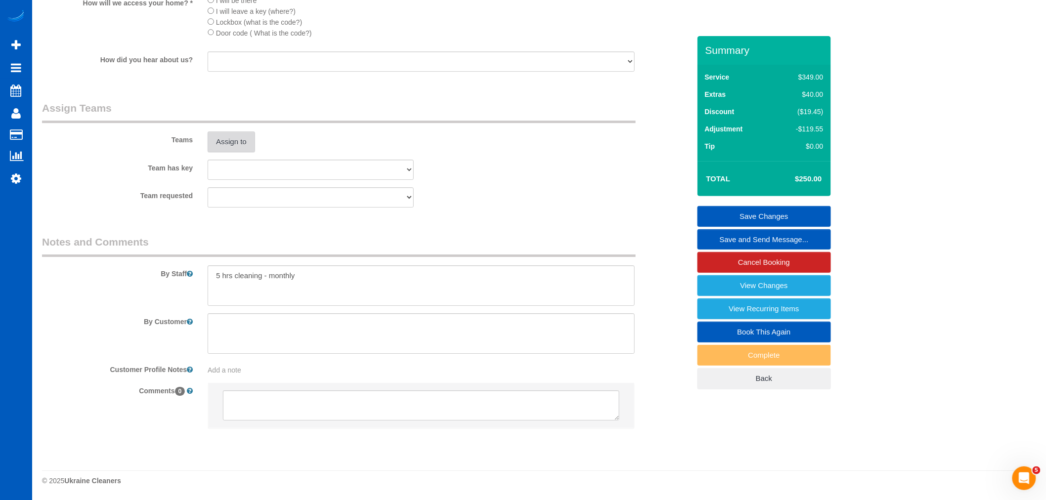
click at [229, 142] on button "Assign to" at bounding box center [231, 142] width 47 height 21
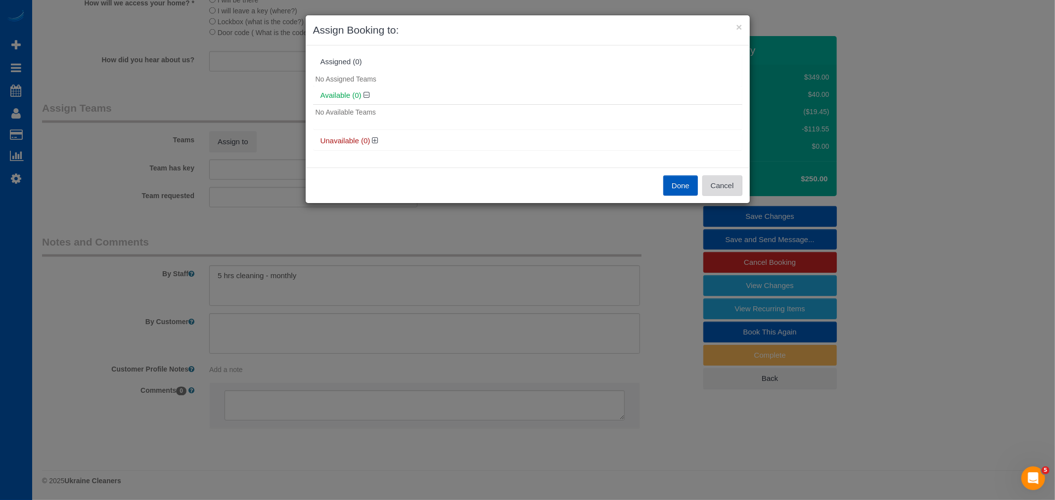
drag, startPoint x: 724, startPoint y: 176, endPoint x: 684, endPoint y: 169, distance: 40.6
click at [724, 176] on button "Cancel" at bounding box center [722, 186] width 40 height 21
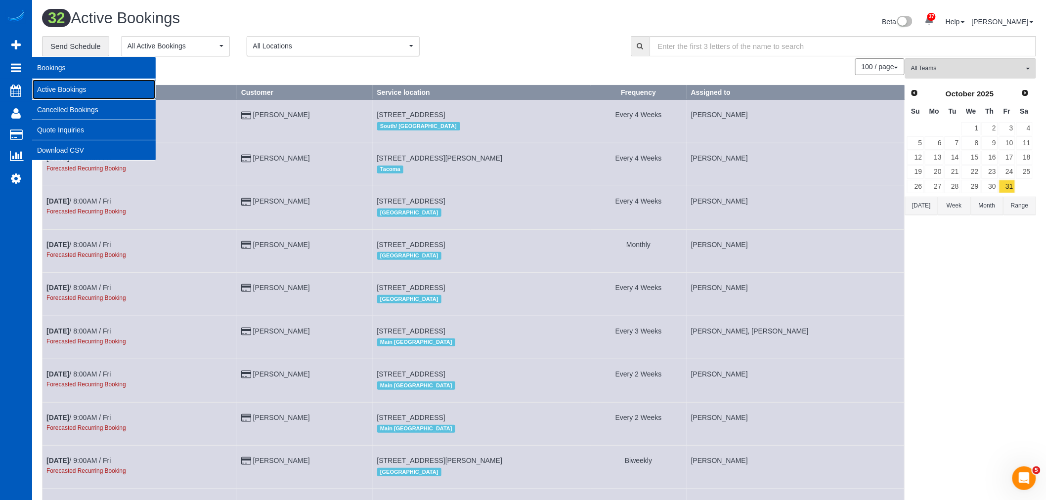
drag, startPoint x: 63, startPoint y: 88, endPoint x: 78, endPoint y: 92, distance: 16.1
click at [63, 87] on link "Active Bookings" at bounding box center [94, 90] width 124 height 20
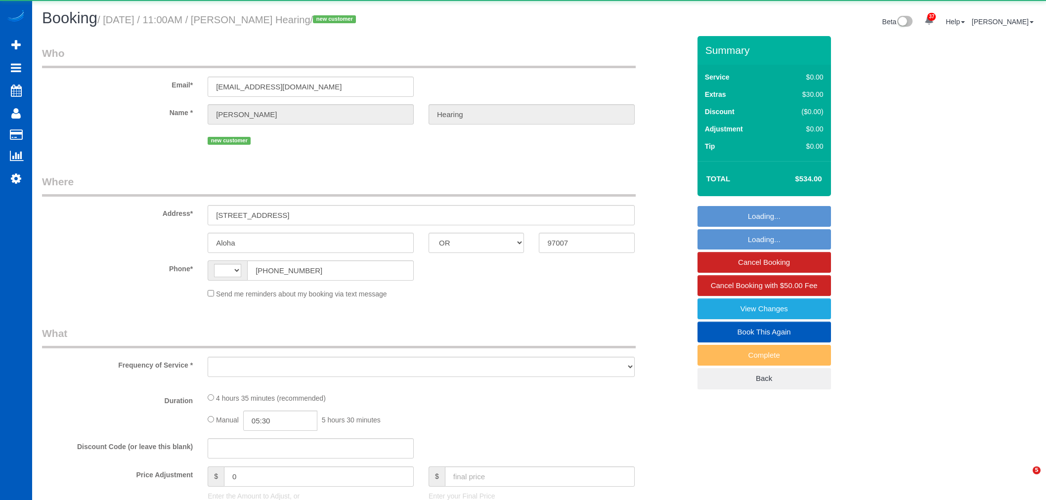
select select "OR"
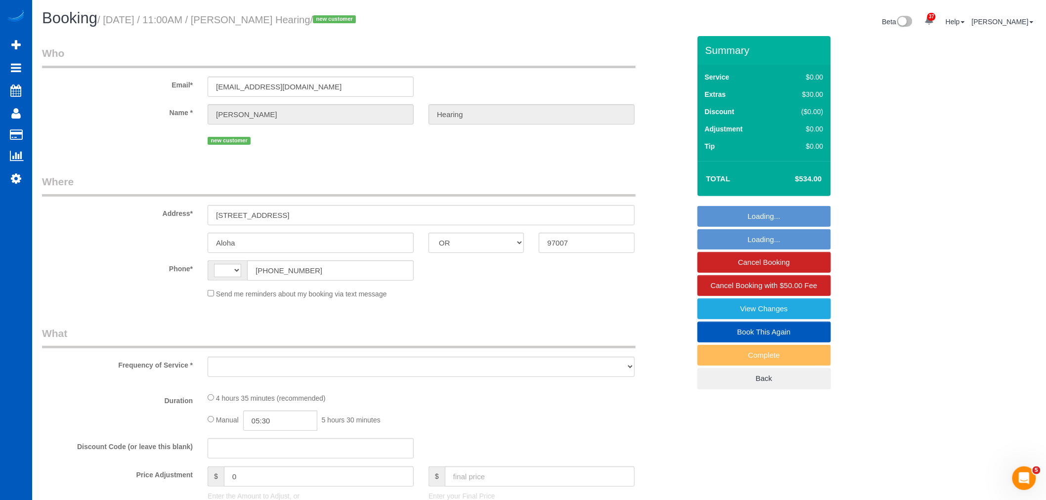
select select "string:[GEOGRAPHIC_DATA]"
select select "string:fspay-8b78eb3e-364f-47ce-aeff-1b4b7ec3e38f"
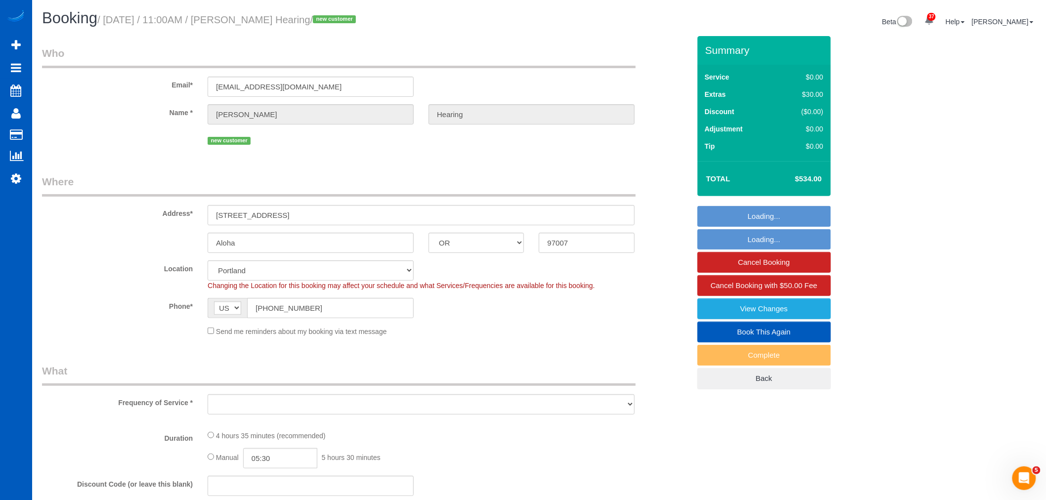
select select "object:2647"
select select "199"
select select "2001"
select select "3"
select select "2"
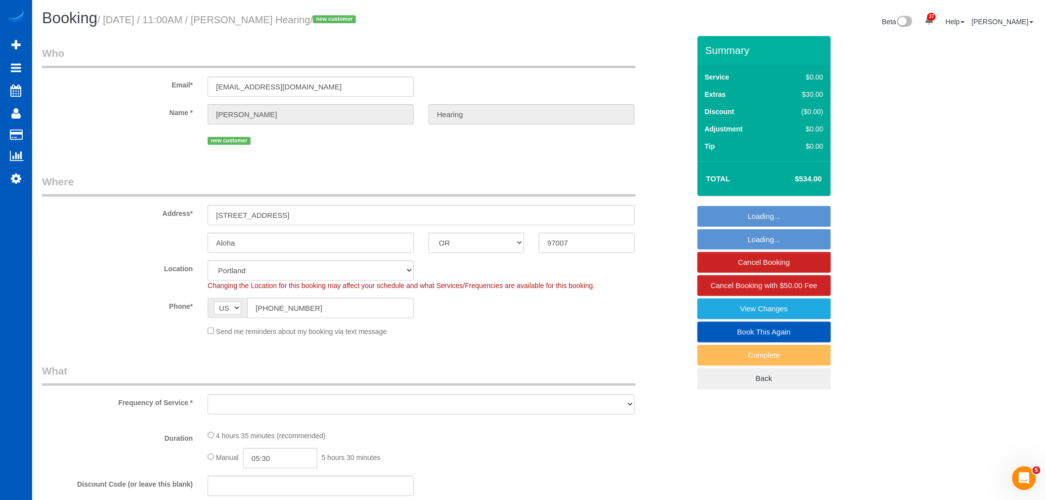
select select "spot1"
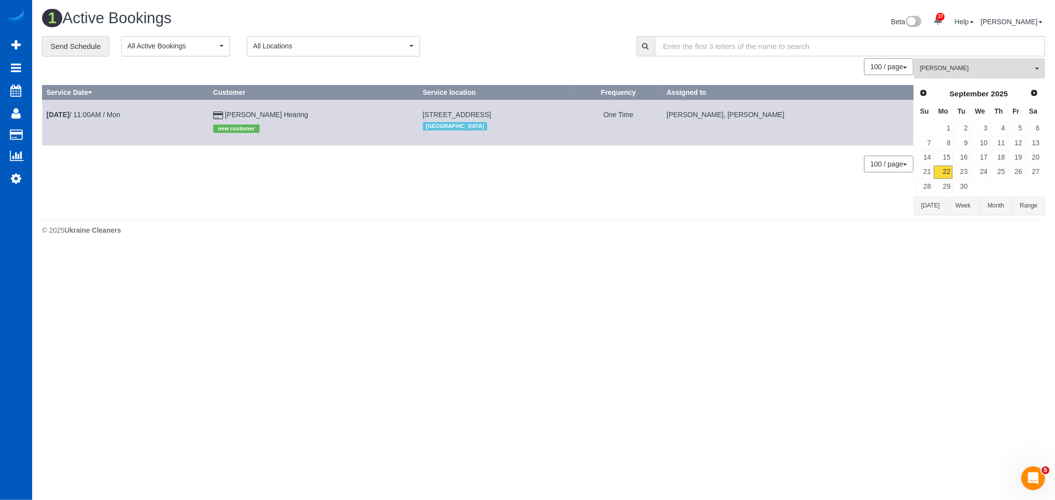
click at [965, 73] on span "[PERSON_NAME]" at bounding box center [976, 68] width 113 height 8
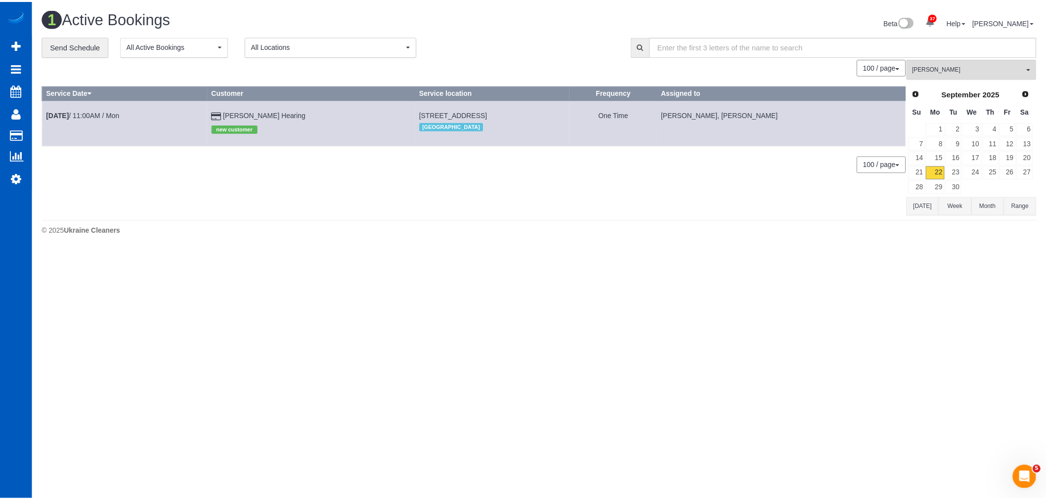
scroll to position [600, 0]
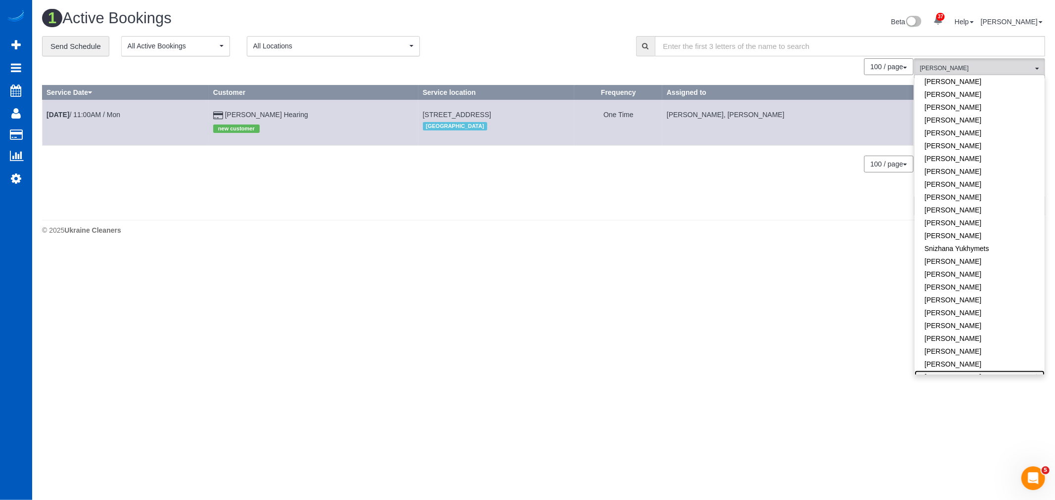
click at [967, 371] on link "[PERSON_NAME]" at bounding box center [979, 377] width 130 height 13
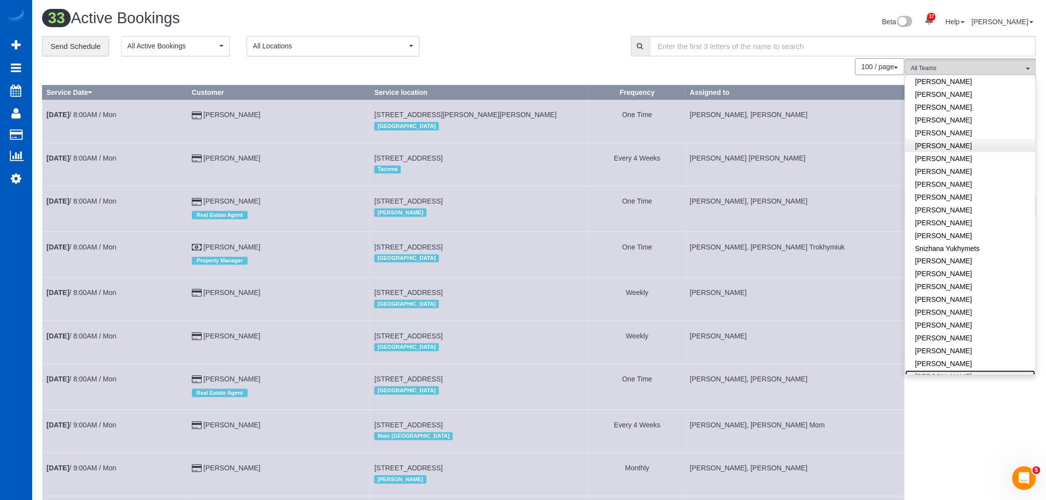
scroll to position [491, 0]
click at [955, 146] on link "[PERSON_NAME]" at bounding box center [971, 152] width 130 height 13
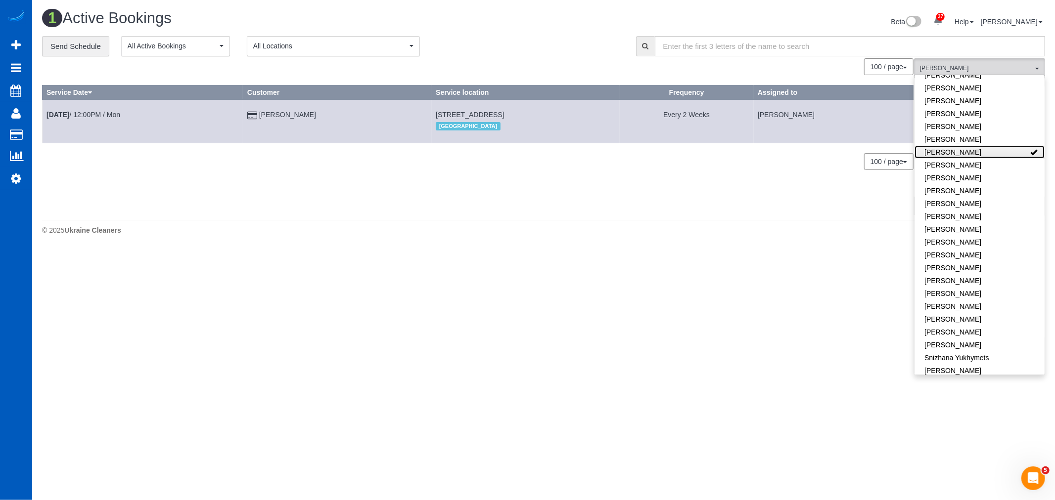
click at [955, 146] on link "[PERSON_NAME]" at bounding box center [979, 152] width 130 height 13
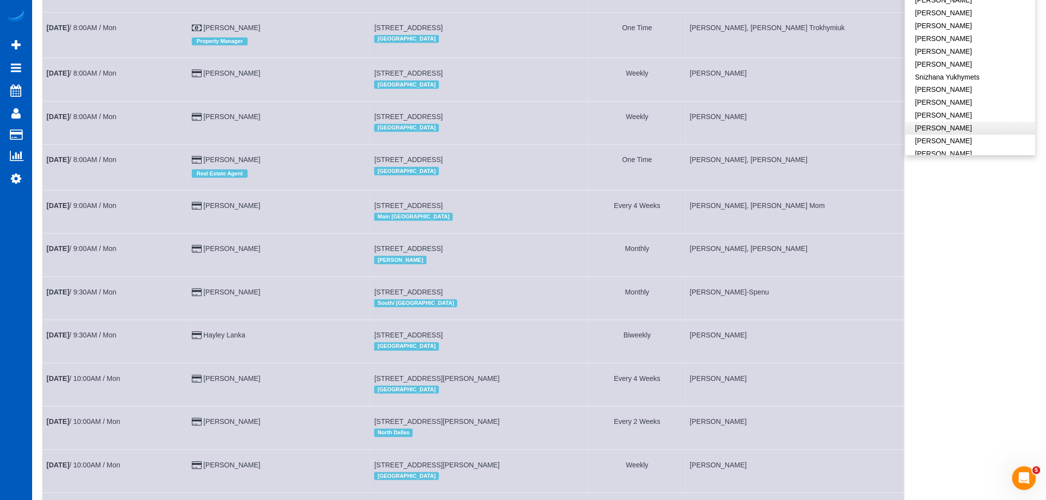
scroll to position [600, 0]
click at [963, 139] on link "[PERSON_NAME]" at bounding box center [971, 144] width 130 height 13
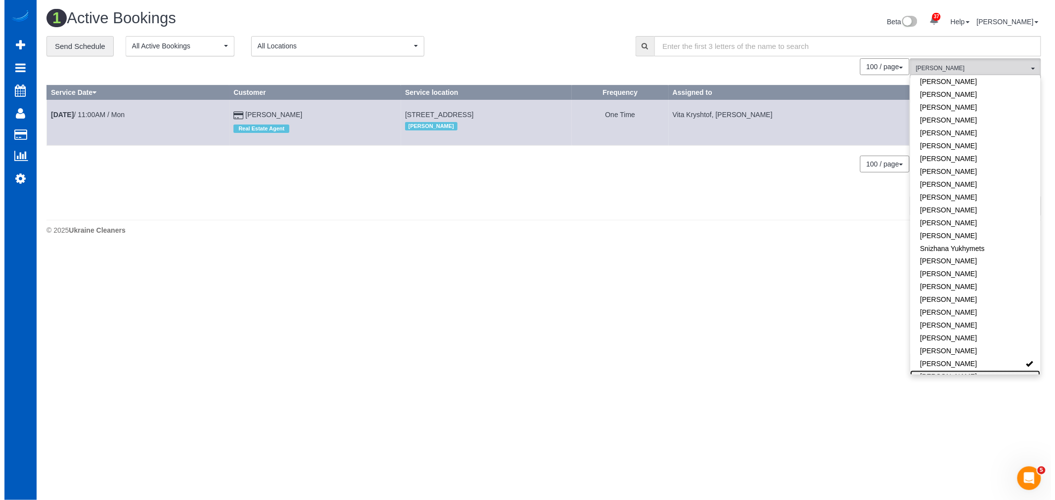
scroll to position [0, 0]
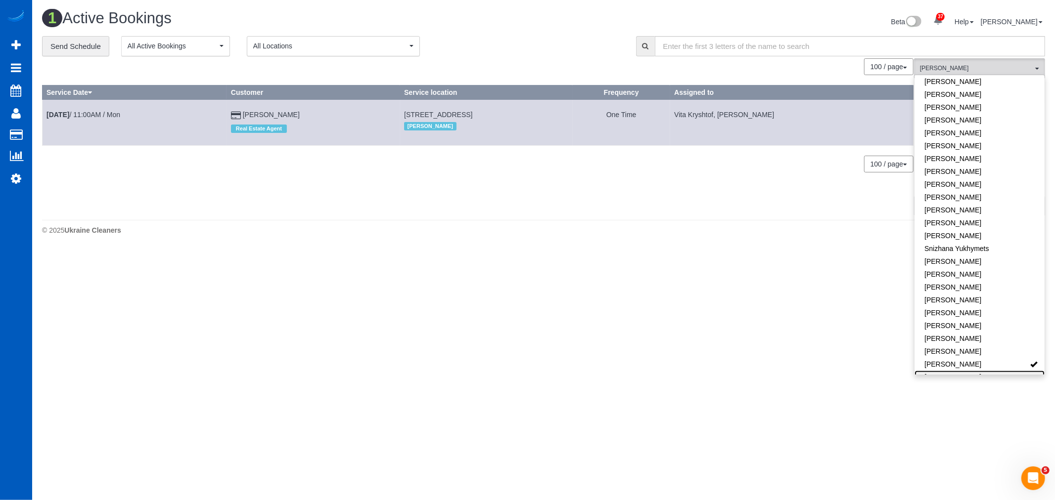
click at [944, 371] on link "[PERSON_NAME]" at bounding box center [979, 377] width 130 height 13
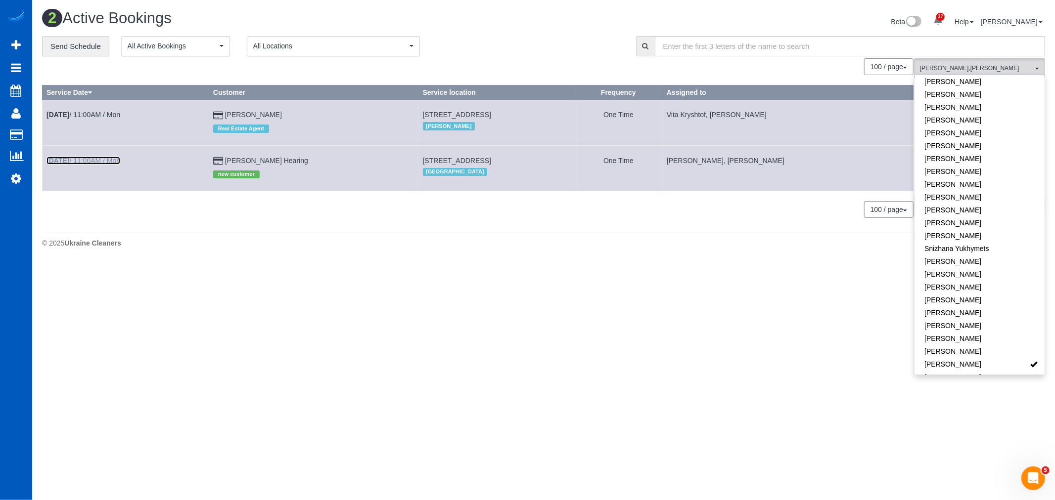
click at [69, 162] on b "Sep 22nd" at bounding box center [57, 161] width 23 height 8
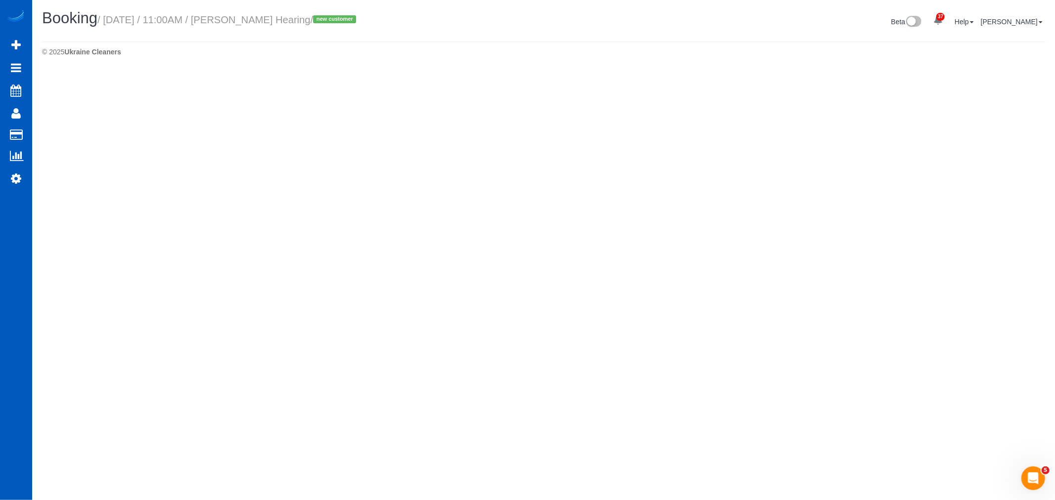
select select "OR"
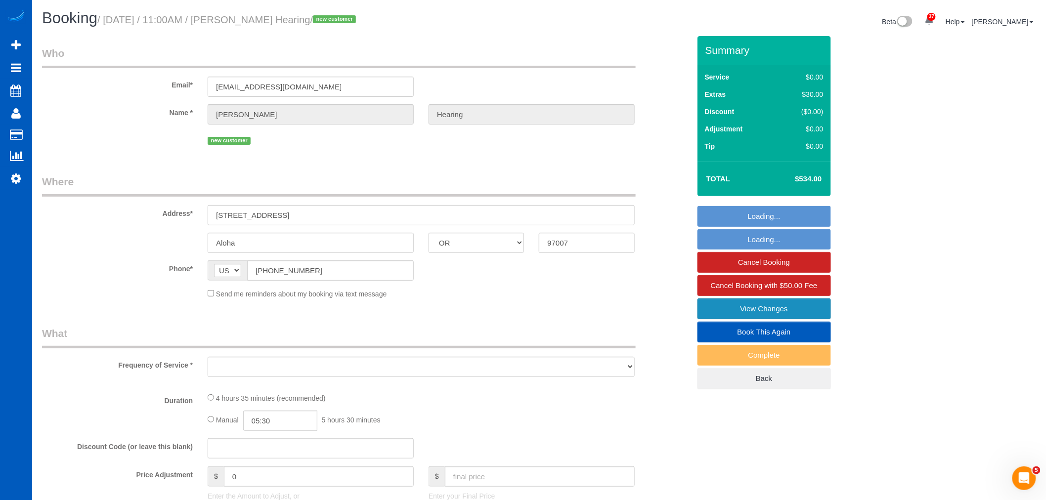
select select "object:4328"
select select "string:fspay-8b78eb3e-364f-47ce-aeff-1b4b7ec3e38f"
select select "199"
select select "2001"
select select "3"
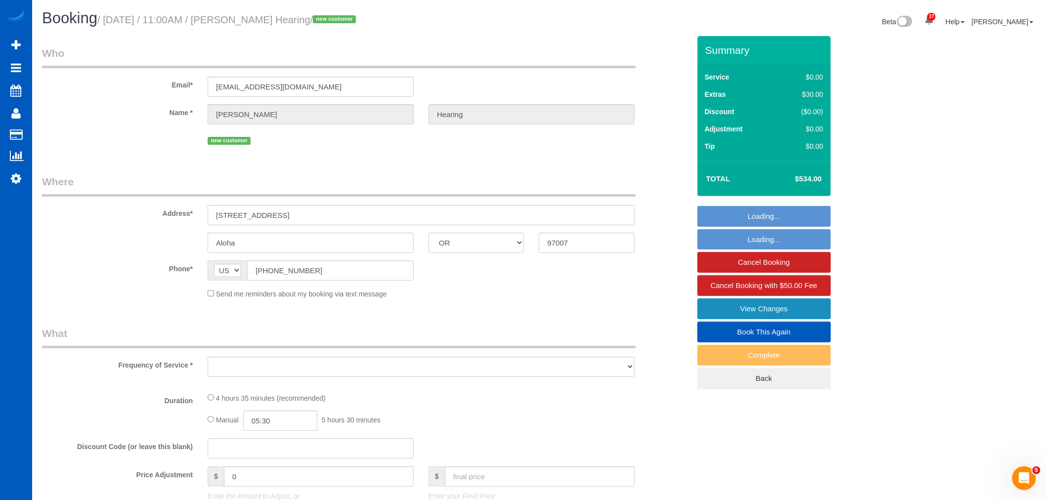
select select "2"
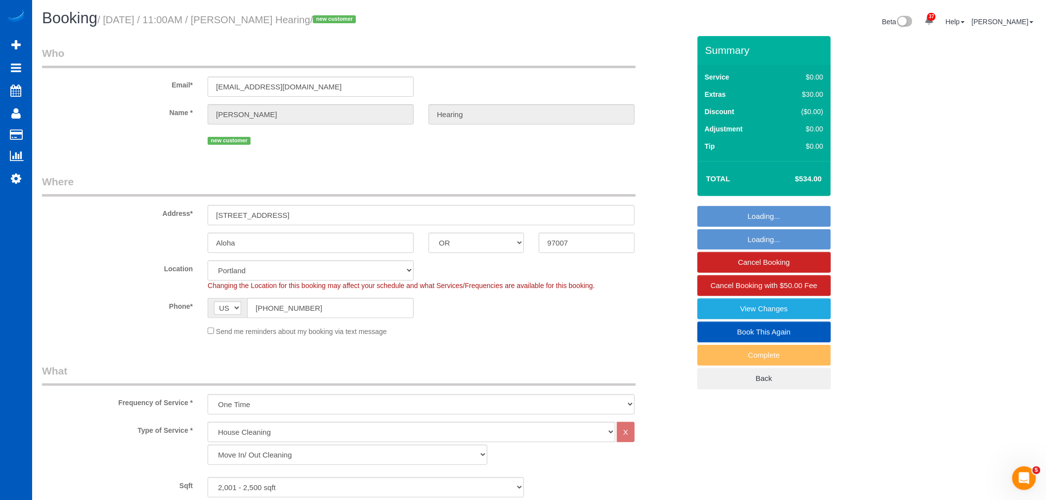
select select "object:4587"
select select "spot18"
select select "2001"
select select "3"
select select "2"
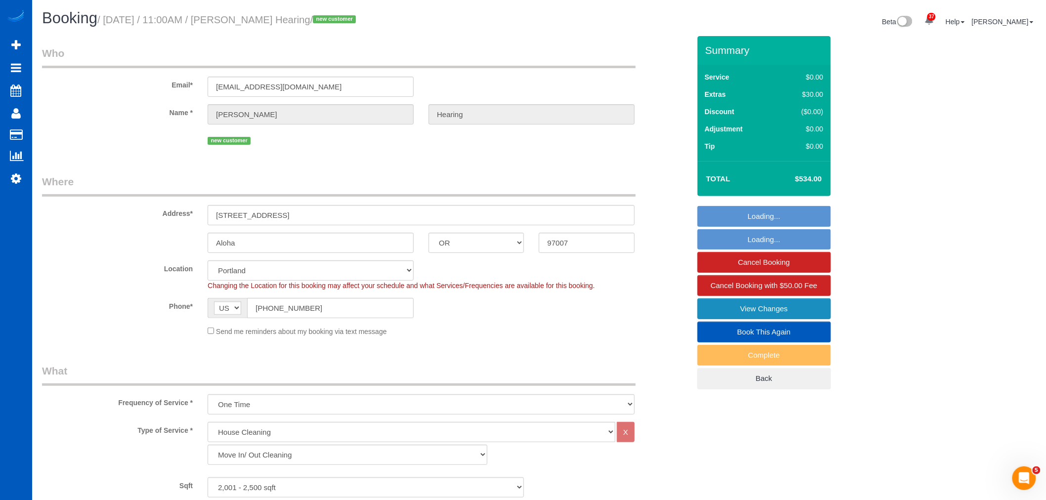
click at [775, 315] on link "View Changes" at bounding box center [765, 309] width 134 height 21
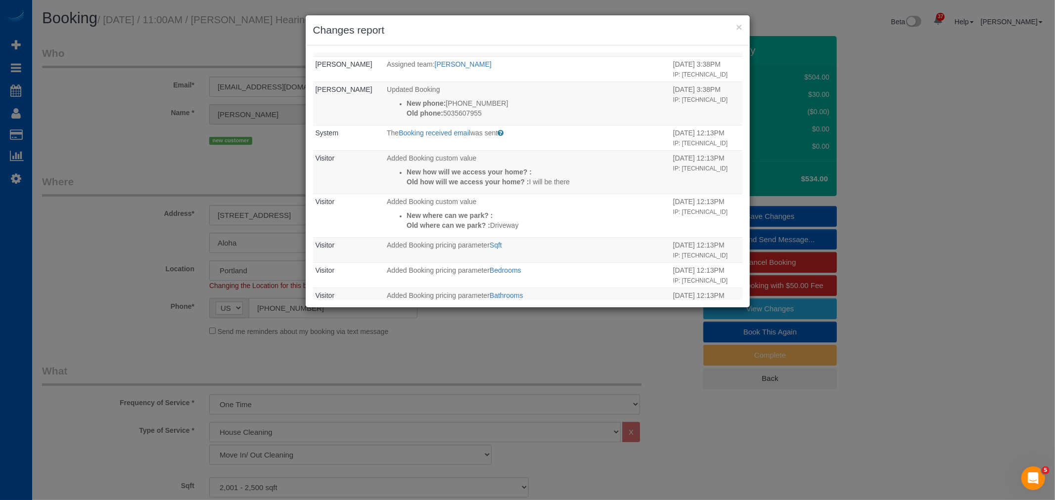
scroll to position [274, 0]
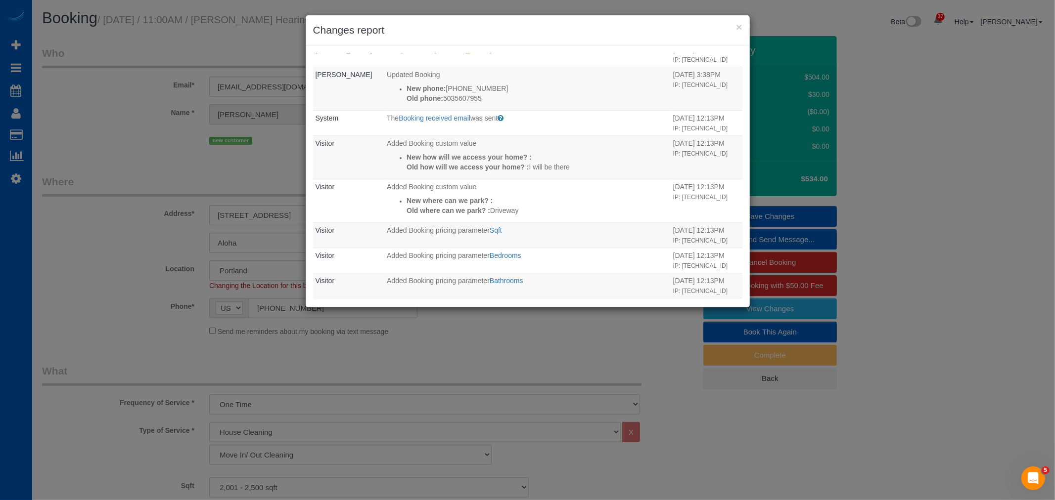
click at [742, 23] on div "× Changes report" at bounding box center [528, 30] width 444 height 30
click at [740, 25] on button "×" at bounding box center [739, 27] width 6 height 10
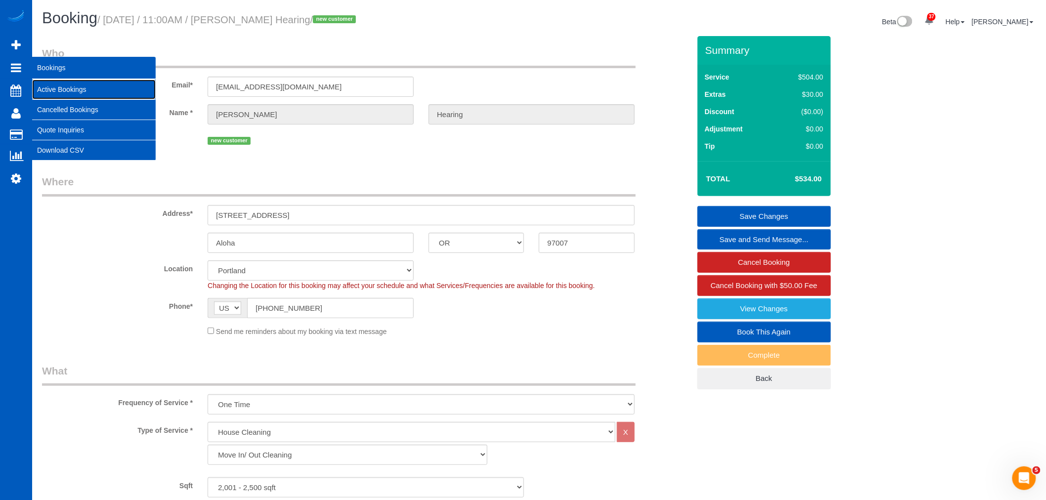
click at [57, 87] on link "Active Bookings" at bounding box center [94, 90] width 124 height 20
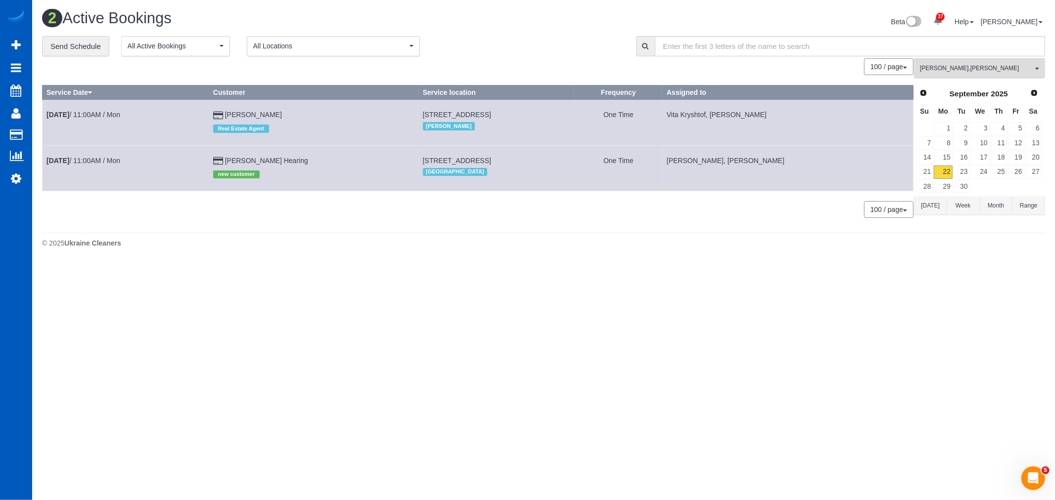
click at [971, 81] on div "Vita Kryshtof , Yekaterina Klochan All Teams Remove Team Filters Alina Kruchok …" at bounding box center [979, 143] width 131 height 170
click at [975, 76] on button "Vita Kryshtof , Yekaterina Klochan All Teams" at bounding box center [979, 68] width 131 height 20
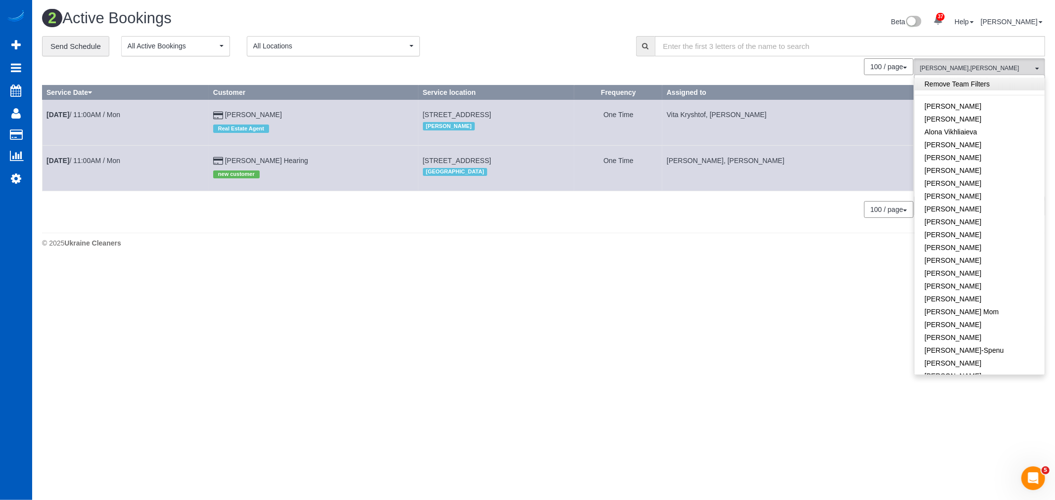
click at [962, 88] on link "Remove Team Filters" at bounding box center [979, 84] width 130 height 13
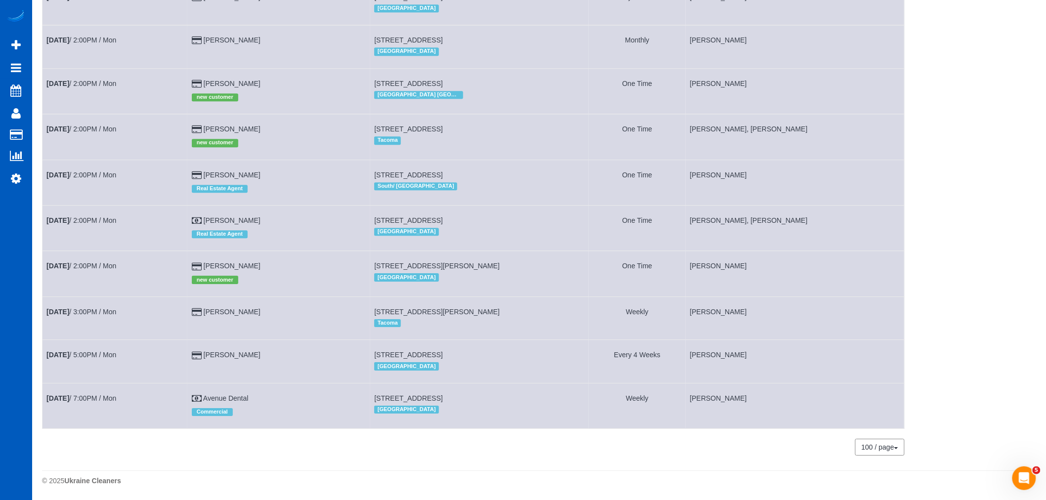
scroll to position [1164, 0]
click at [83, 355] on link "Sep 22nd / 5:00PM / Mon" at bounding box center [81, 355] width 70 height 8
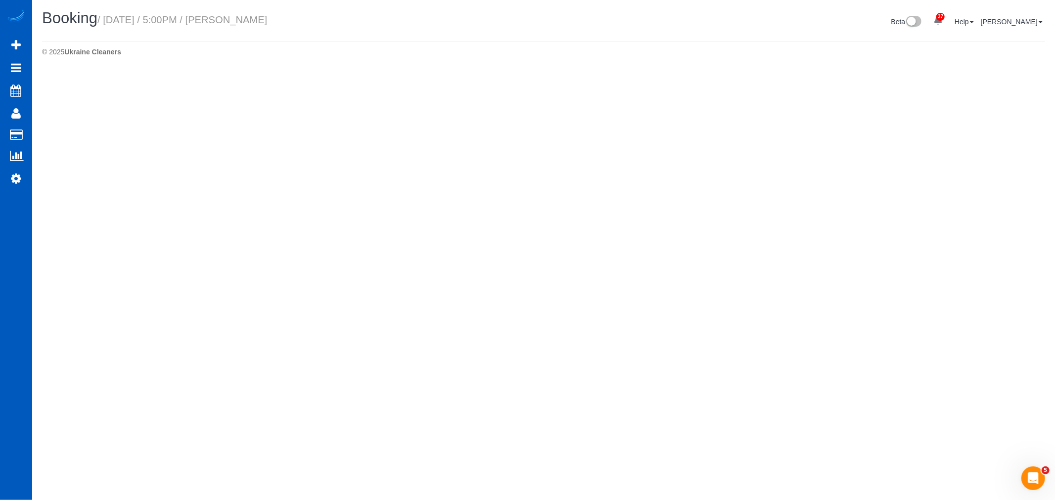
select select "WA"
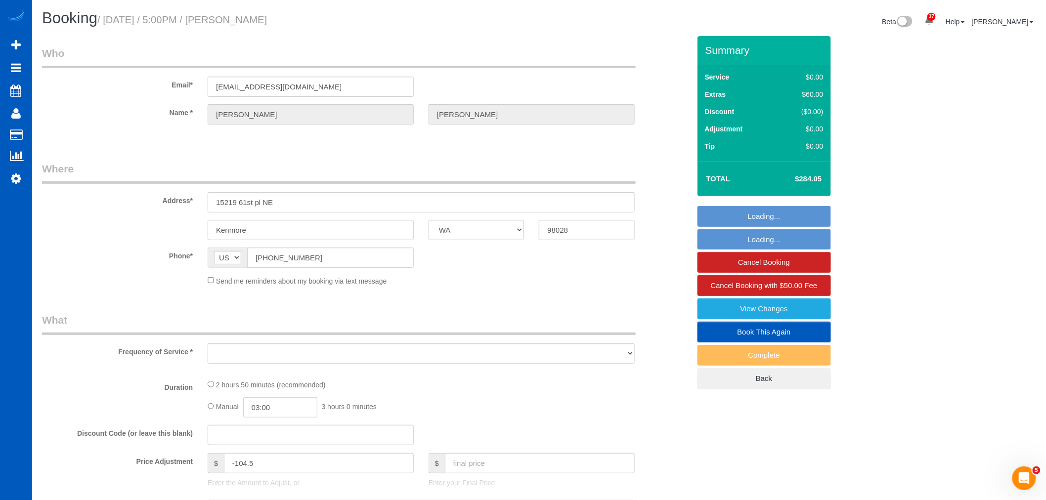
select select "object:6532"
select select "string:fspay-321b31e2-4c48-40af-9d5e-d25a835aa0e8"
select select "199"
select select "number:8"
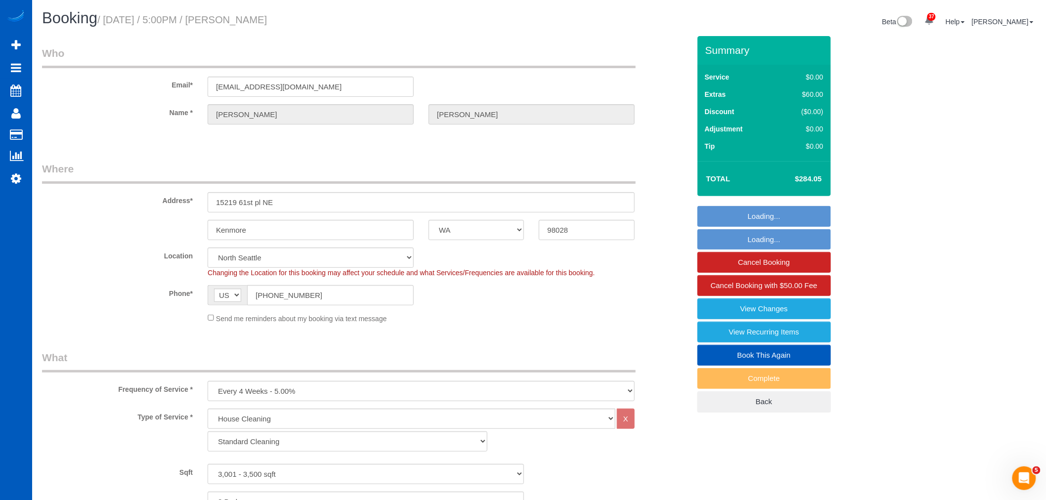
select select "spot35"
select select "3001"
select select "3"
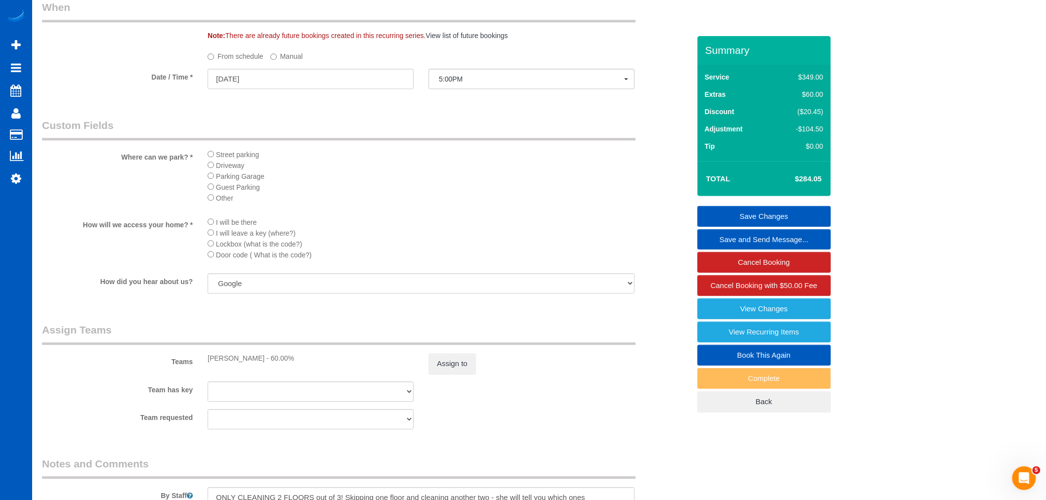
scroll to position [1208, 0]
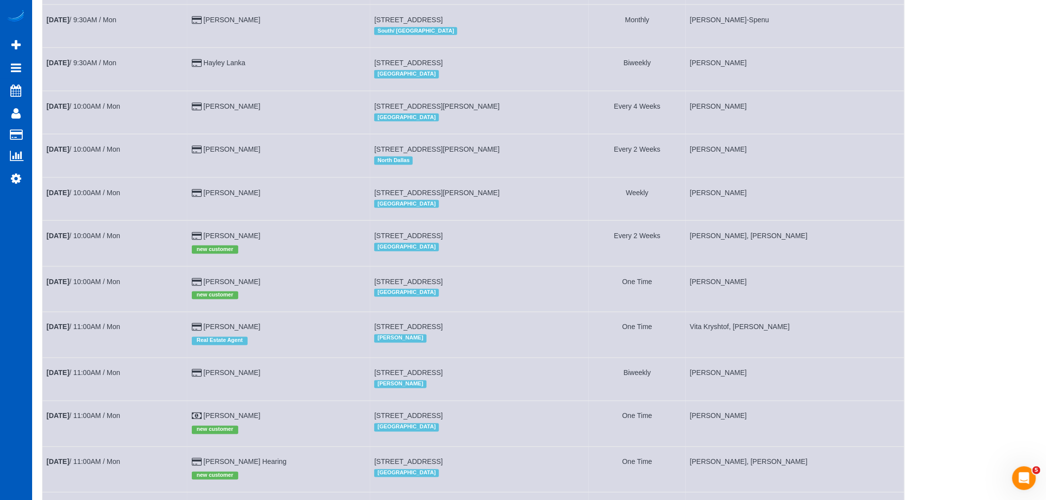
scroll to position [494, 0]
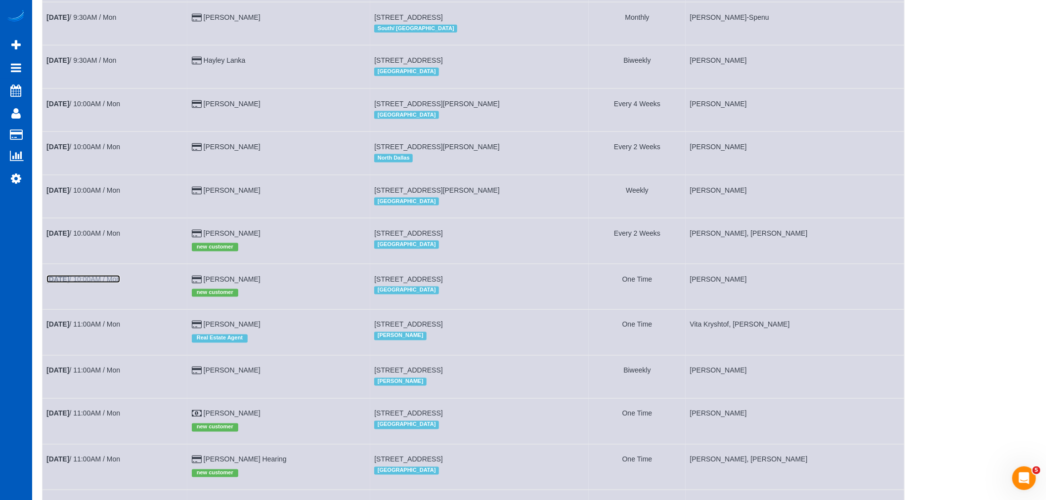
click at [82, 283] on link "Sep 22nd / 10:00AM / Mon" at bounding box center [83, 279] width 74 height 8
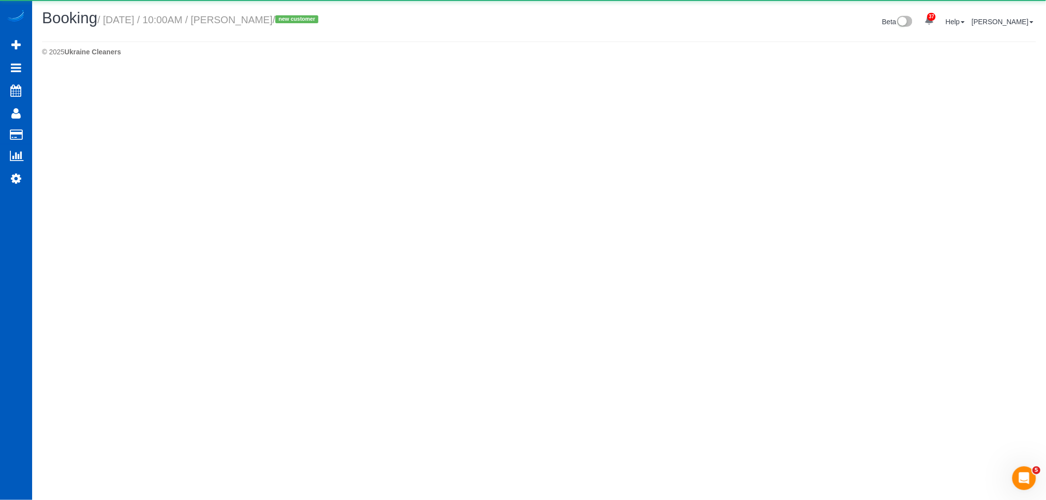
select select "CO"
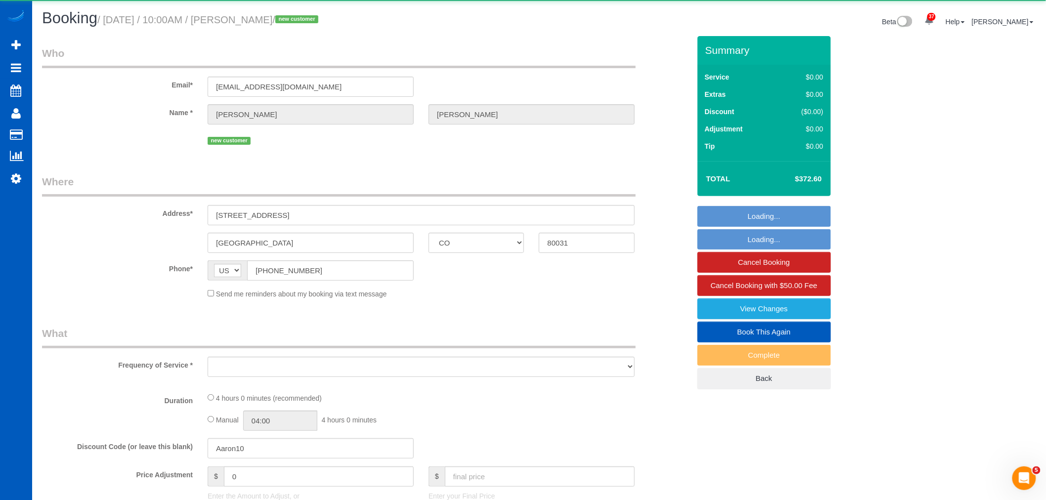
select select "object:7797"
select select "string:fspay-faab9dd4-f42b-4303-a615-2e51834459fc"
select select "number:8"
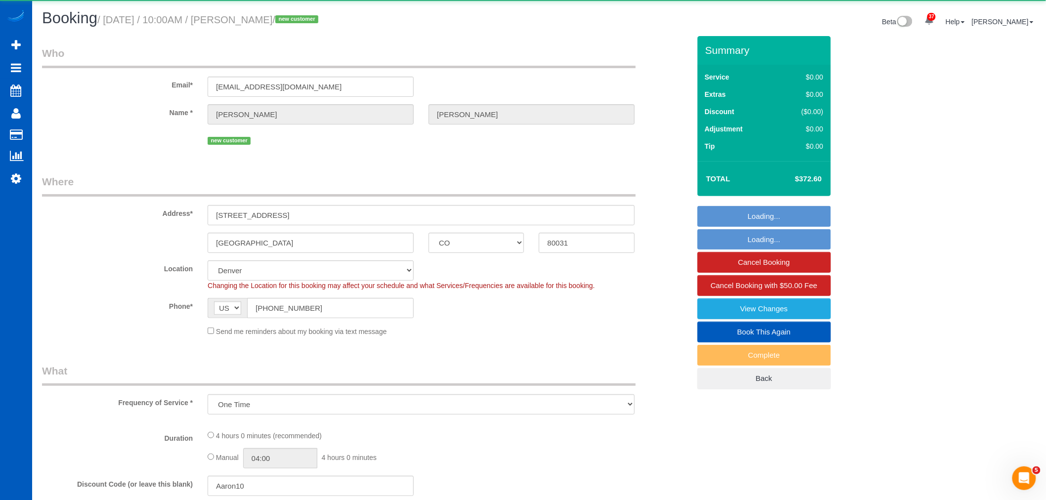
select select "199"
select select "1001"
select select "3"
select select "spot48"
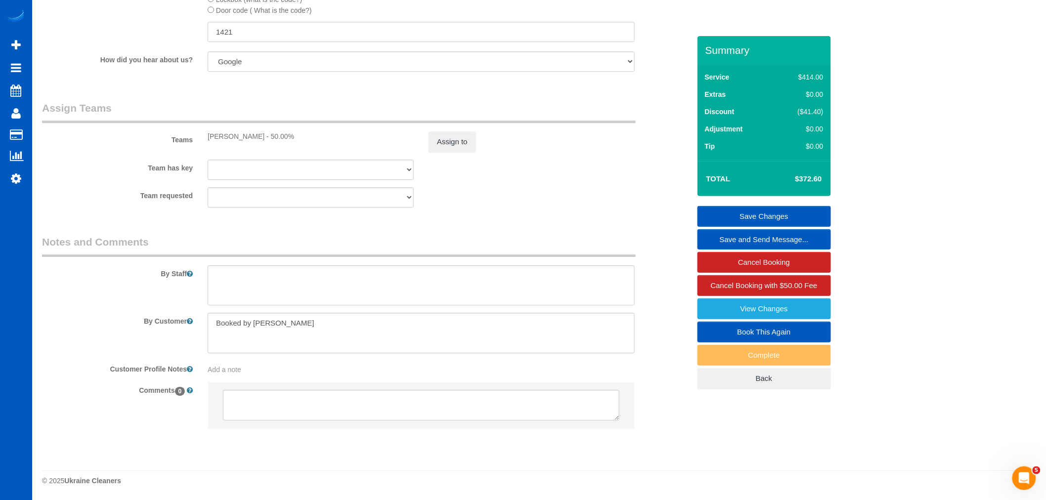
scroll to position [1222, 0]
